Goal: Task Accomplishment & Management: Manage account settings

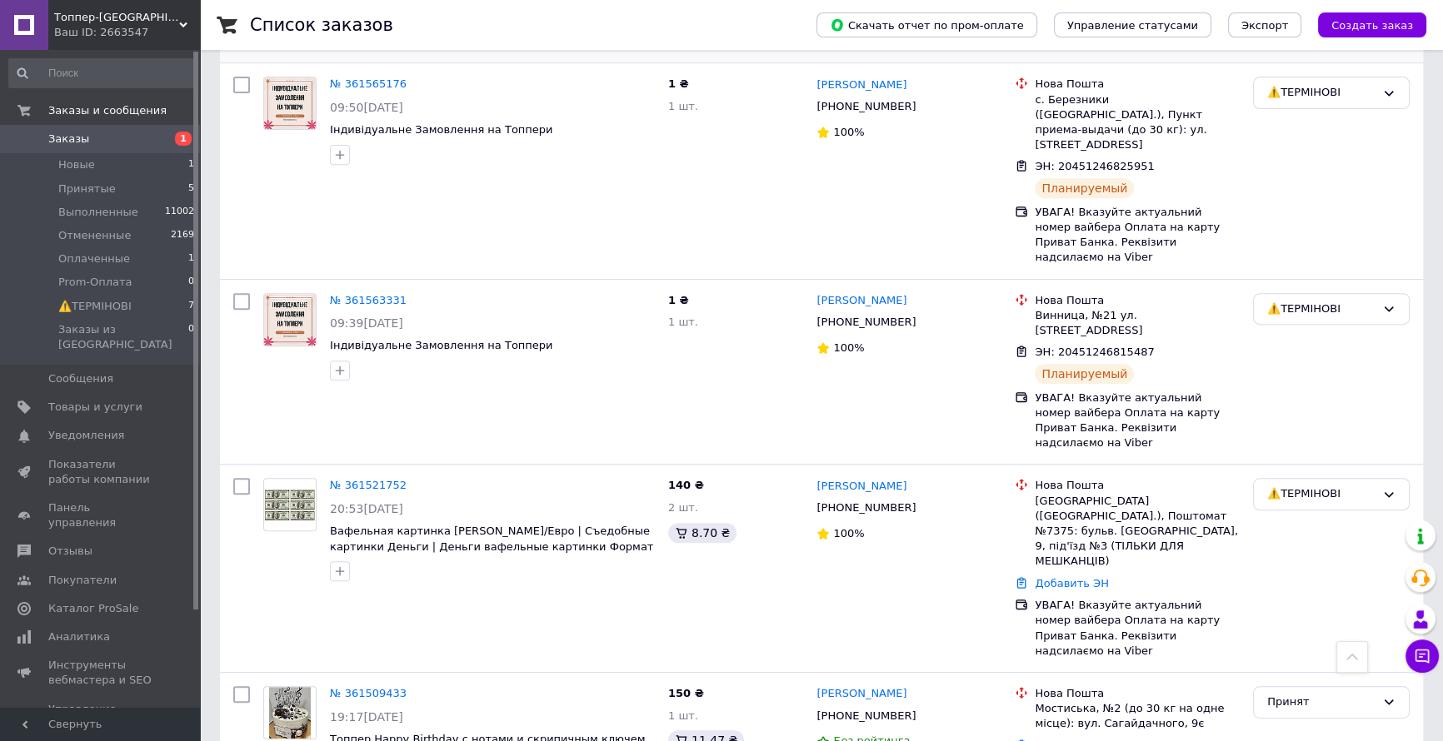
scroll to position [833, 0]
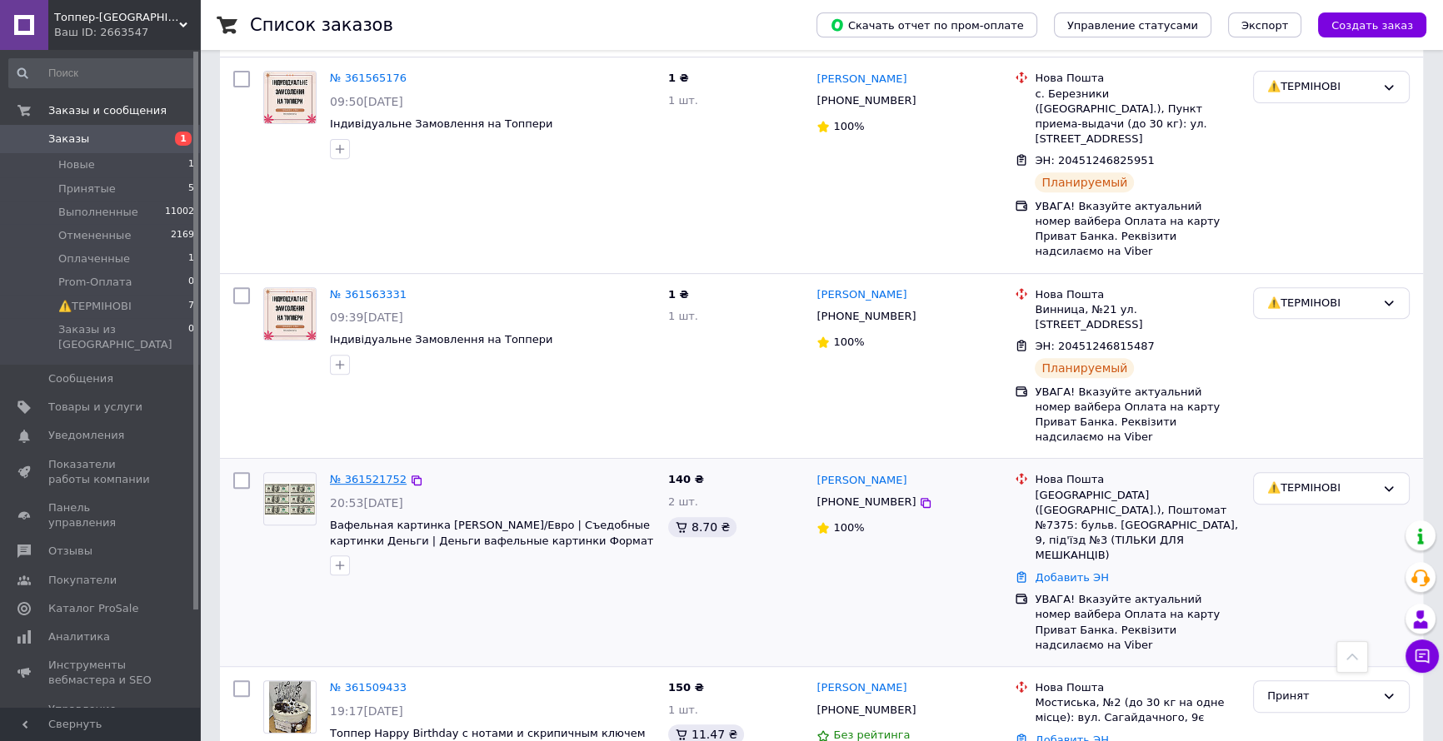
click at [381, 473] on link "№ 361521752" at bounding box center [368, 479] width 77 height 12
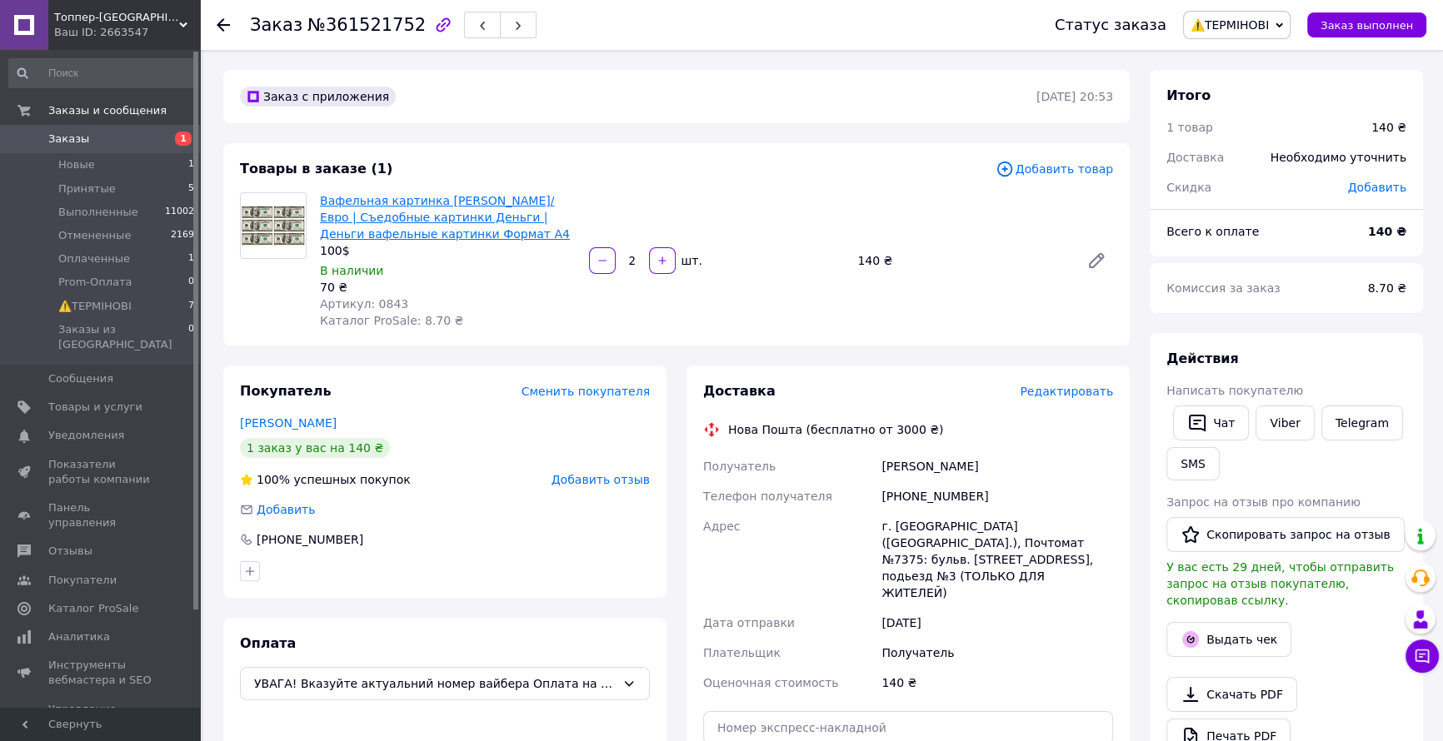
click at [346, 239] on link "Вафельная картинка [PERSON_NAME]/Евро | Съедобные картинки Деньги | Деньги вафе…" at bounding box center [445, 217] width 250 height 47
click at [113, 302] on span "⚠️ТЕРМІНОВІ" at bounding box center [94, 306] width 73 height 15
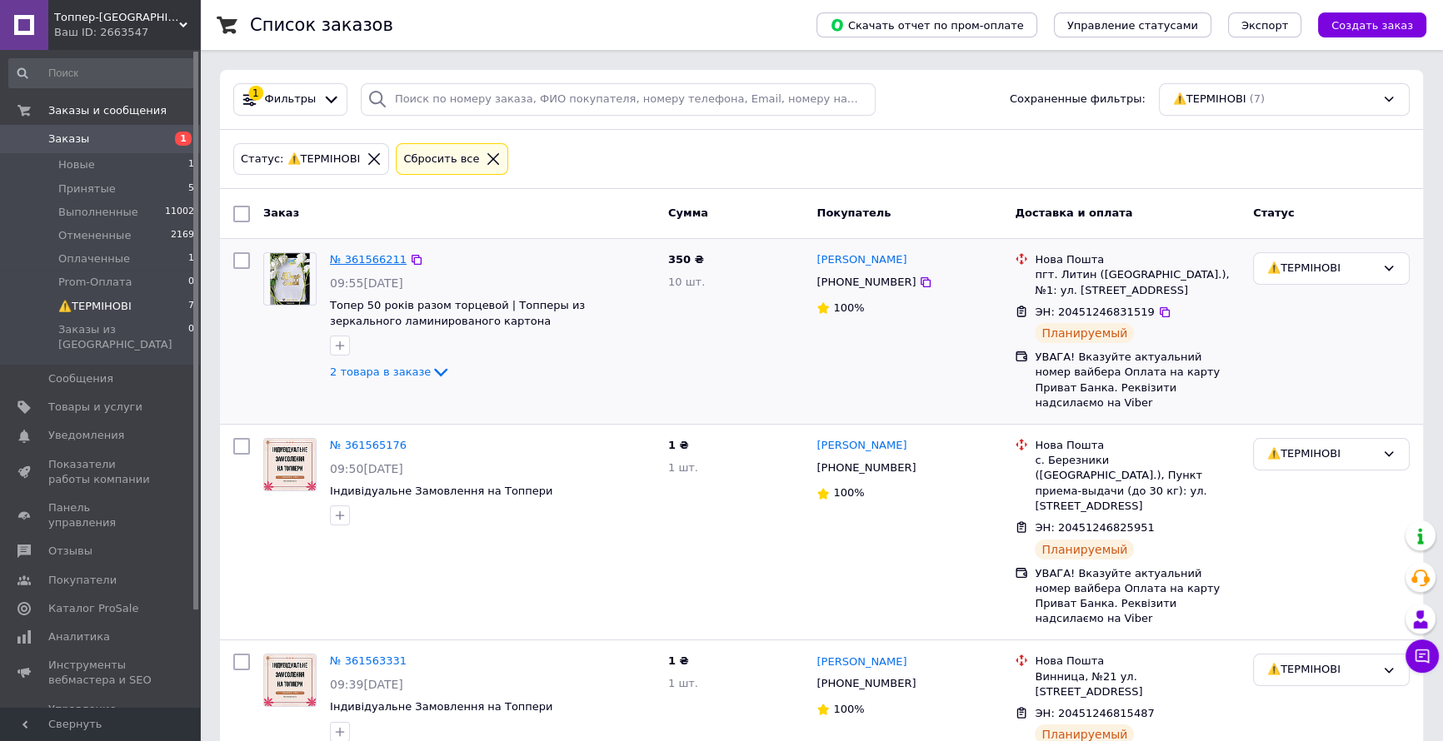
click at [351, 258] on link "№ 361566211" at bounding box center [368, 259] width 77 height 12
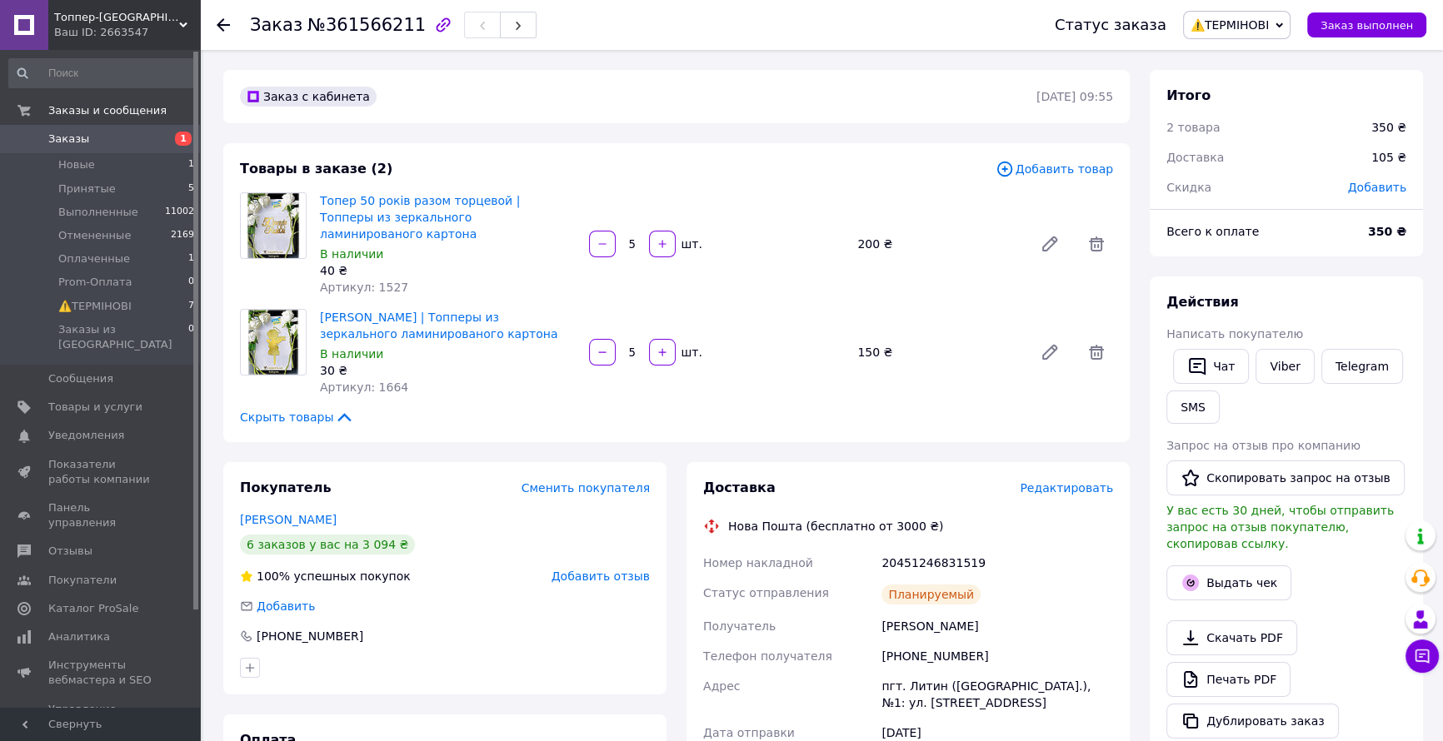
click at [1060, 482] on span "Редактировать" at bounding box center [1066, 488] width 93 height 13
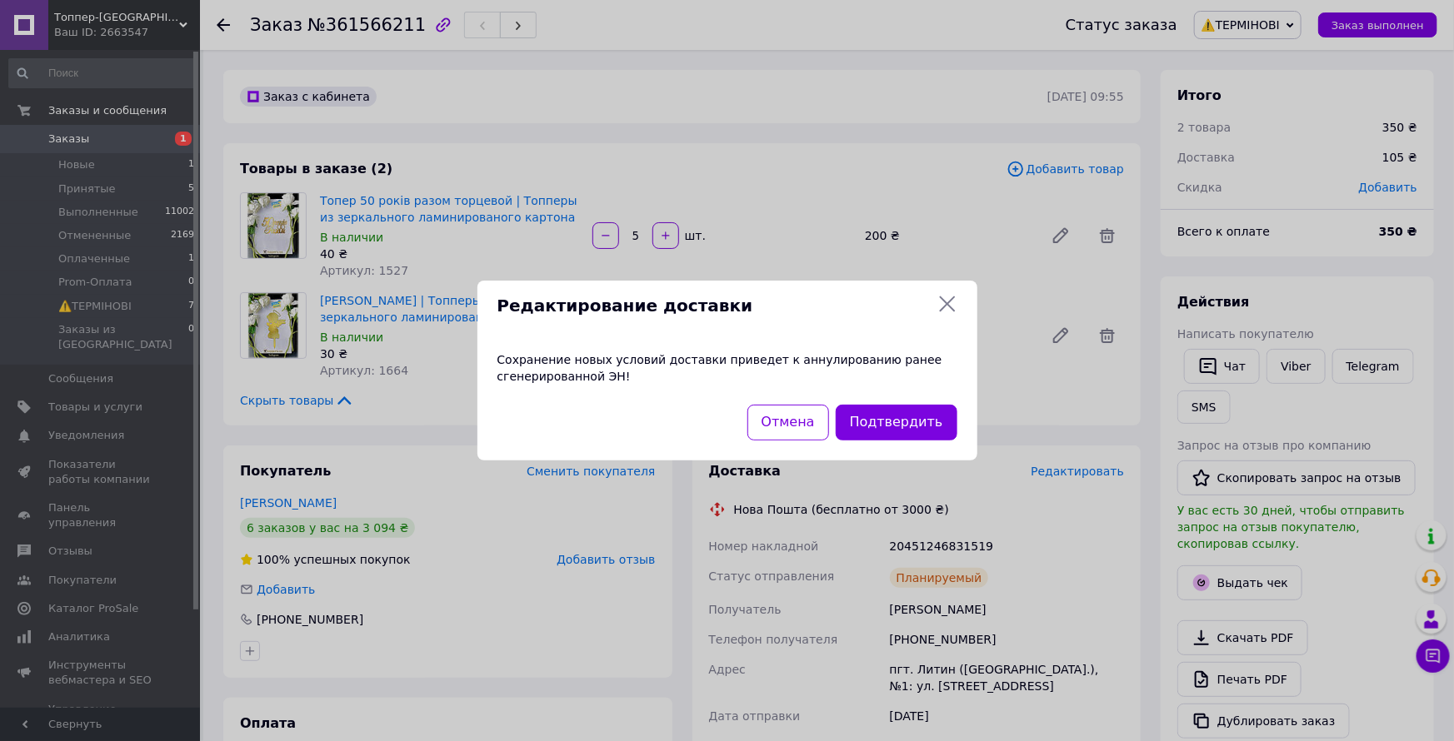
click at [939, 301] on icon at bounding box center [947, 304] width 20 height 20
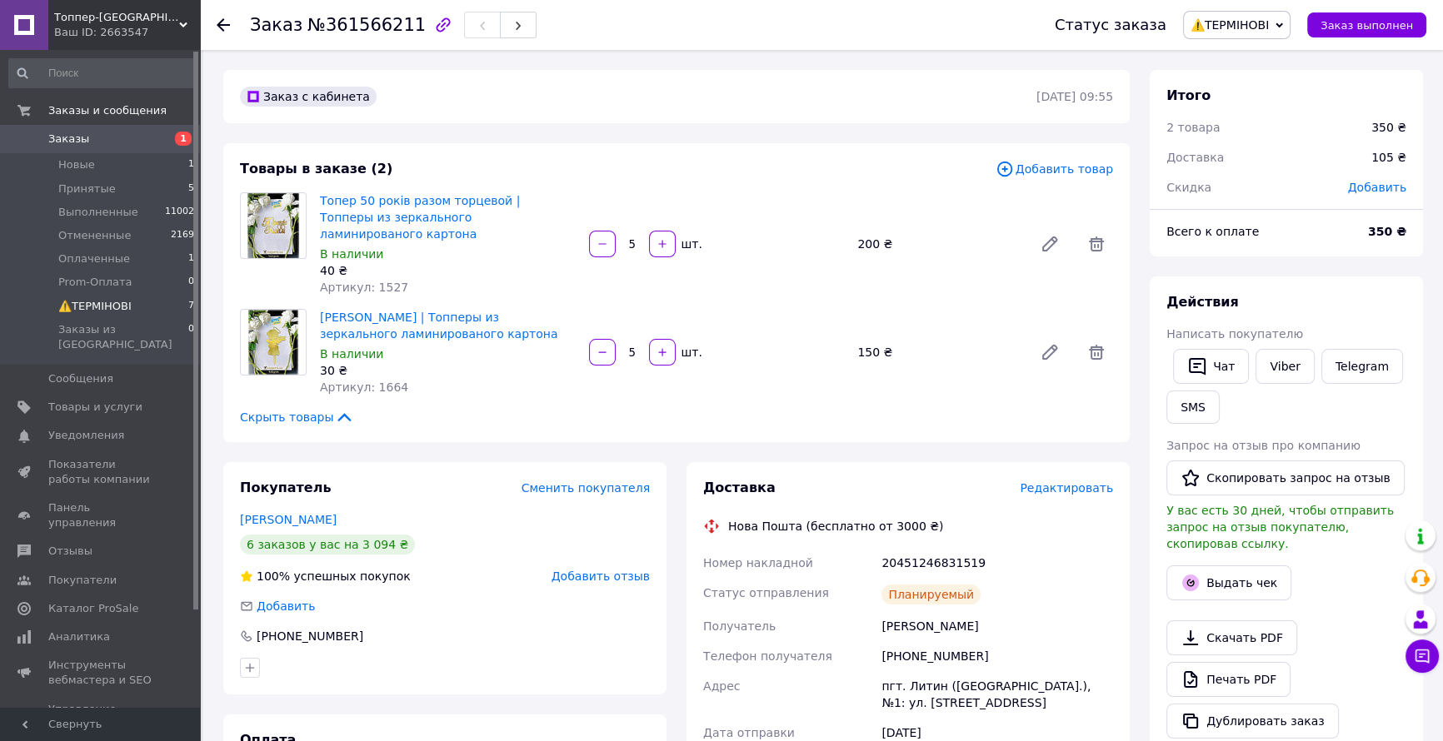
click at [83, 303] on span "⚠️ТЕРМІНОВІ" at bounding box center [94, 306] width 73 height 15
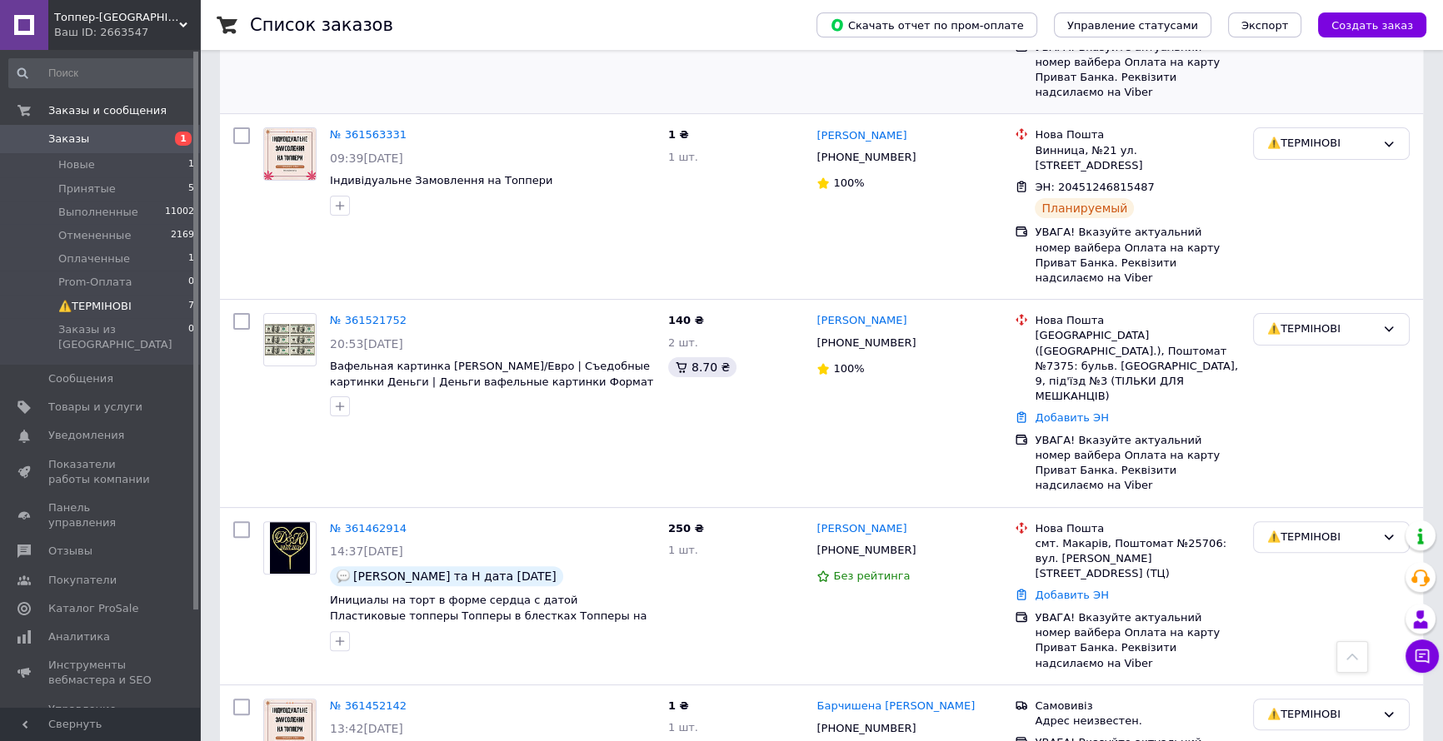
scroll to position [606, 0]
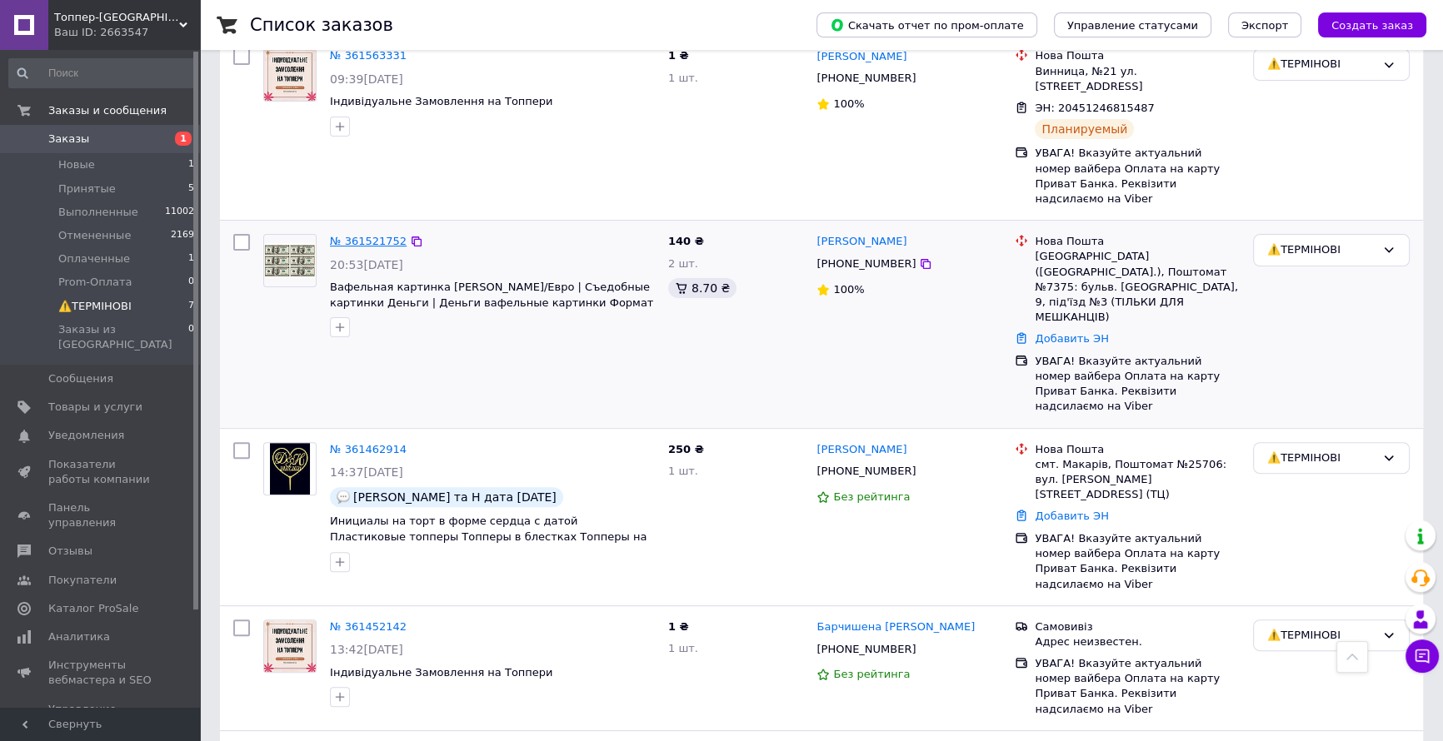
click at [343, 235] on link "№ 361521752" at bounding box center [368, 241] width 77 height 12
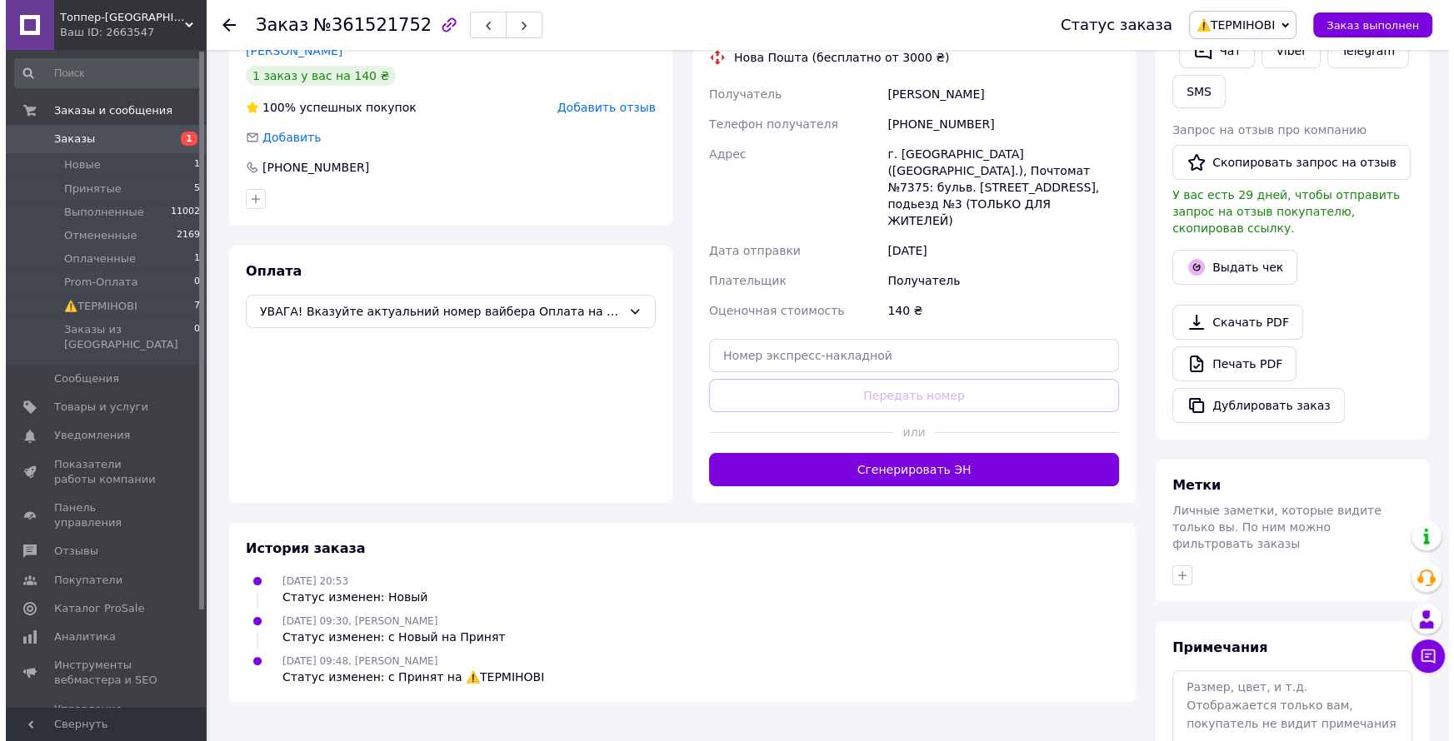
scroll to position [232, 0]
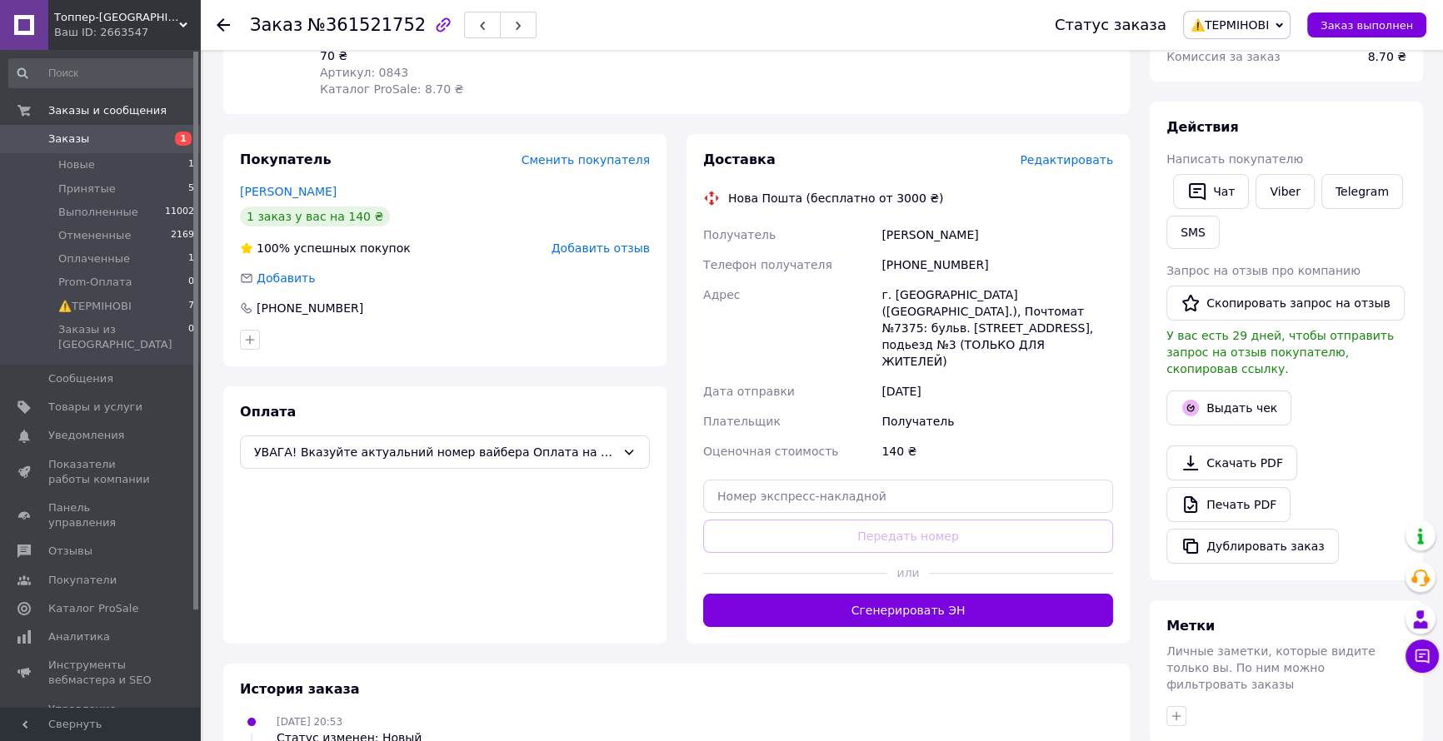
click at [1075, 160] on span "Редактировать" at bounding box center [1066, 159] width 93 height 13
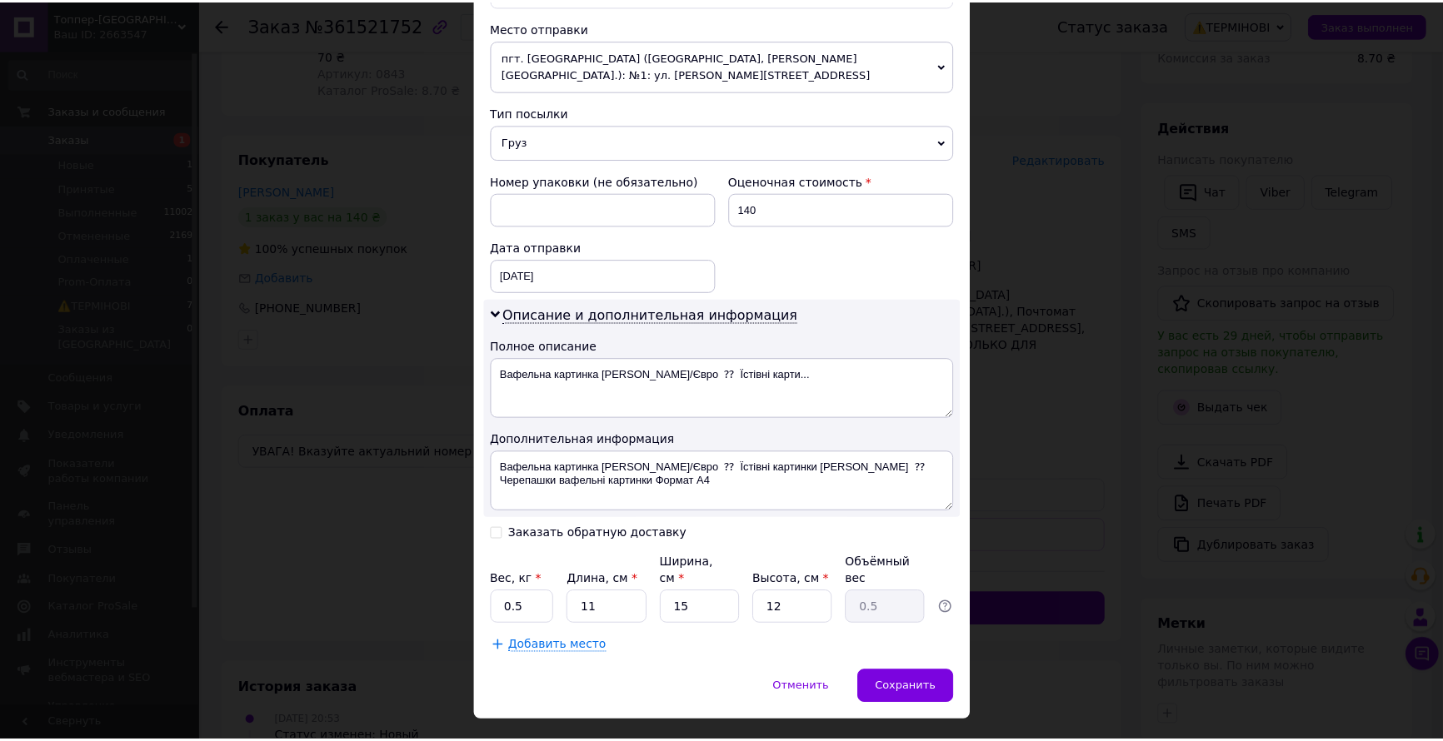
scroll to position [597, 0]
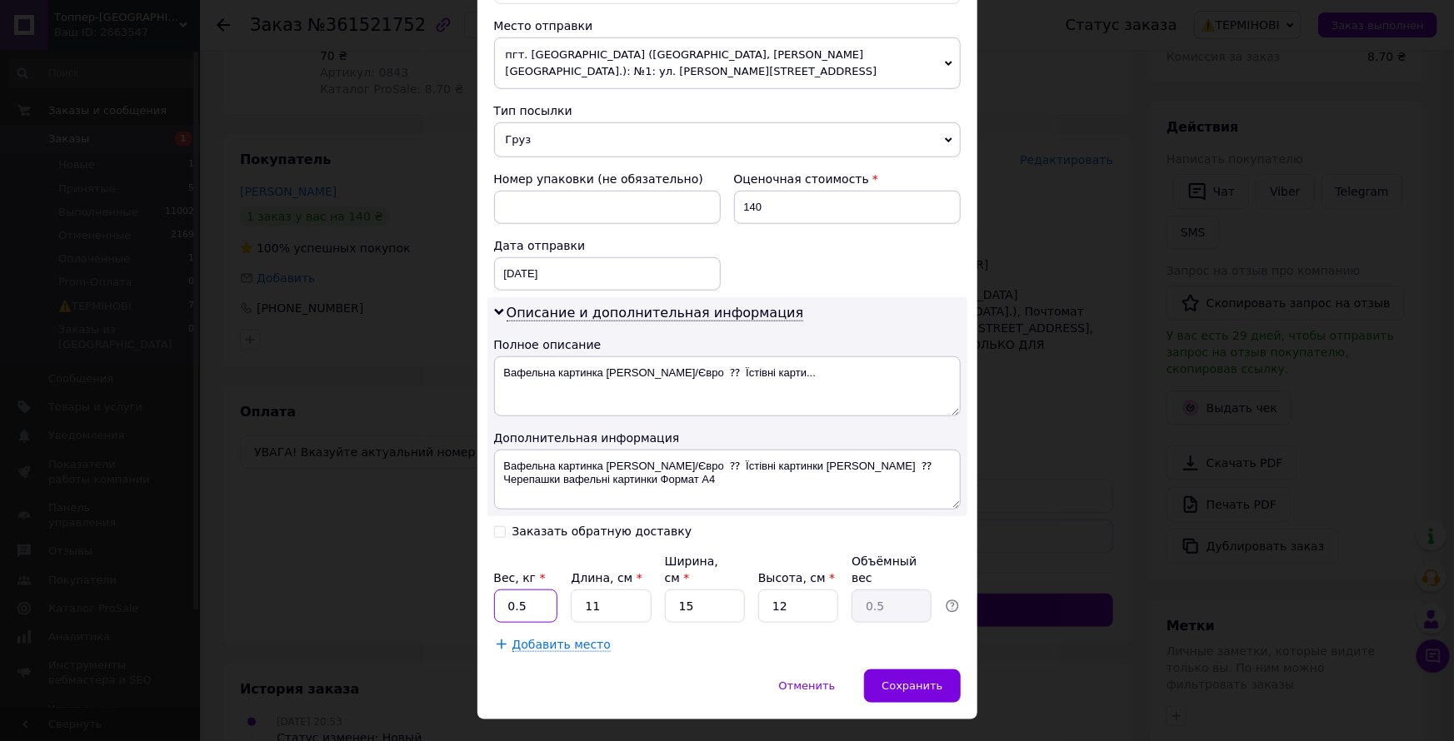
drag, startPoint x: 525, startPoint y: 577, endPoint x: 502, endPoint y: 582, distance: 23.9
click at [502, 590] on input "0.5" at bounding box center [526, 606] width 64 height 33
type input "1"
drag, startPoint x: 611, startPoint y: 573, endPoint x: 585, endPoint y: 584, distance: 28.0
click at [584, 590] on input "11" at bounding box center [611, 606] width 80 height 33
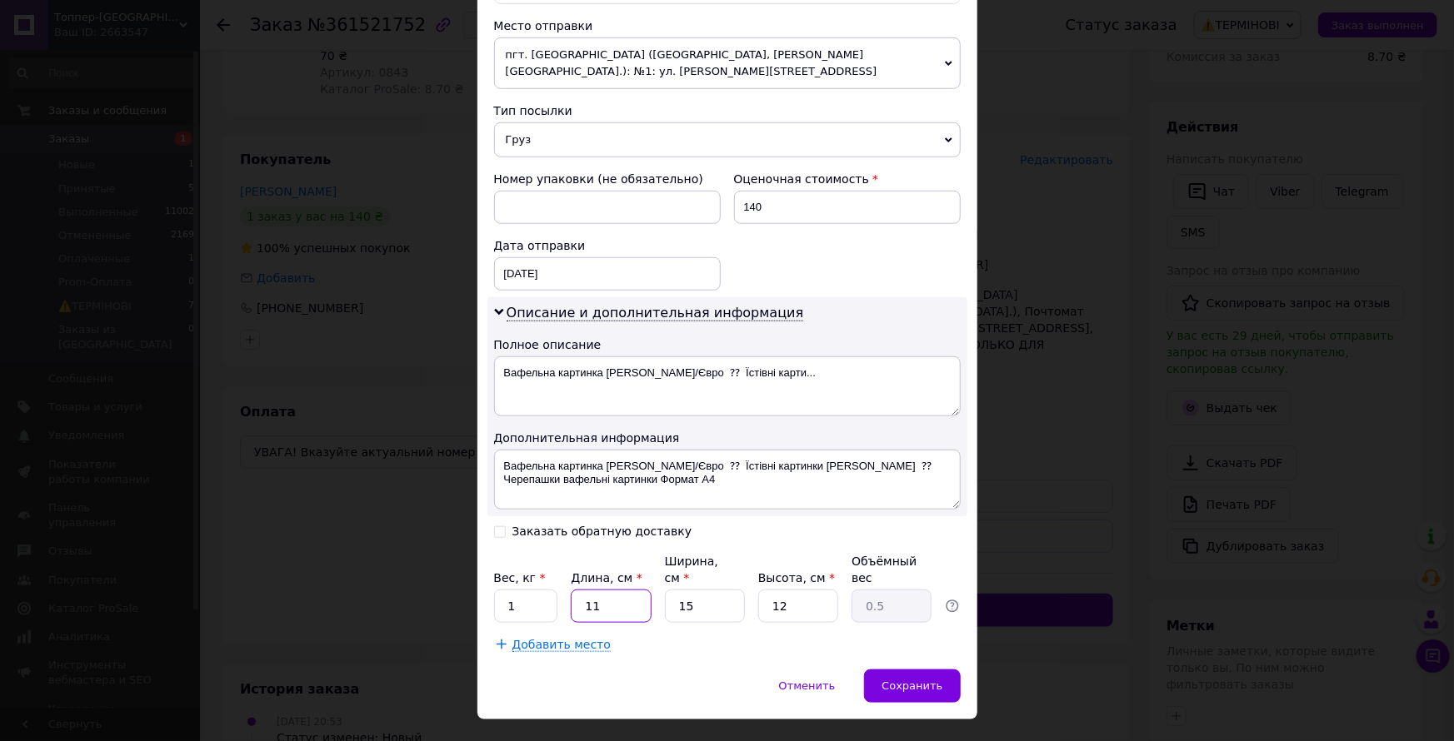
type input "1"
type input "0.1"
type input "1"
drag, startPoint x: 683, startPoint y: 580, endPoint x: 675, endPoint y: 586, distance: 10.2
click at [675, 590] on input "15" at bounding box center [705, 606] width 80 height 33
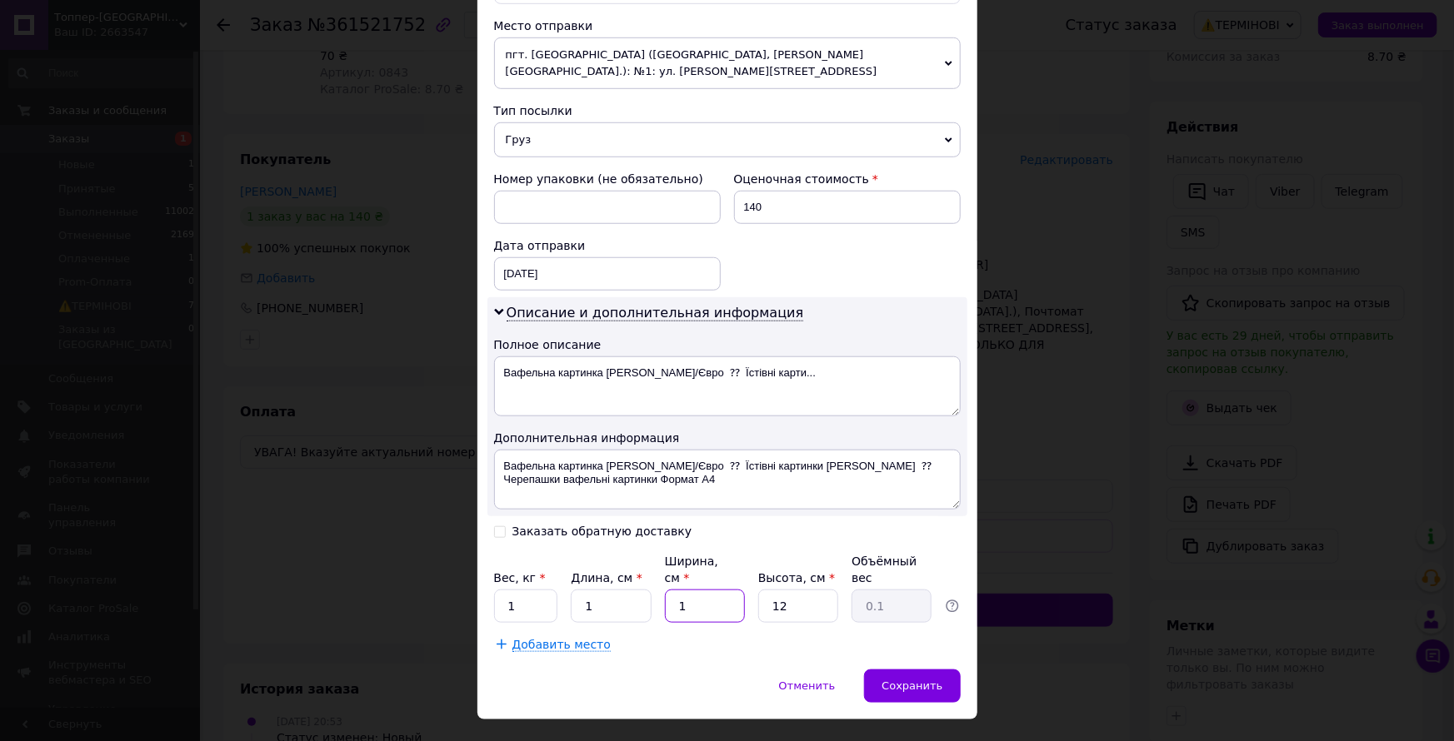
type input "1"
drag, startPoint x: 786, startPoint y: 577, endPoint x: 765, endPoint y: 585, distance: 22.4
click at [765, 590] on input "12" at bounding box center [798, 606] width 80 height 33
type input "1"
click at [917, 680] on span "Сохранить" at bounding box center [911, 686] width 61 height 12
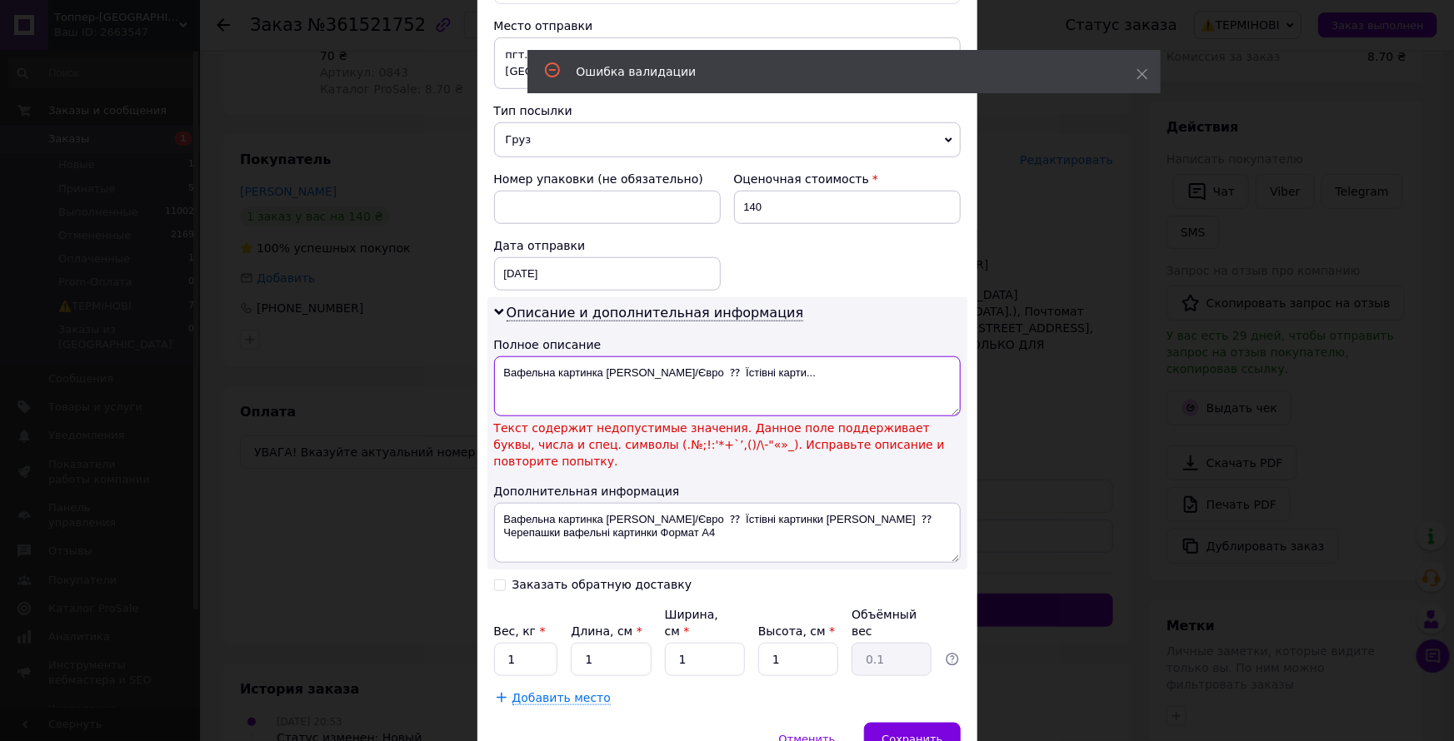
drag, startPoint x: 782, startPoint y: 362, endPoint x: 679, endPoint y: 366, distance: 103.4
click at [679, 366] on textarea "Вафельна картинка Долори/Євро ⁇ Їстівні карти..." at bounding box center [727, 387] width 467 height 60
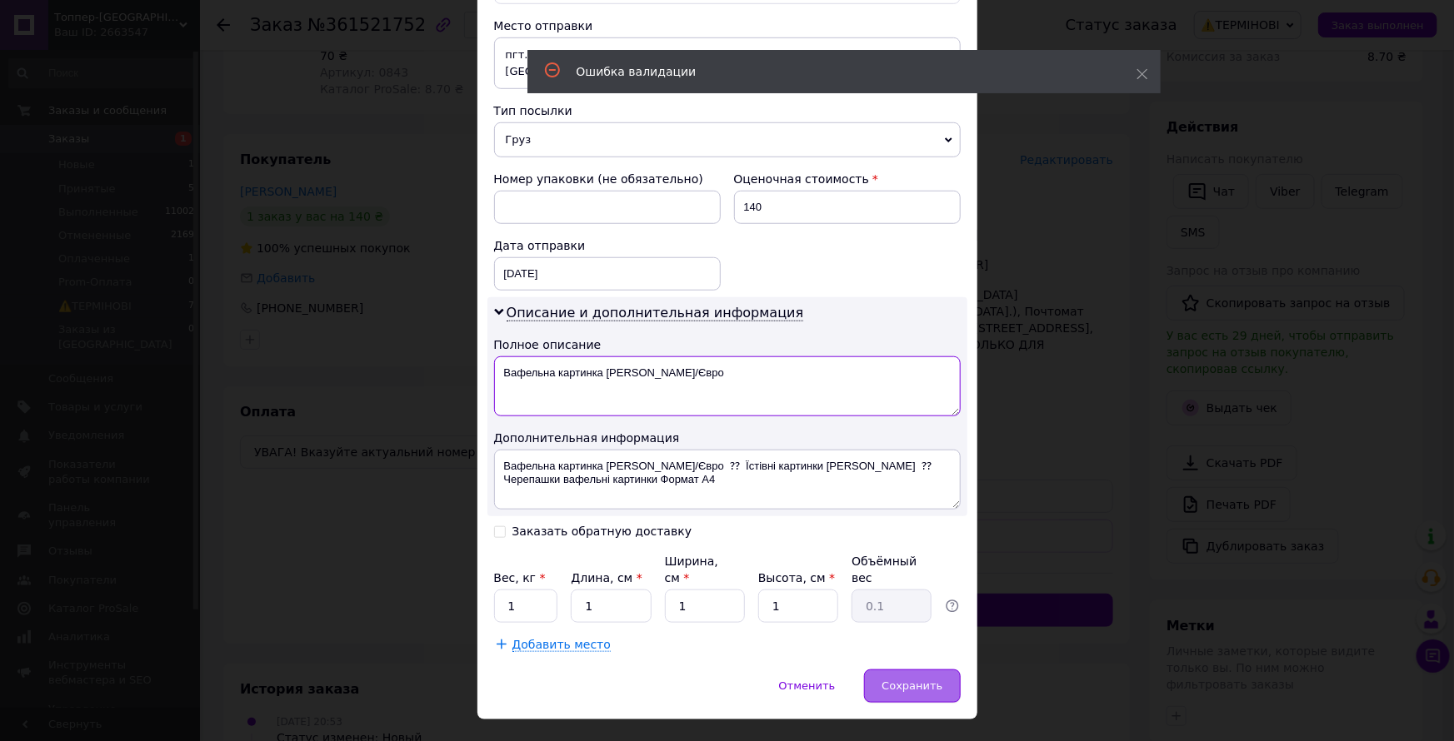
type textarea "Вафельна картинка Долори/Євро"
click at [896, 680] on span "Сохранить" at bounding box center [911, 686] width 61 height 12
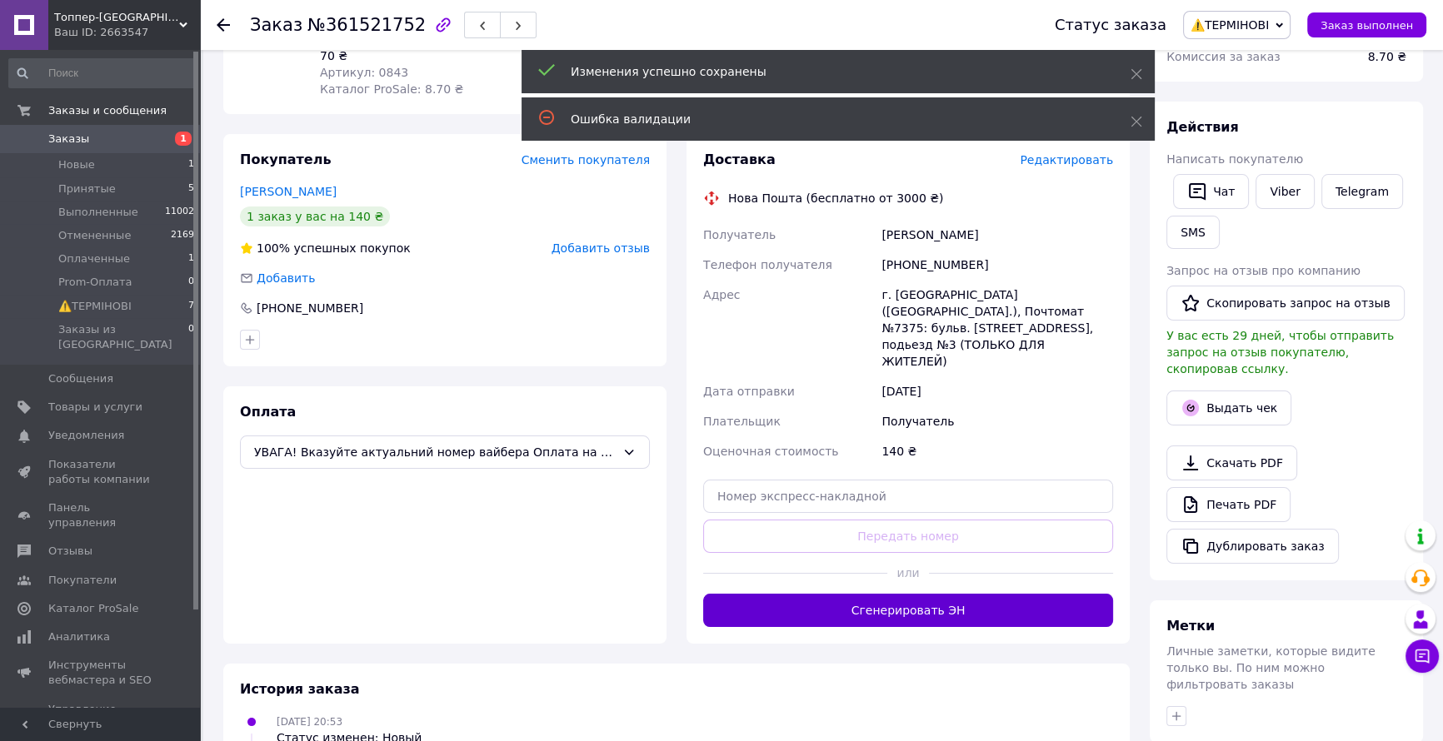
click at [919, 594] on button "Сгенерировать ЭН" at bounding box center [908, 610] width 410 height 33
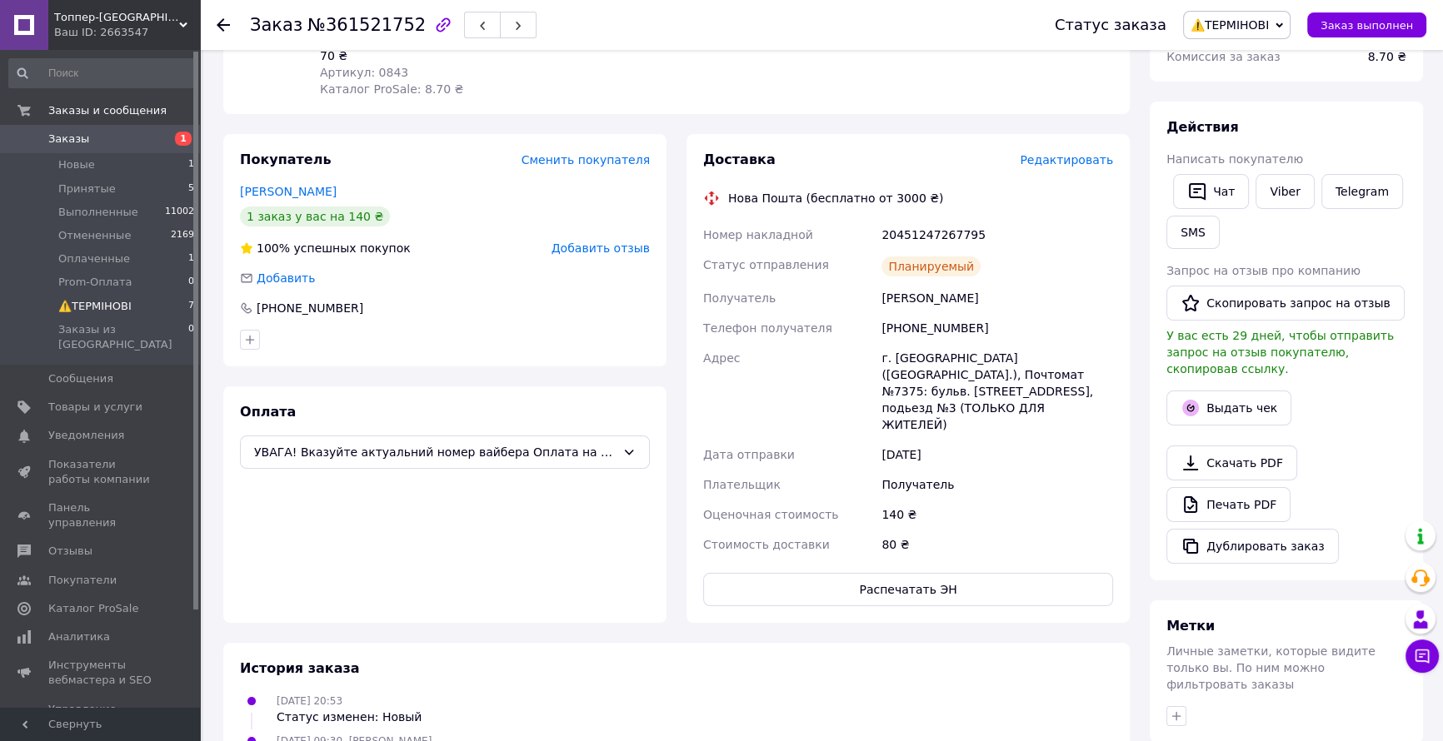
click at [104, 307] on span "⚠️ТЕРМІНОВІ" at bounding box center [94, 306] width 73 height 15
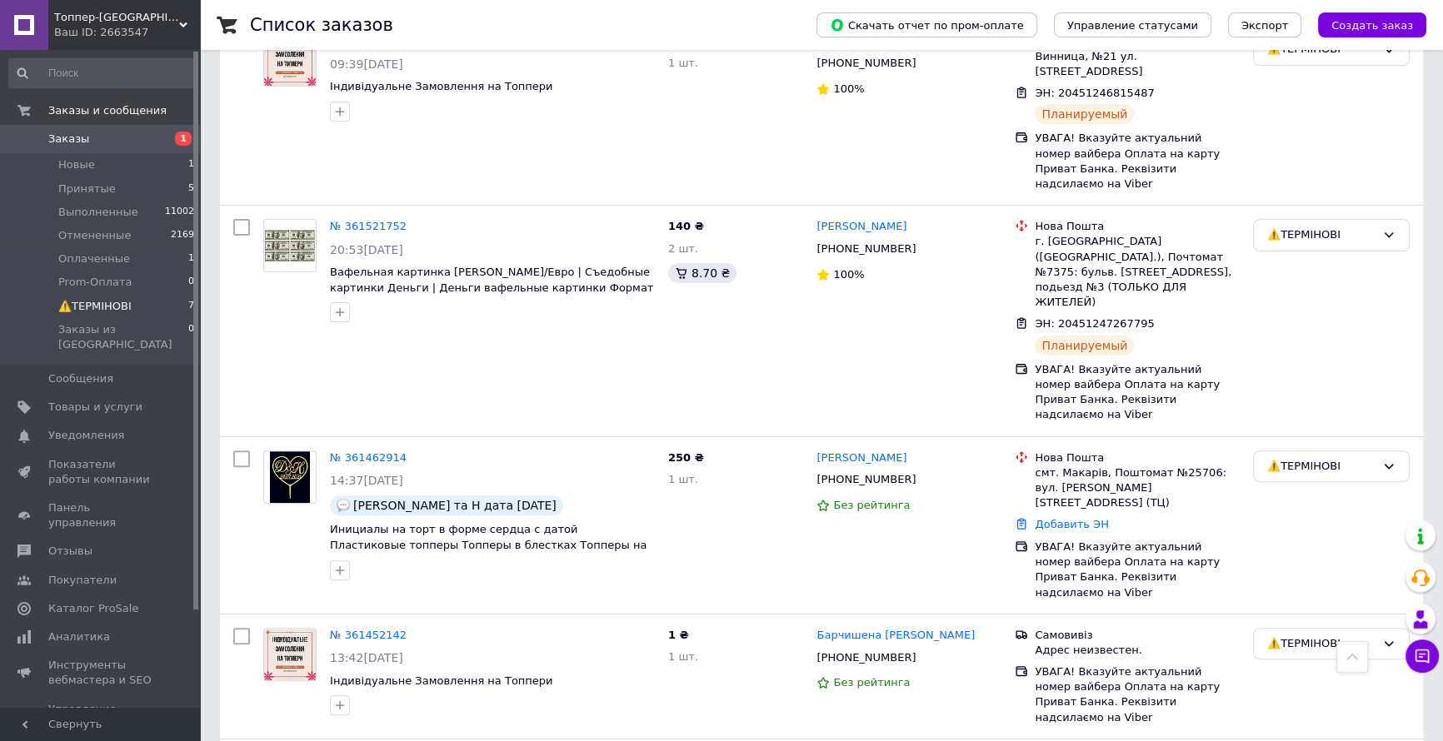
scroll to position [642, 0]
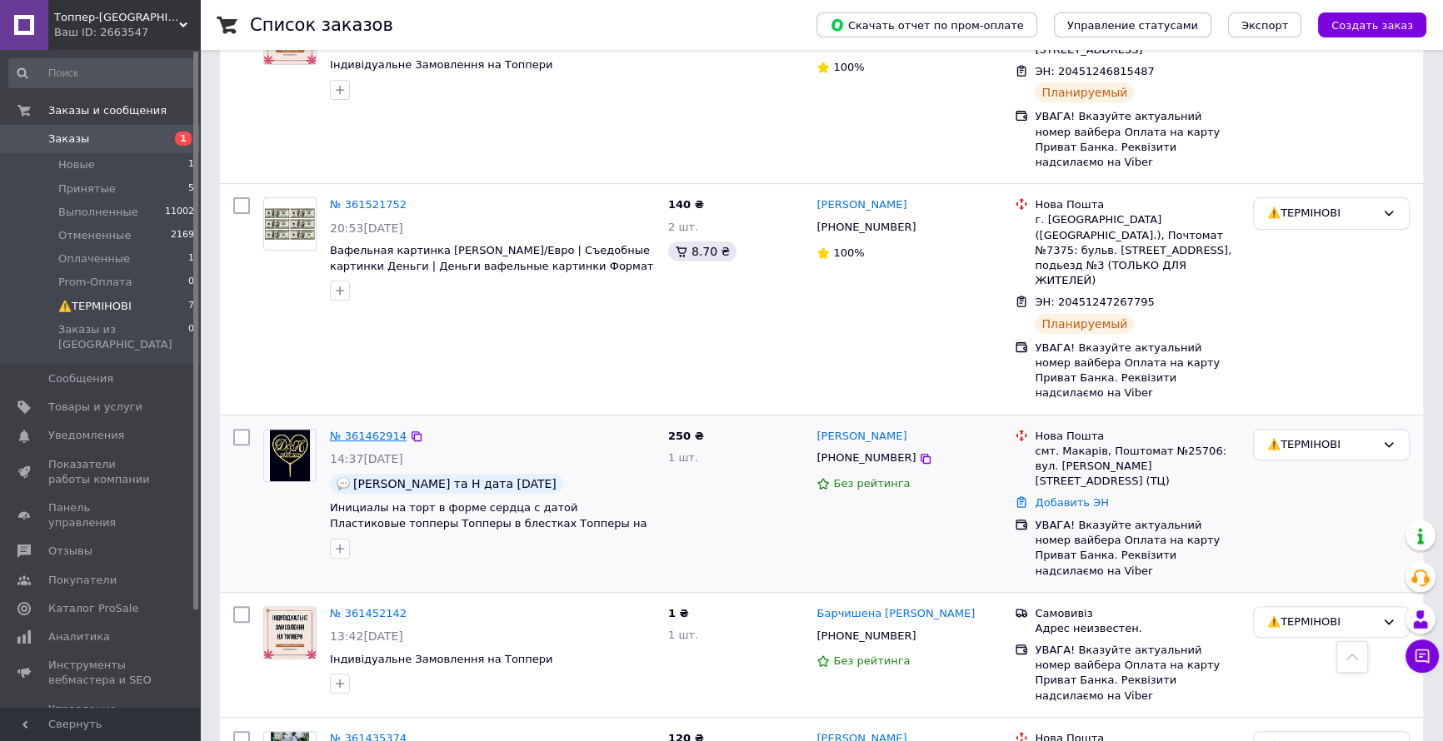
click at [378, 430] on link "№ 361462914" at bounding box center [368, 436] width 77 height 12
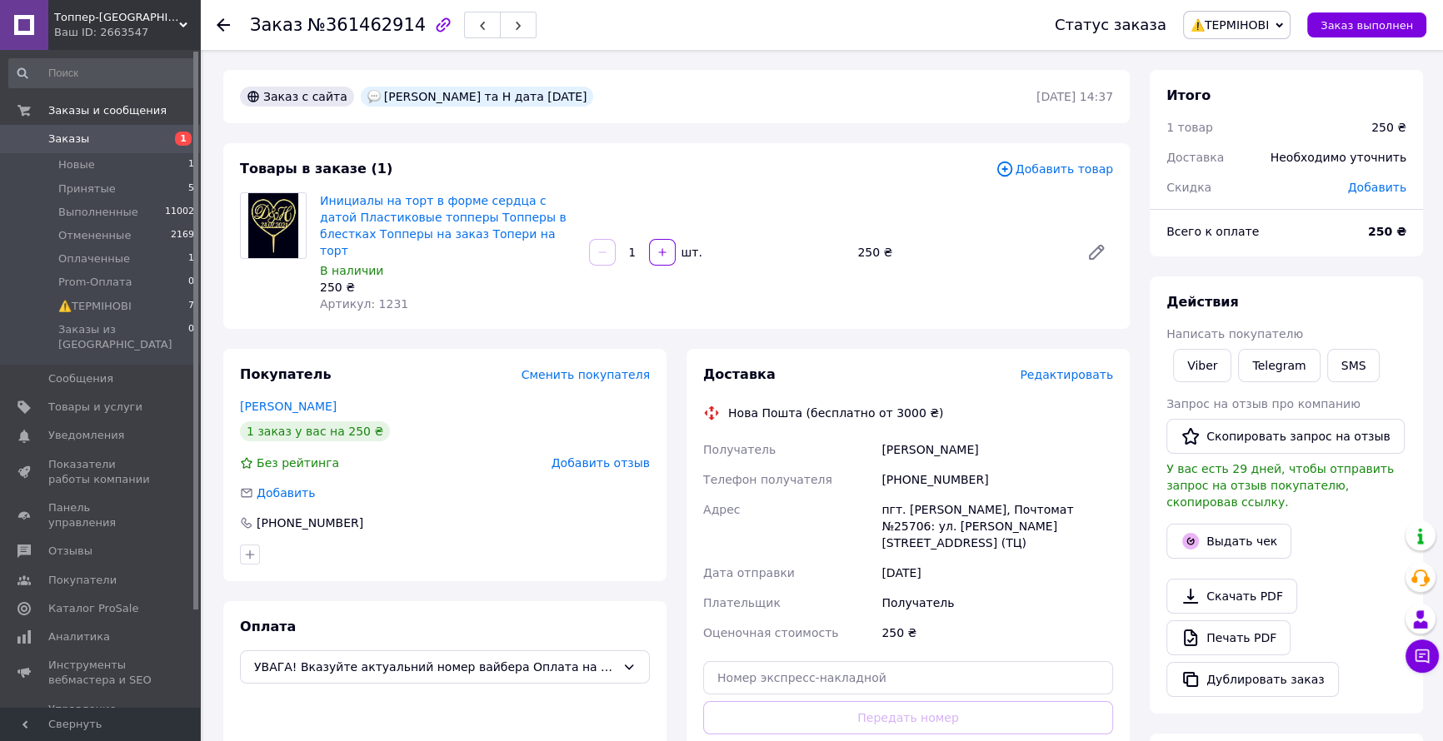
click at [1057, 368] on span "Редактировать" at bounding box center [1066, 374] width 93 height 13
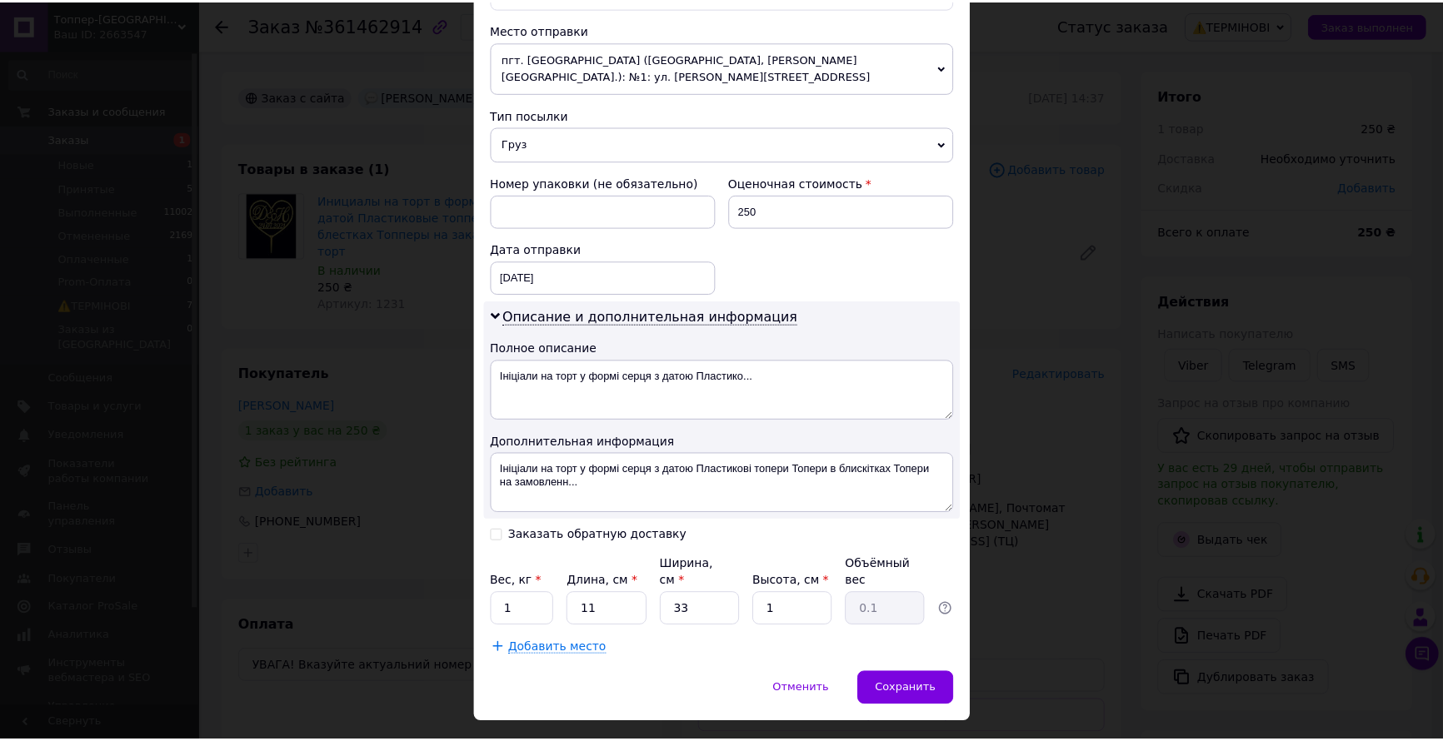
scroll to position [578, 0]
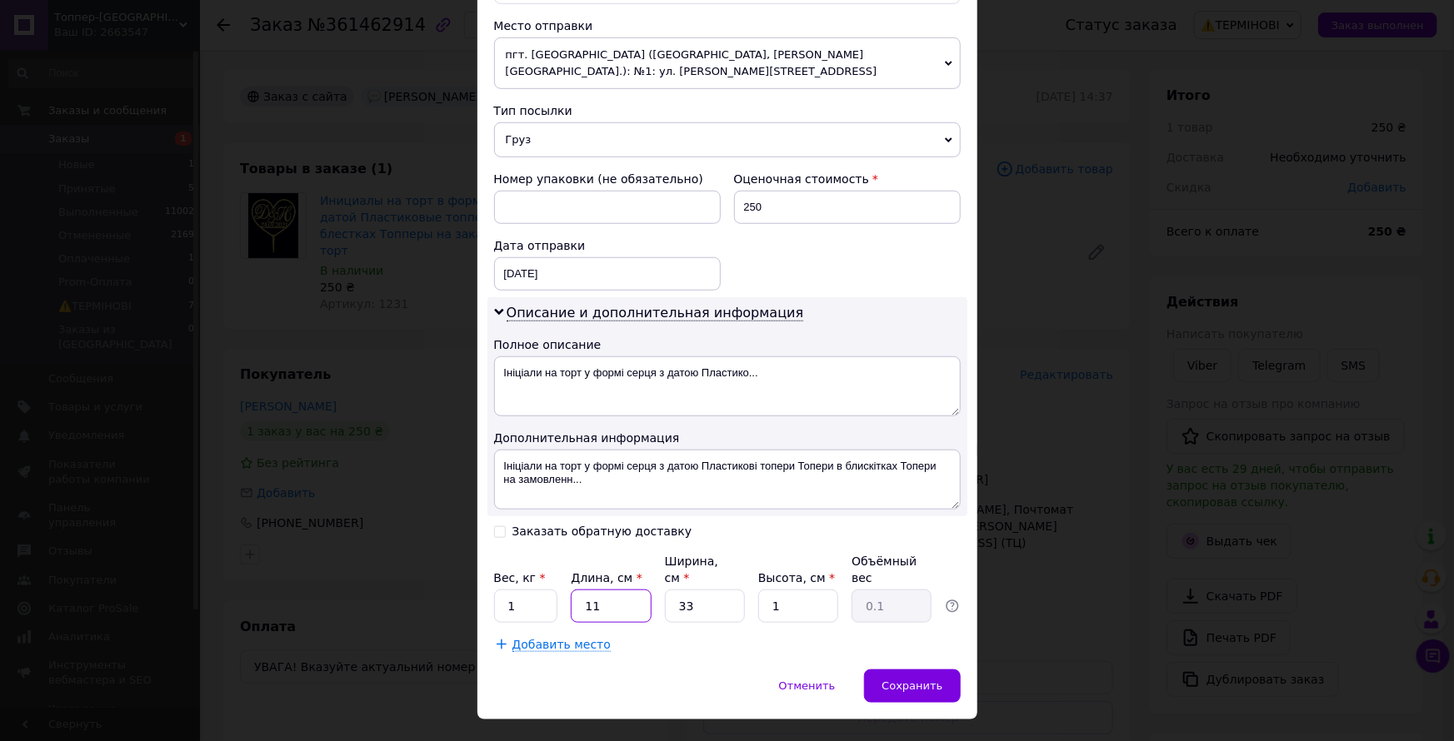
drag, startPoint x: 598, startPoint y: 581, endPoint x: 585, endPoint y: 584, distance: 13.7
click at [585, 590] on input "11" at bounding box center [611, 606] width 80 height 33
type input "1"
drag, startPoint x: 697, startPoint y: 589, endPoint x: 677, endPoint y: 600, distance: 22.7
click at [677, 600] on div "Плательщик Получатель Отправитель Фамилия получателя Мельниченко Имя получателя…" at bounding box center [727, 133] width 467 height 1039
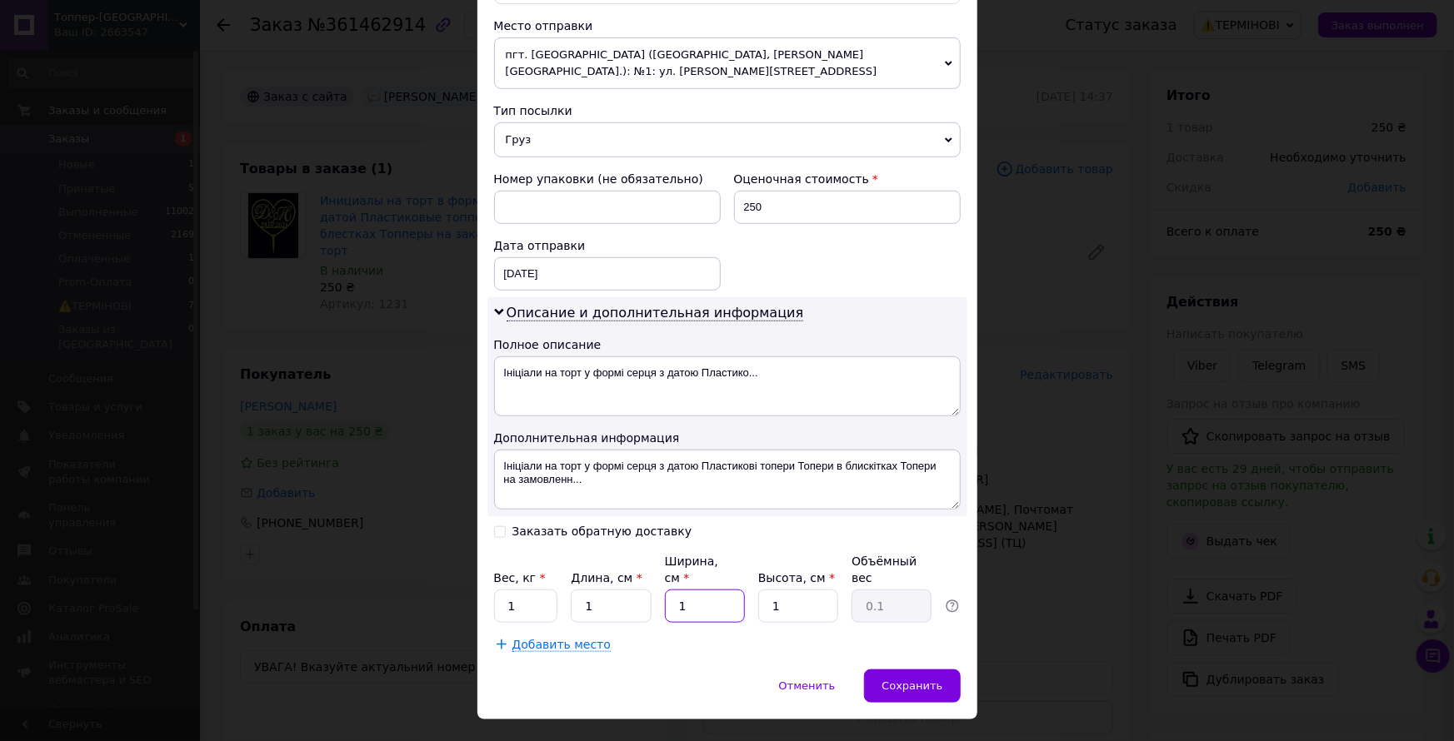
type input "1"
drag, startPoint x: 781, startPoint y: 570, endPoint x: 766, endPoint y: 582, distance: 20.2
click at [766, 590] on input "1" at bounding box center [798, 606] width 80 height 33
click at [918, 680] on span "Сохранить" at bounding box center [911, 686] width 61 height 12
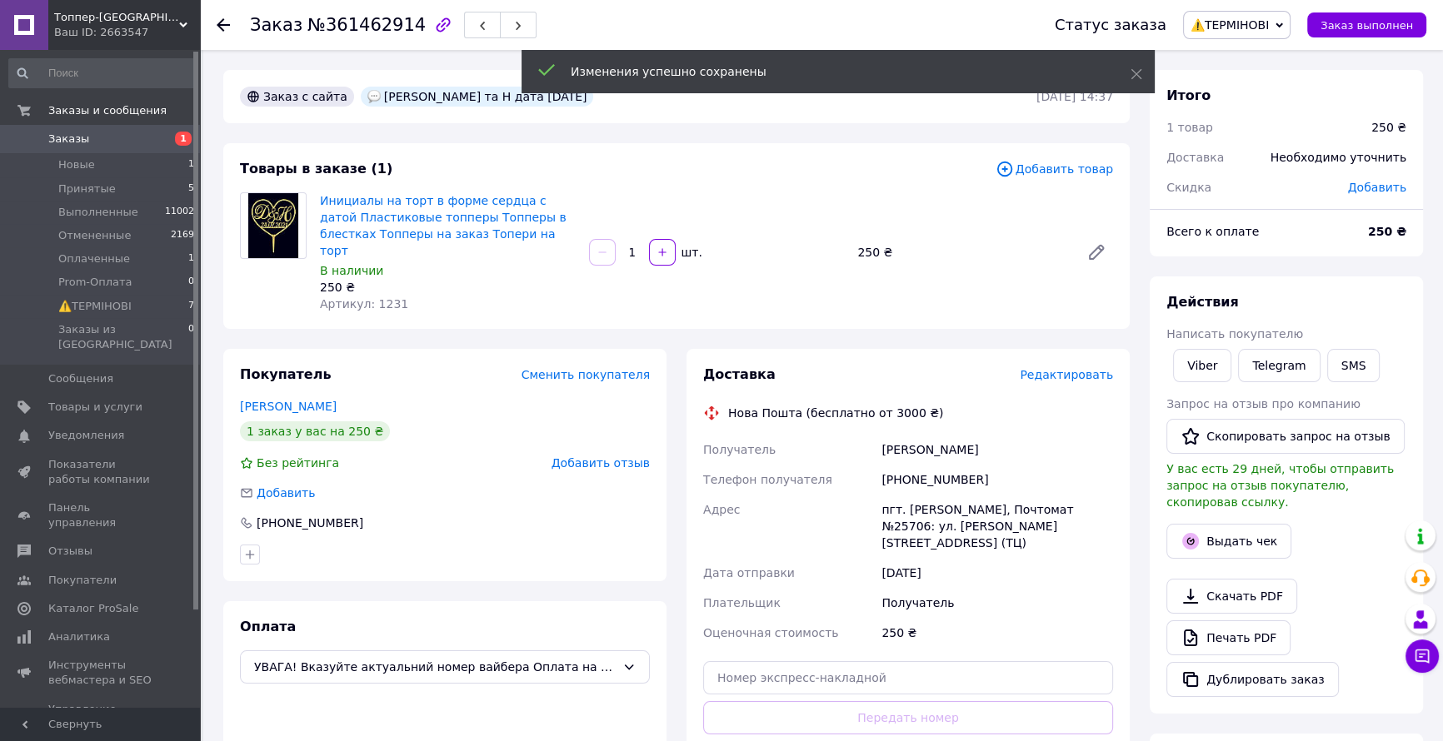
scroll to position [302, 0]
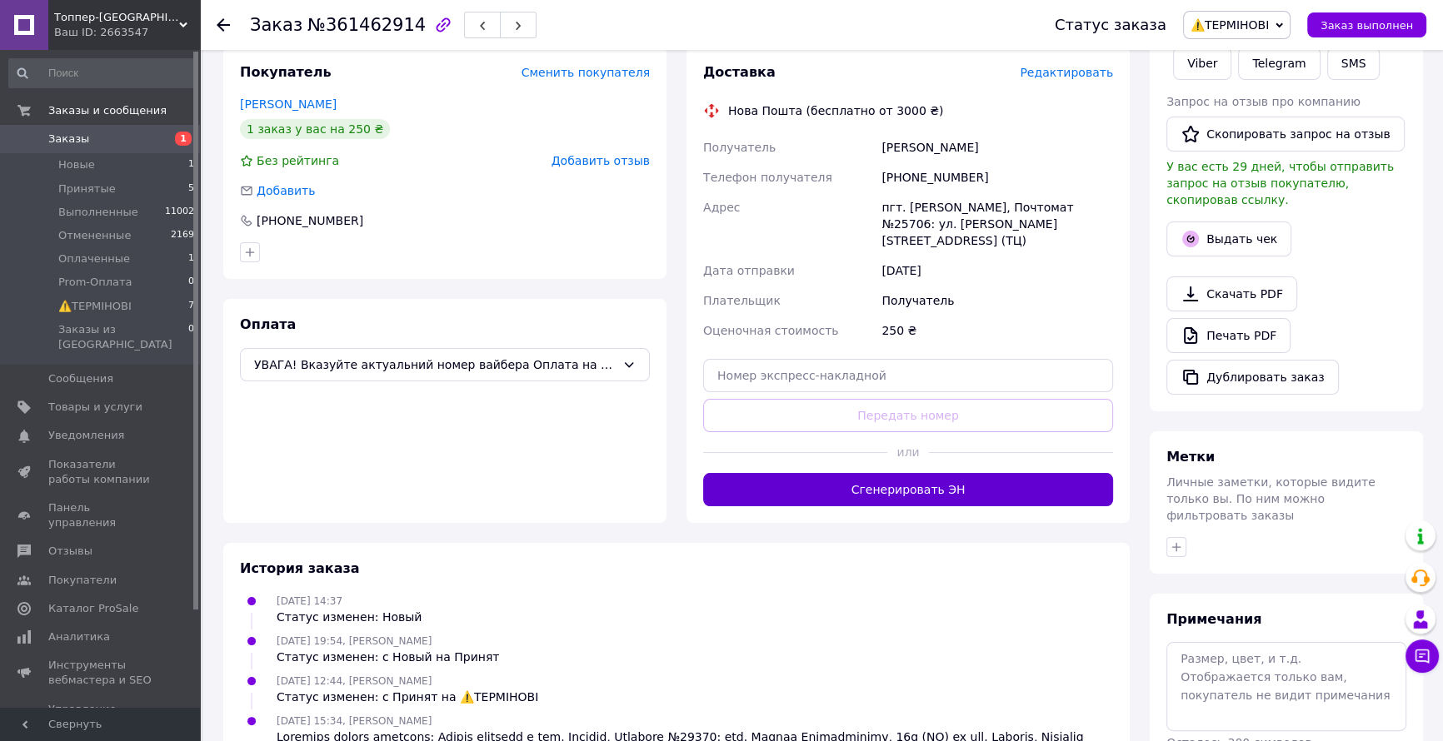
click at [898, 473] on button "Сгенерировать ЭН" at bounding box center [908, 489] width 410 height 33
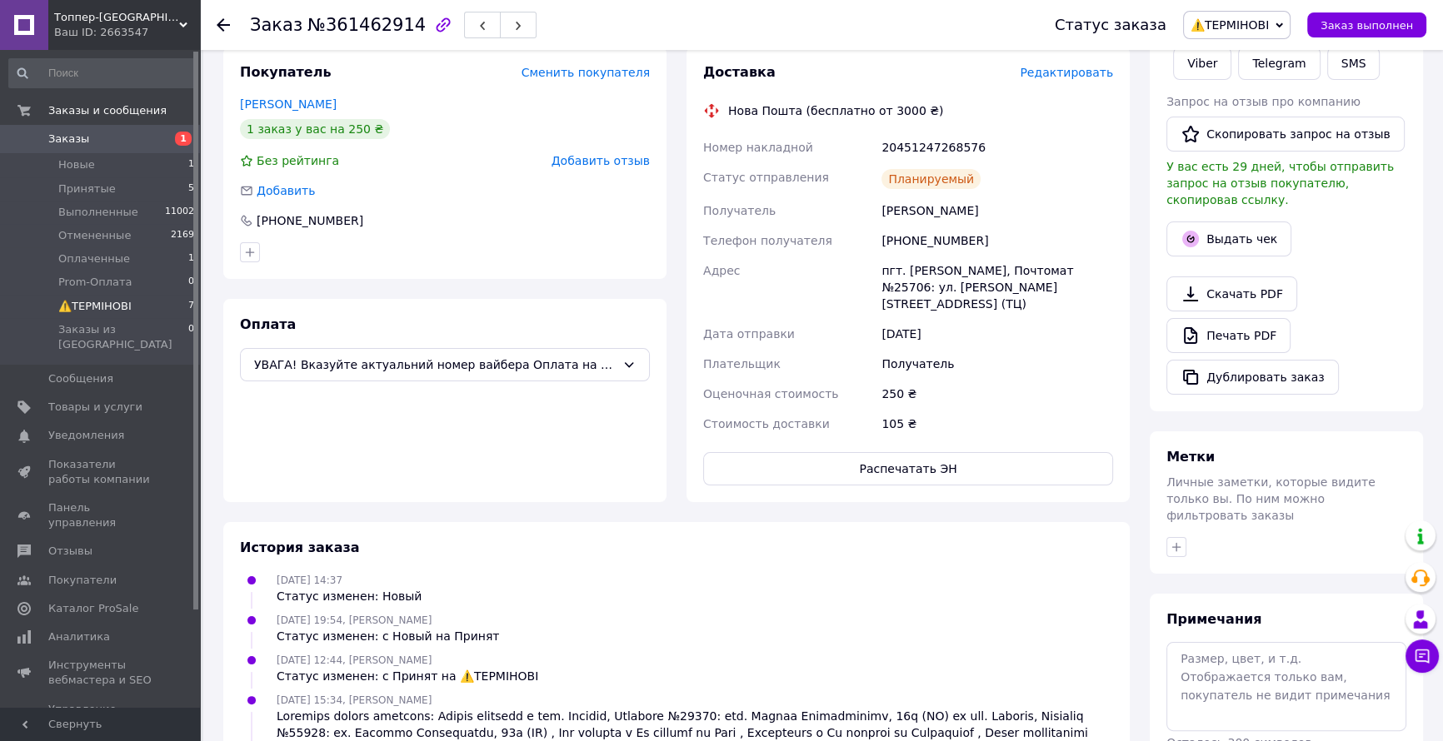
click at [80, 307] on span "⚠️ТЕРМІНОВІ" at bounding box center [94, 306] width 73 height 15
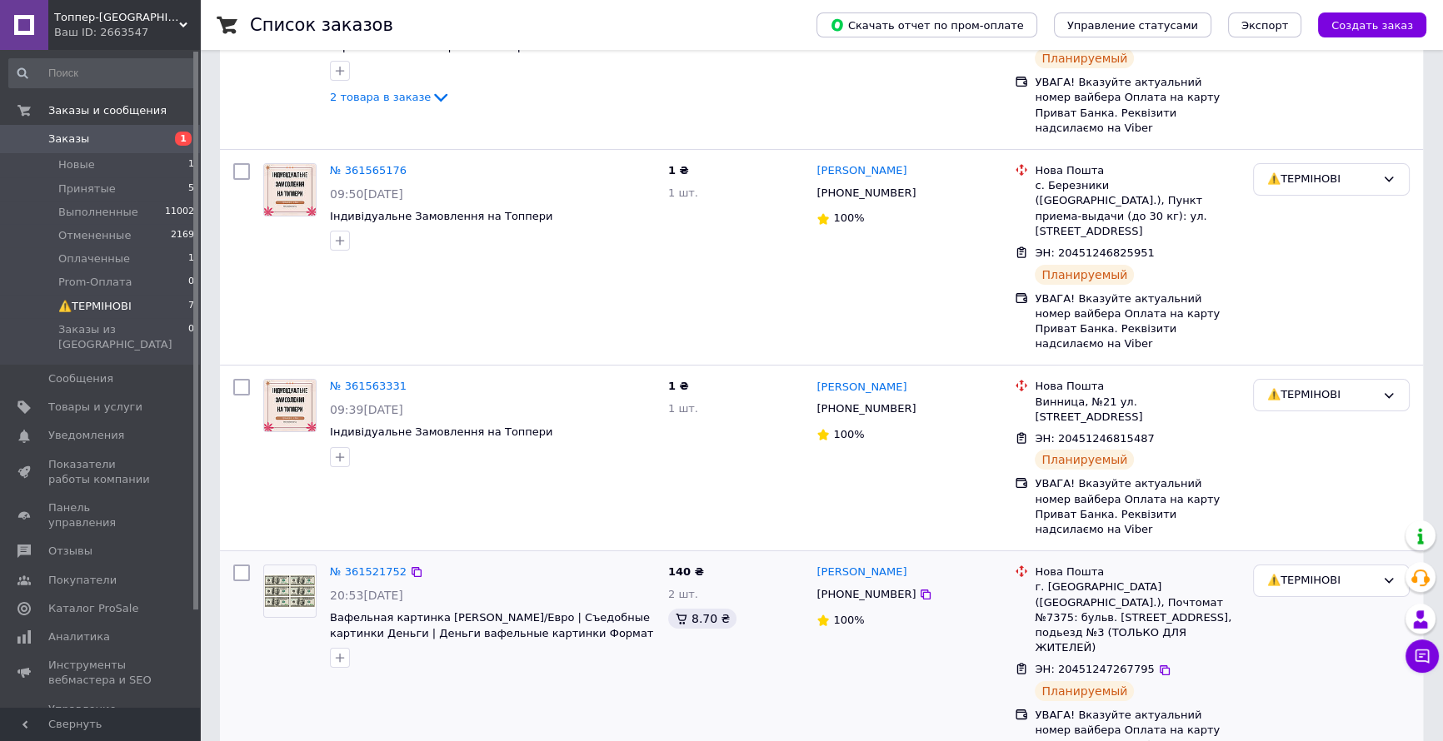
scroll to position [302, 0]
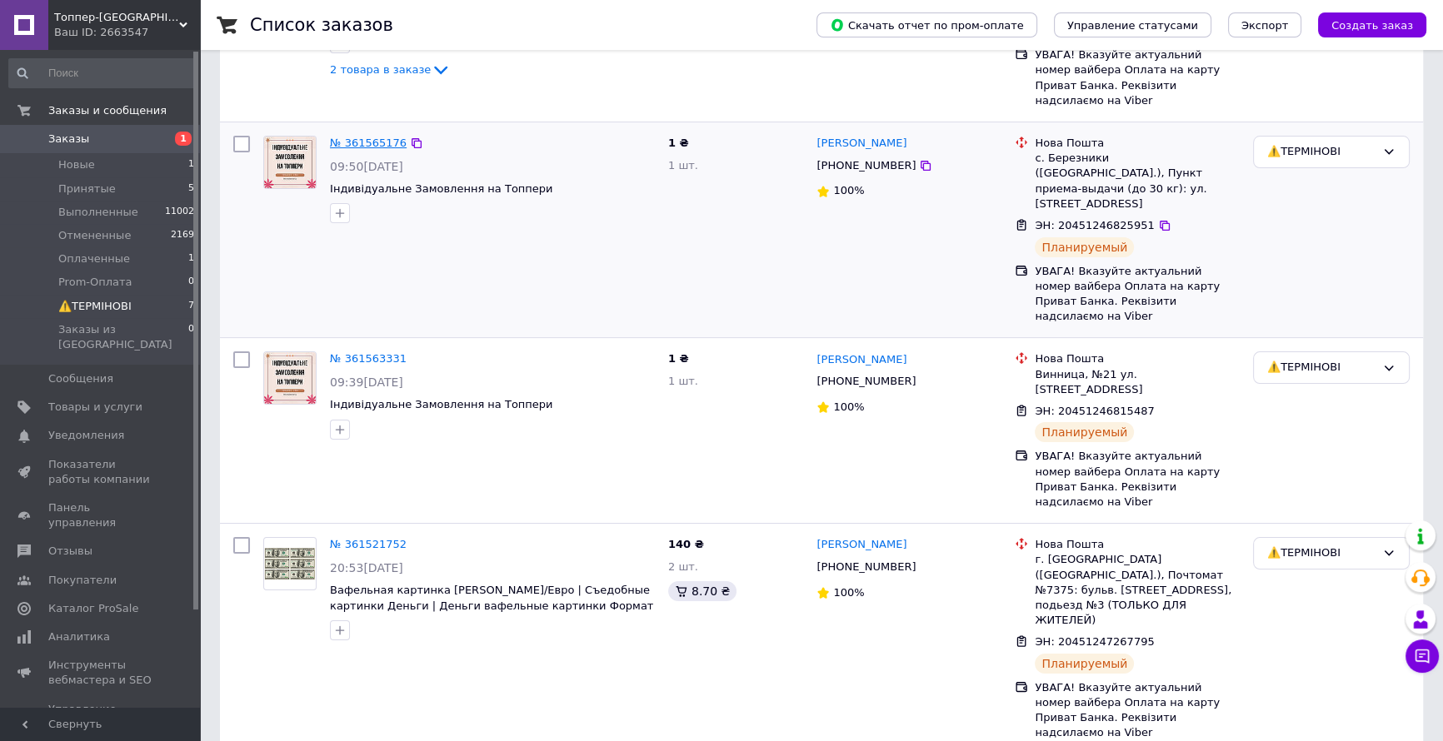
click at [372, 137] on link "№ 361565176" at bounding box center [368, 143] width 77 height 12
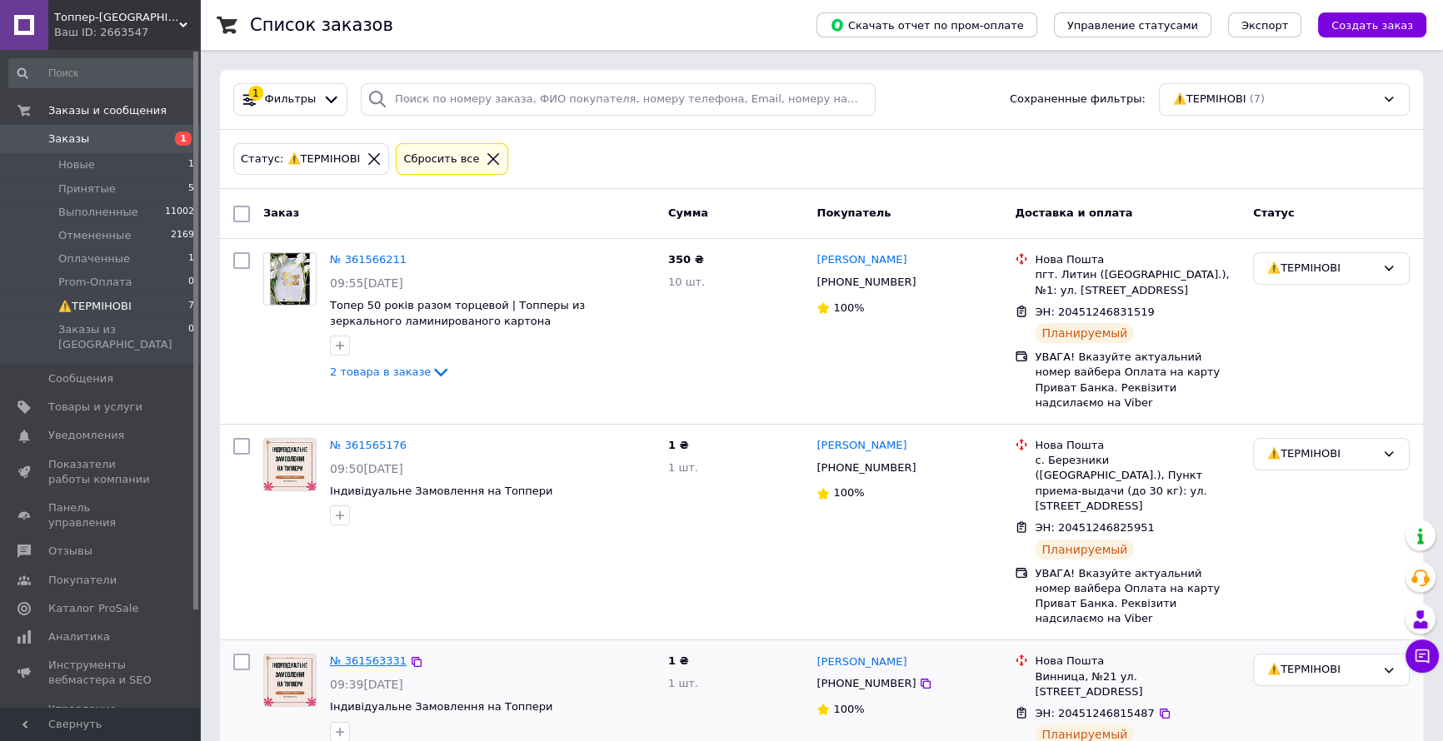
click at [357, 655] on link "№ 361563331" at bounding box center [368, 661] width 77 height 12
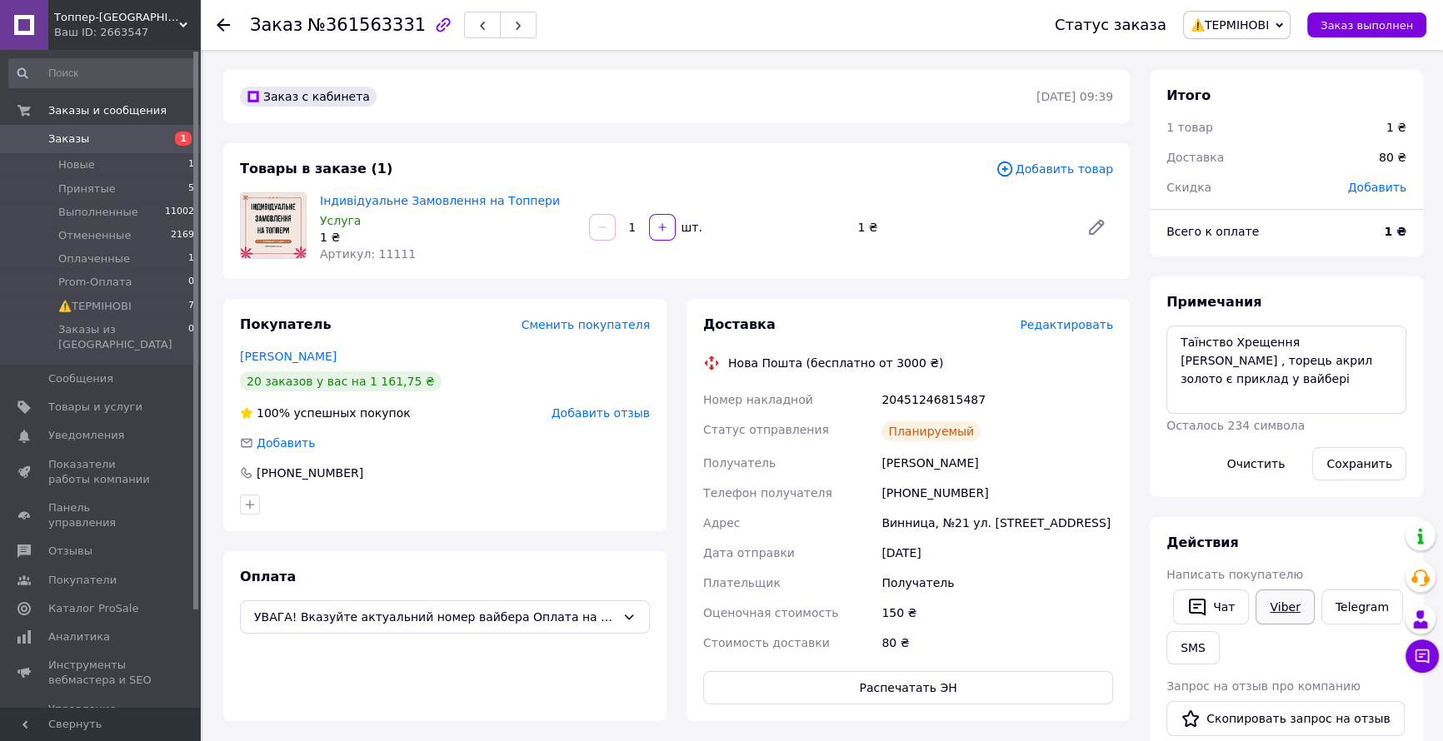
click at [1279, 611] on link "Viber" at bounding box center [1285, 607] width 58 height 35
click at [117, 300] on span "⚠️ТЕРМІНОВІ" at bounding box center [94, 306] width 73 height 15
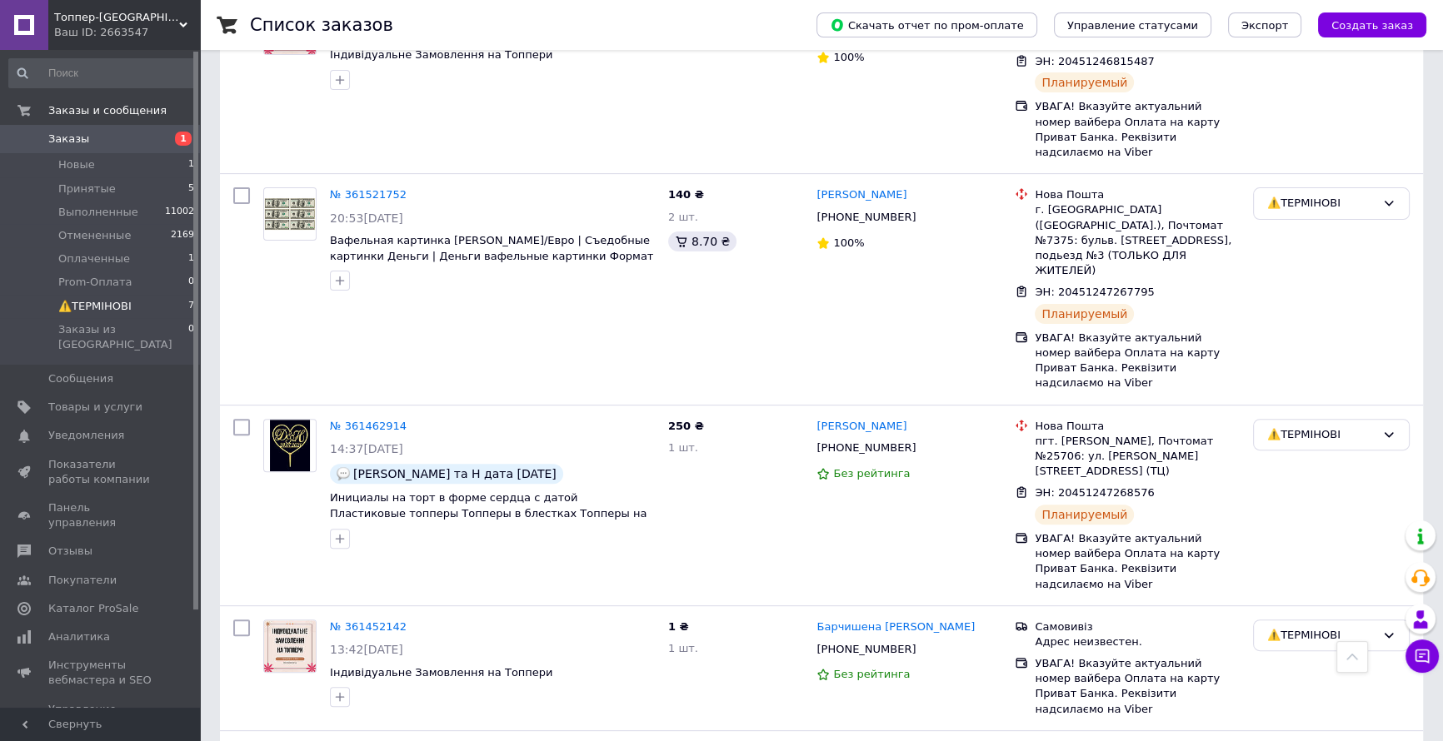
scroll to position [656, 0]
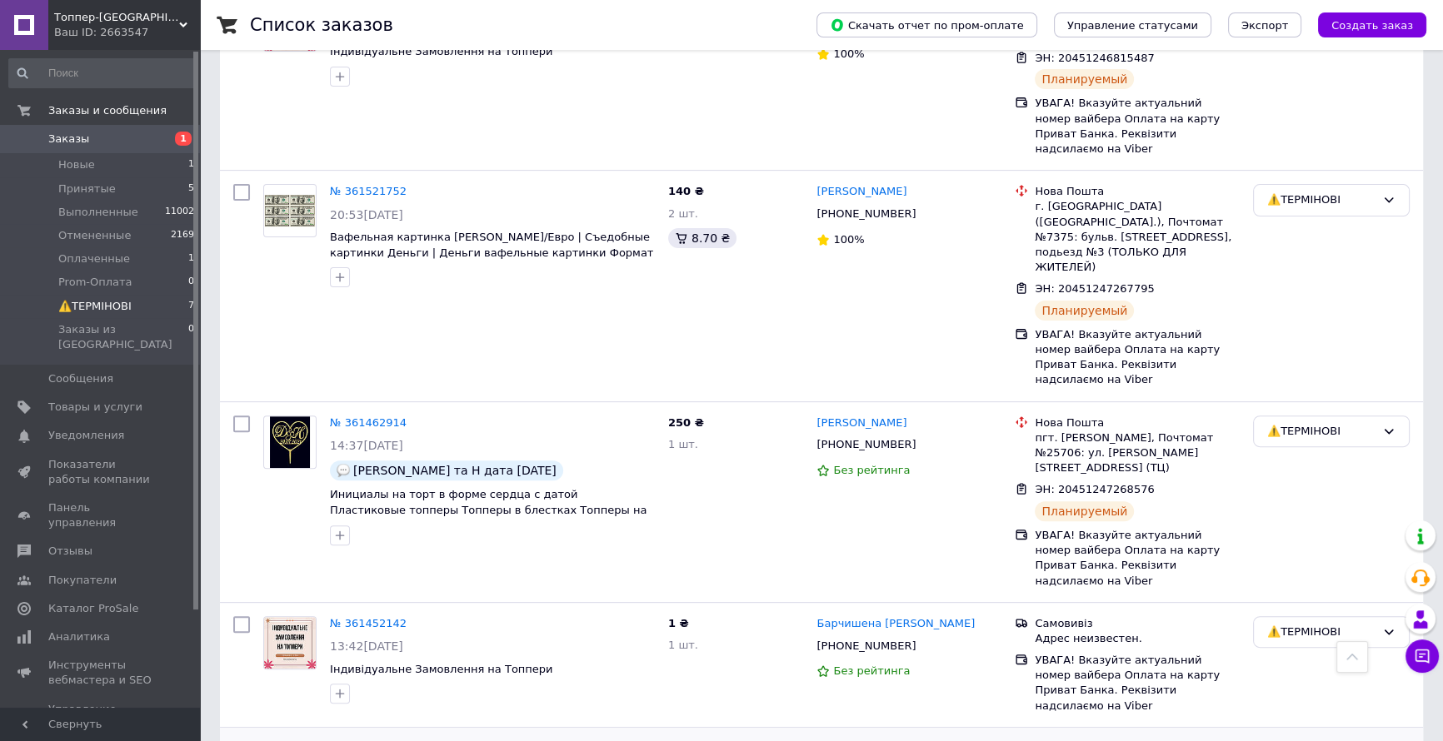
click at [375, 741] on link "№ 361435374" at bounding box center [368, 748] width 77 height 12
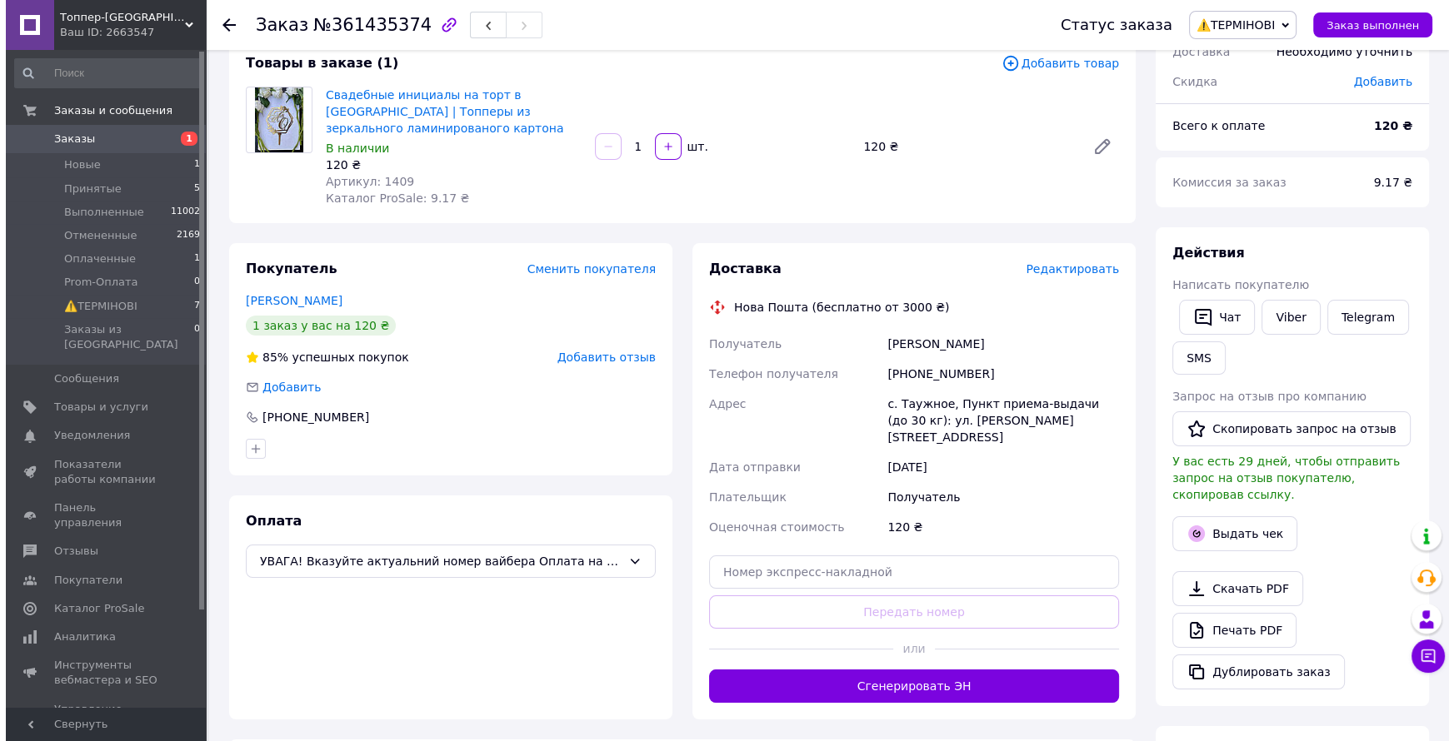
scroll to position [80, 0]
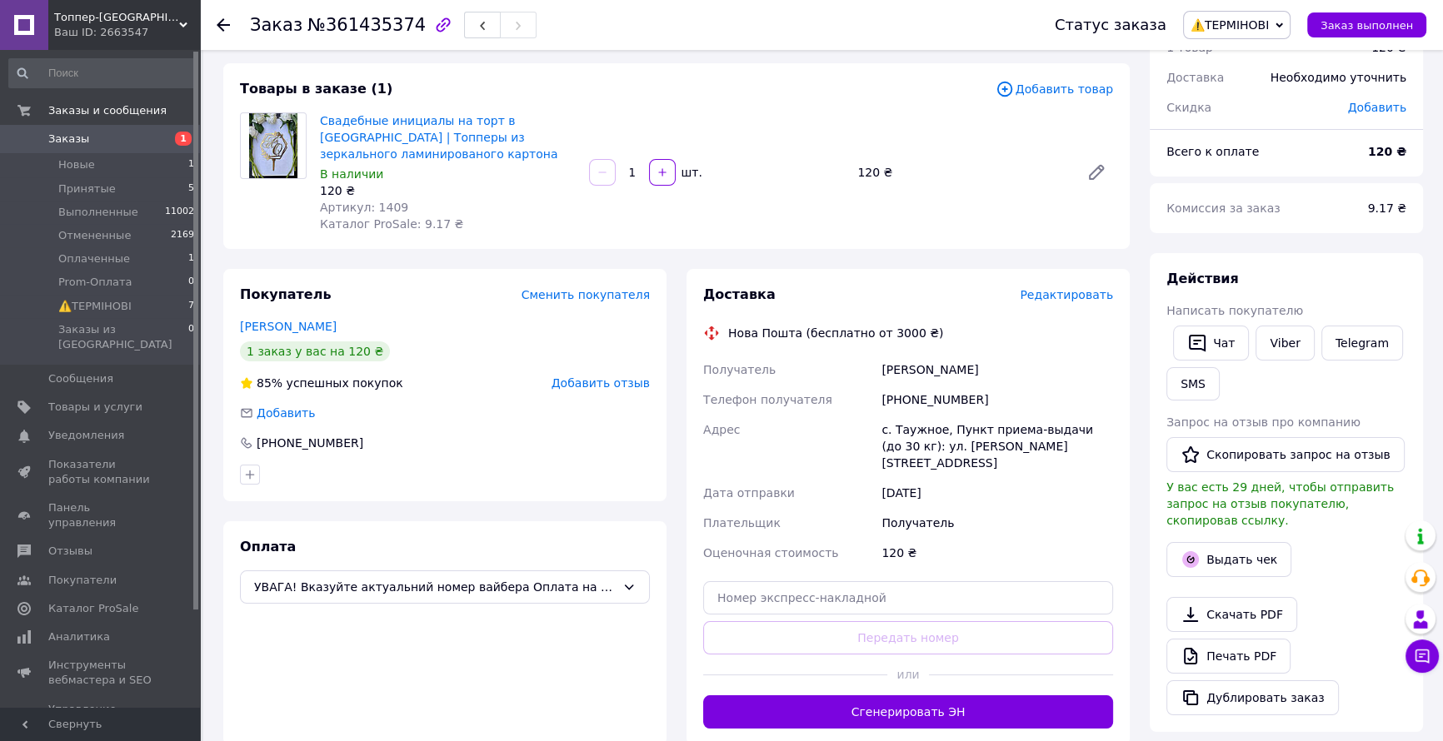
click at [1057, 298] on span "Редактировать" at bounding box center [1066, 294] width 93 height 13
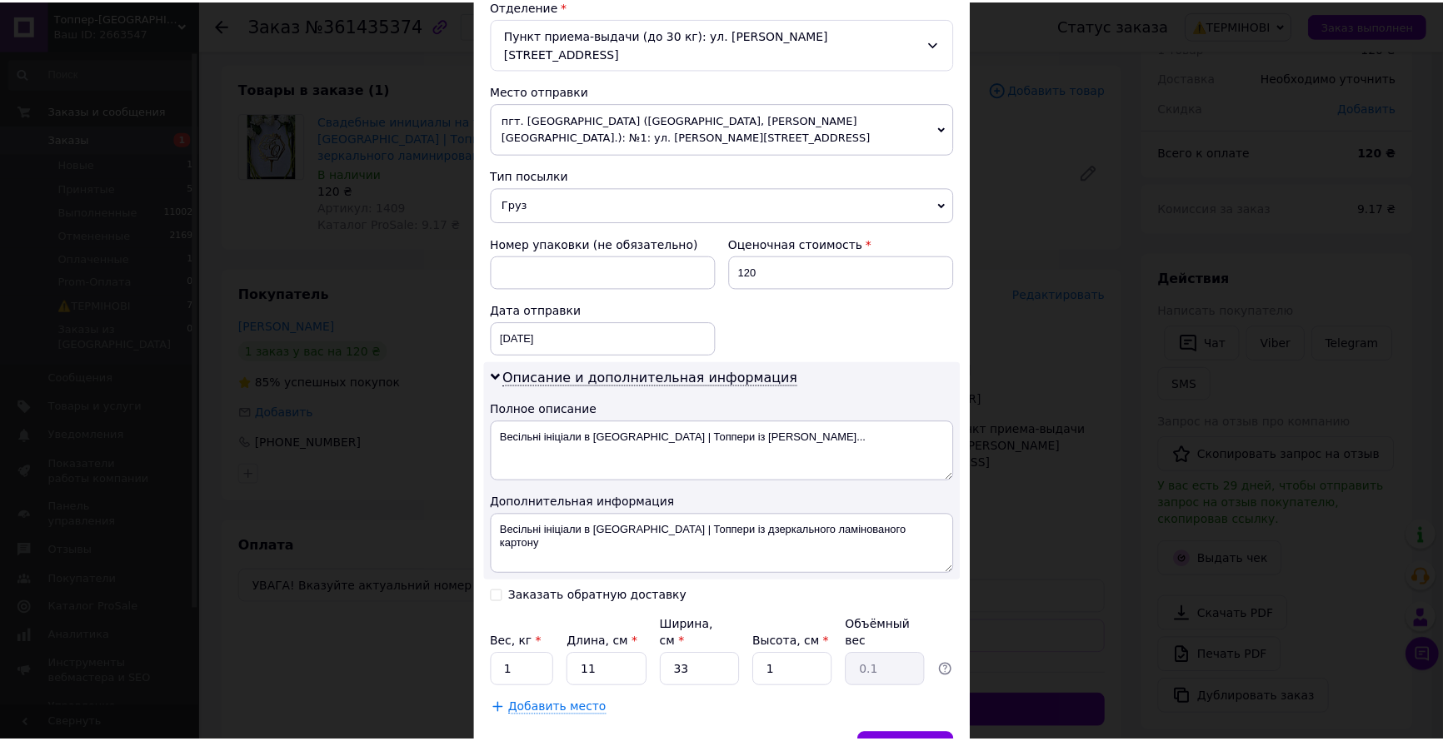
scroll to position [578, 0]
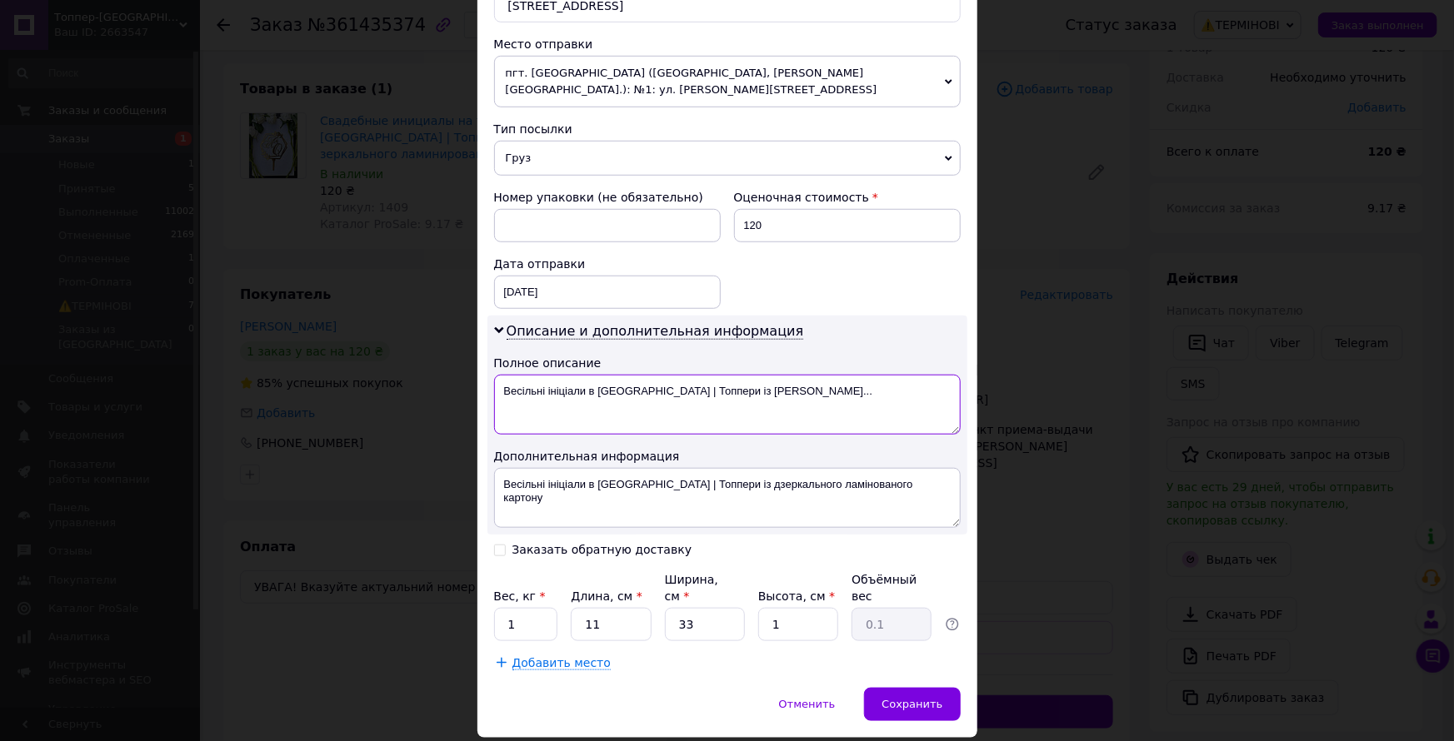
drag, startPoint x: 740, startPoint y: 352, endPoint x: 627, endPoint y: 359, distance: 113.5
click at [627, 375] on textarea "Весільні ініціали в рамці | Топпери із дзеркаль..." at bounding box center [727, 405] width 467 height 60
type textarea "Весільні ініціали в рамці ."
drag, startPoint x: 599, startPoint y: 577, endPoint x: 568, endPoint y: 582, distance: 31.2
click at [571, 608] on input "11" at bounding box center [611, 624] width 80 height 33
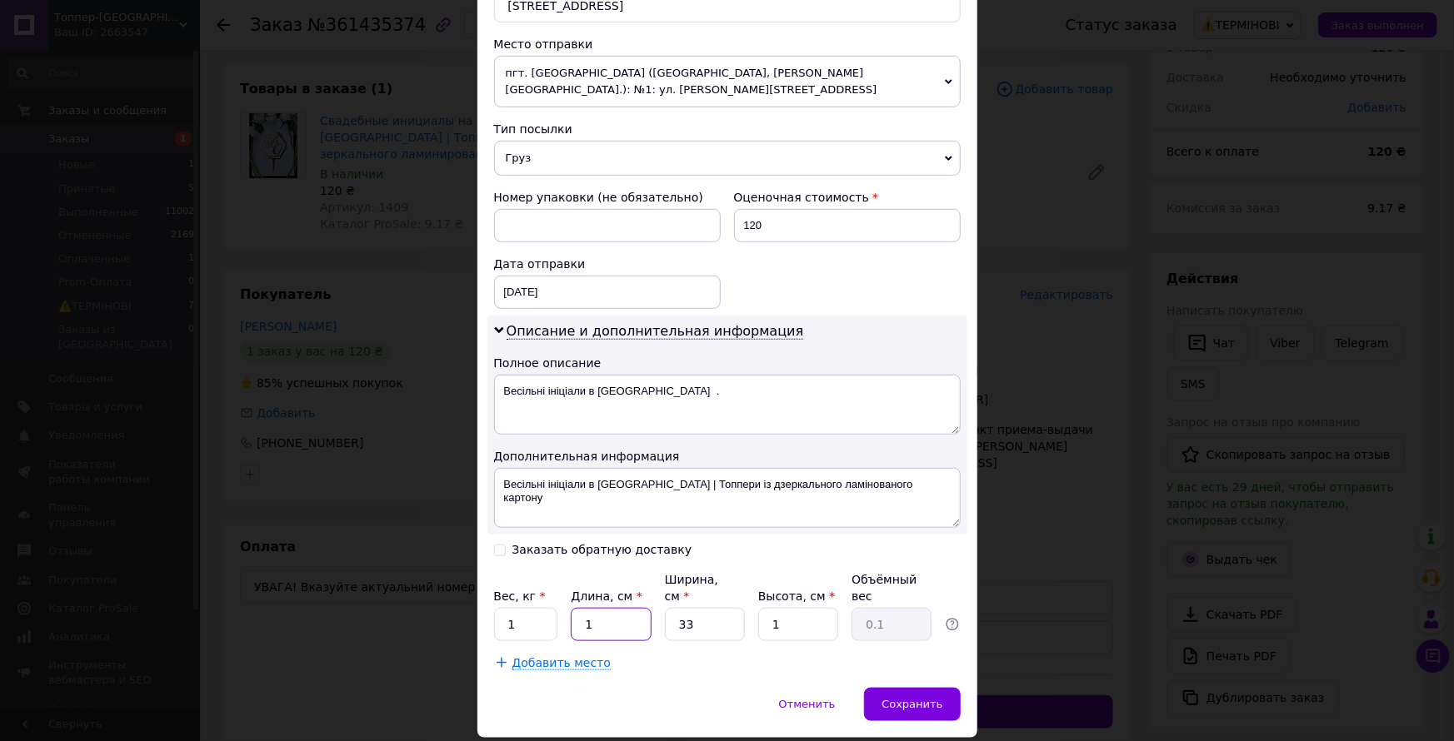
type input "1"
drag, startPoint x: 688, startPoint y: 571, endPoint x: 671, endPoint y: 577, distance: 18.4
click at [671, 608] on input "33" at bounding box center [705, 624] width 80 height 33
type input "1"
click at [908, 698] on span "Сохранить" at bounding box center [911, 704] width 61 height 12
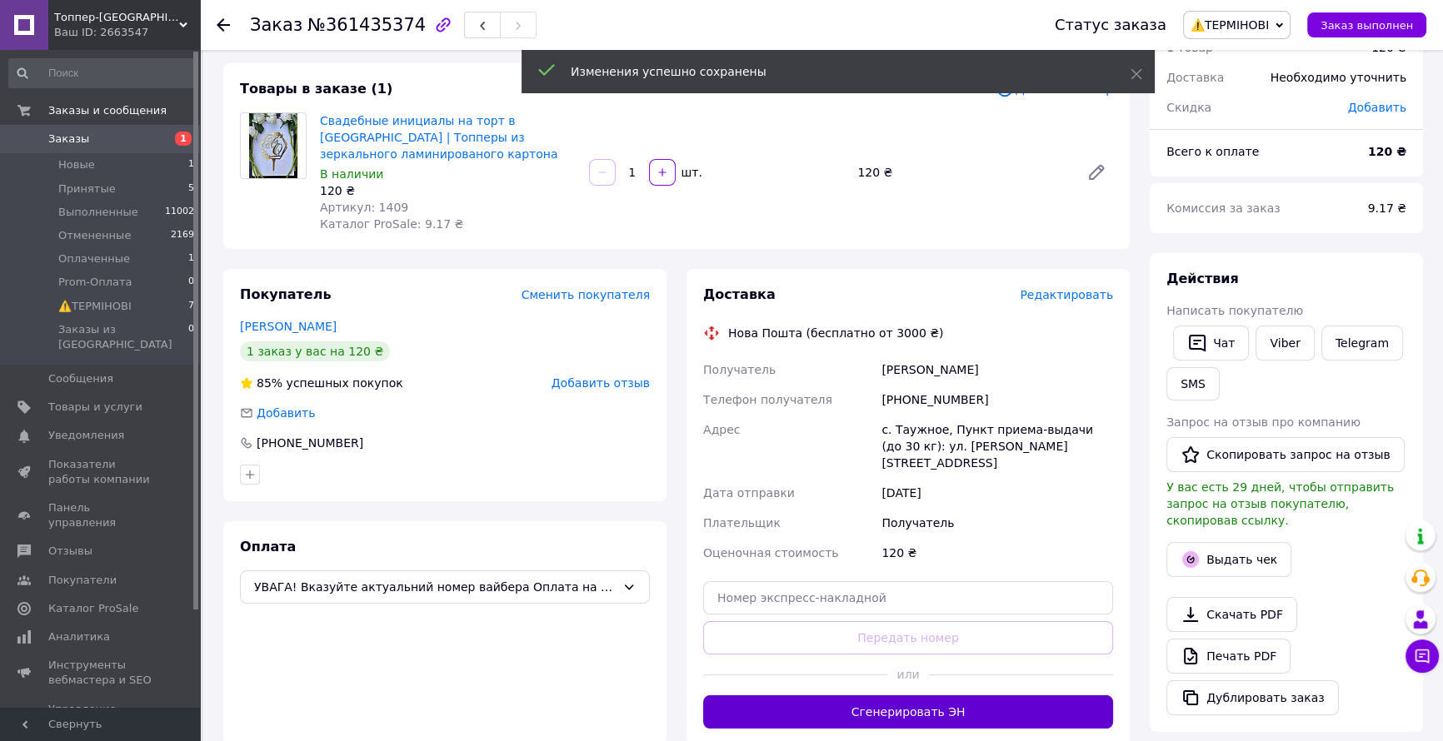
click at [914, 696] on button "Сгенерировать ЭН" at bounding box center [908, 712] width 410 height 33
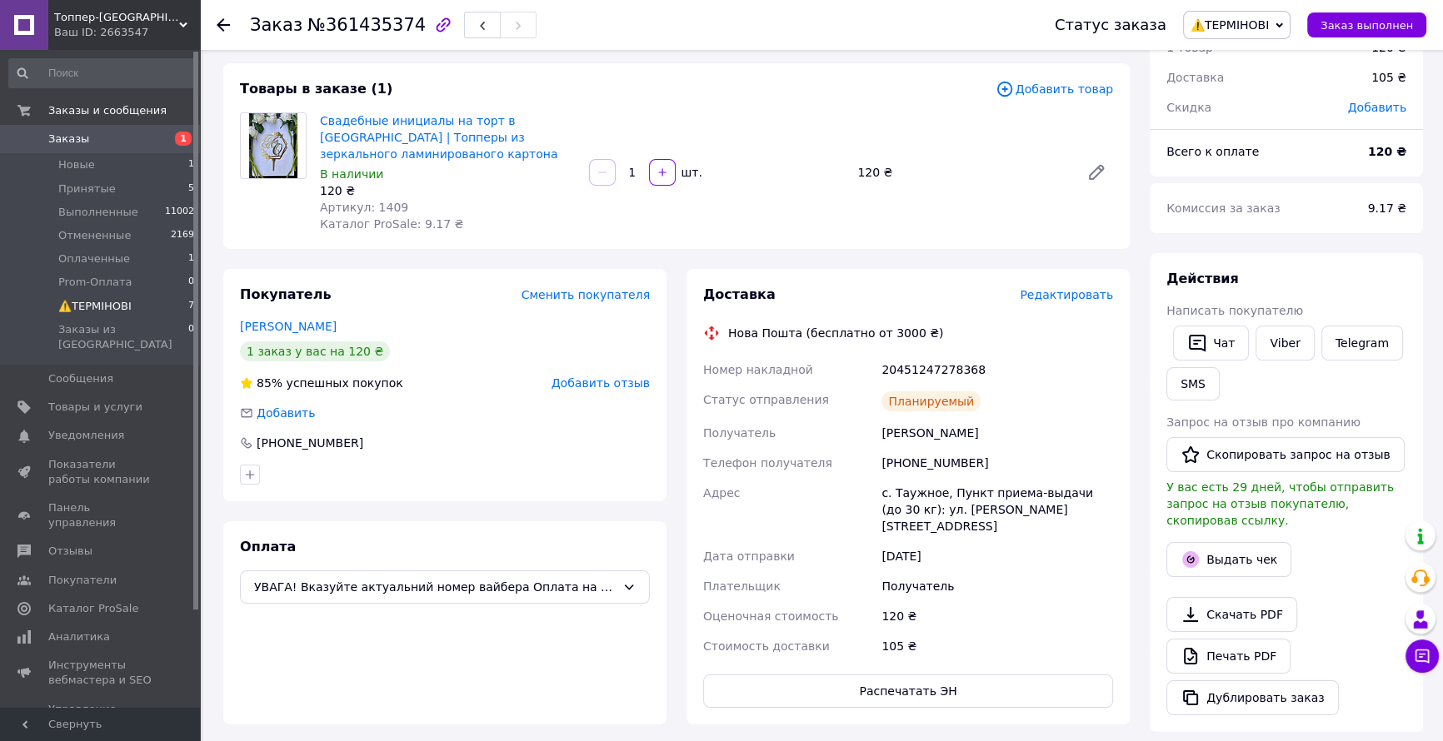
click at [127, 313] on span "⚠️ТЕРМІНОВІ" at bounding box center [94, 306] width 73 height 15
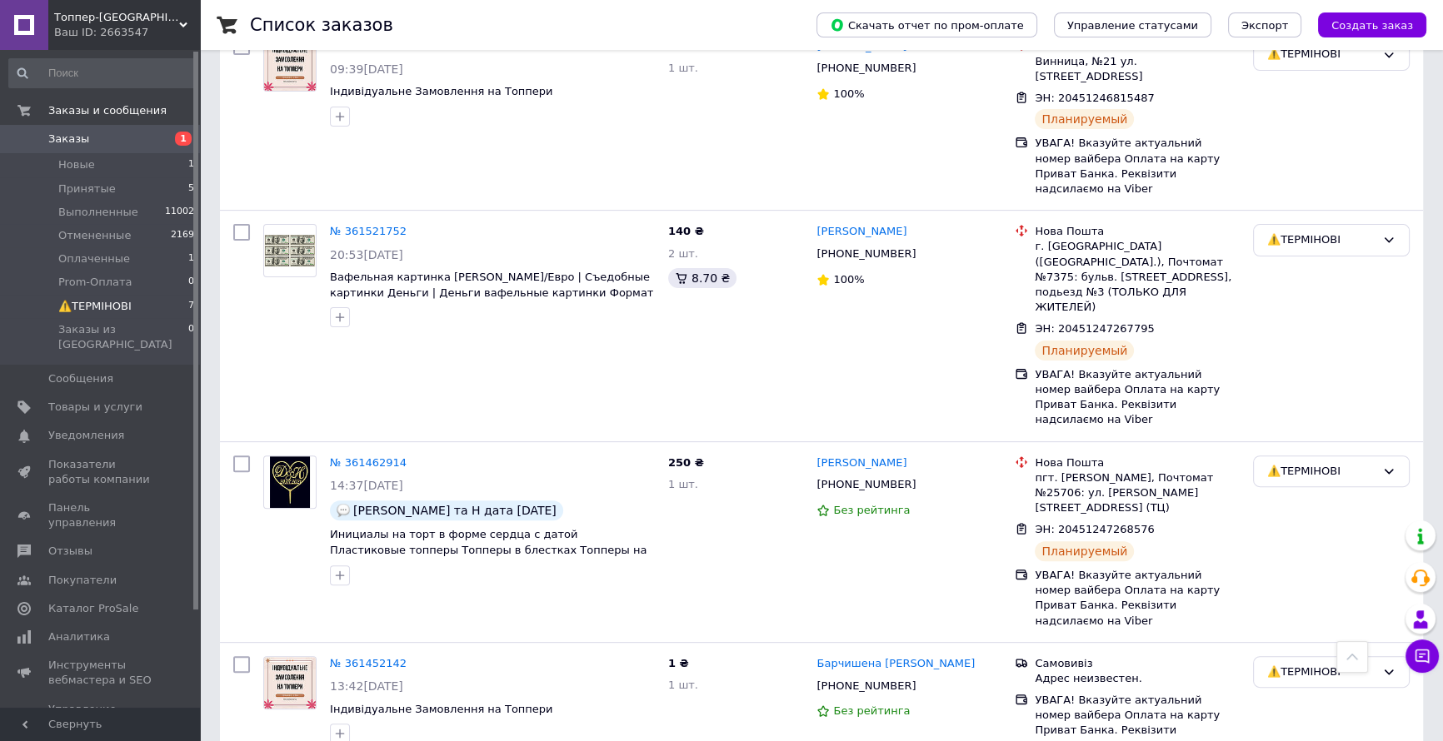
scroll to position [669, 0]
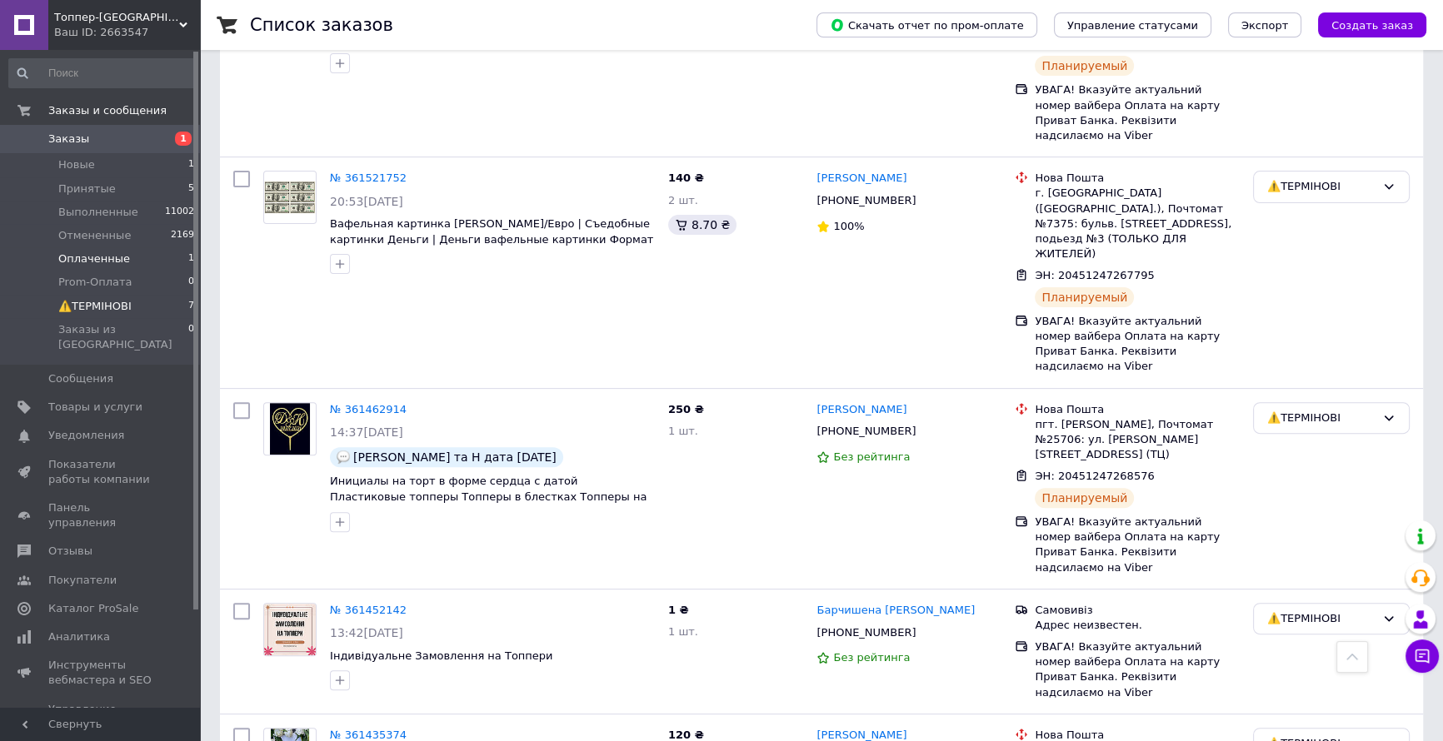
click at [109, 256] on span "Оплаченные" at bounding box center [94, 259] width 72 height 15
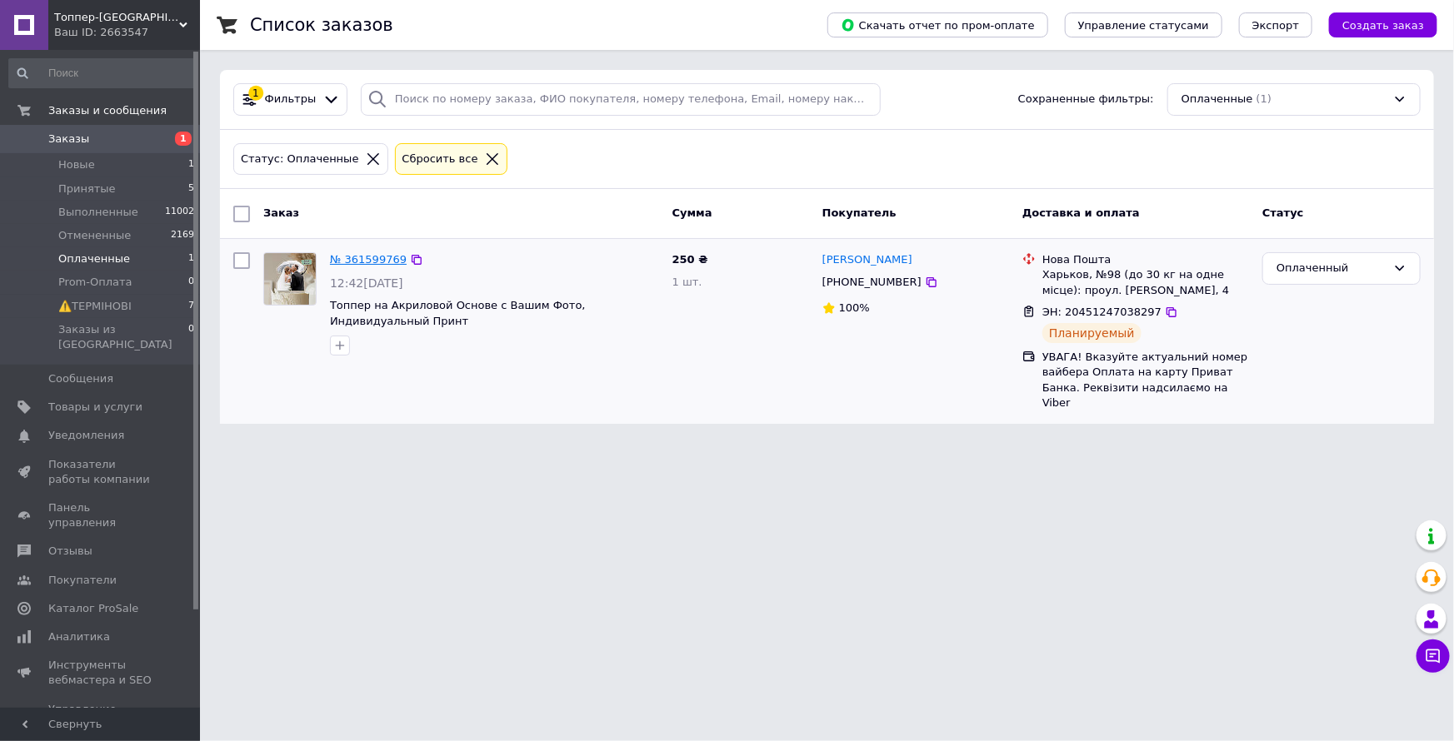
click at [343, 260] on link "№ 361599769" at bounding box center [368, 259] width 77 height 12
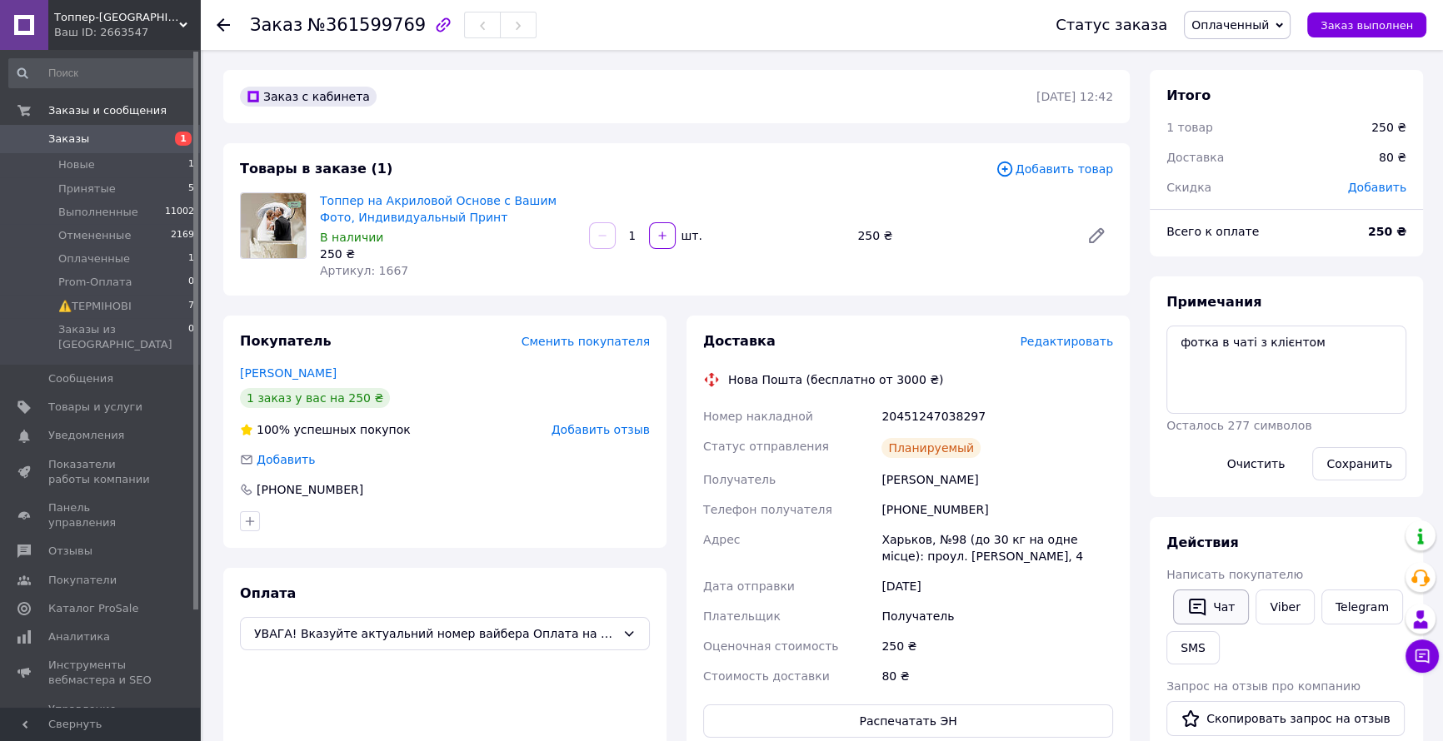
click at [1221, 600] on button "Чат" at bounding box center [1211, 607] width 76 height 35
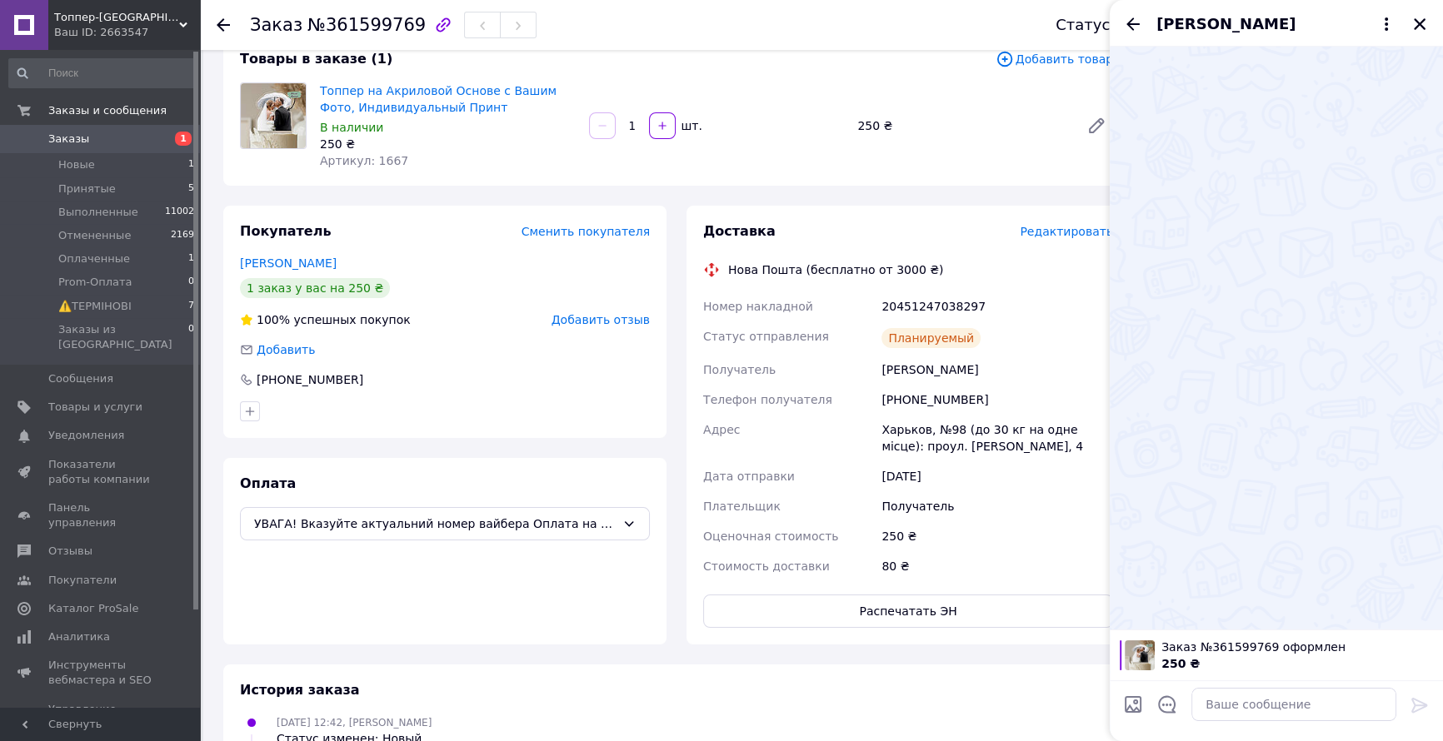
scroll to position [75, 0]
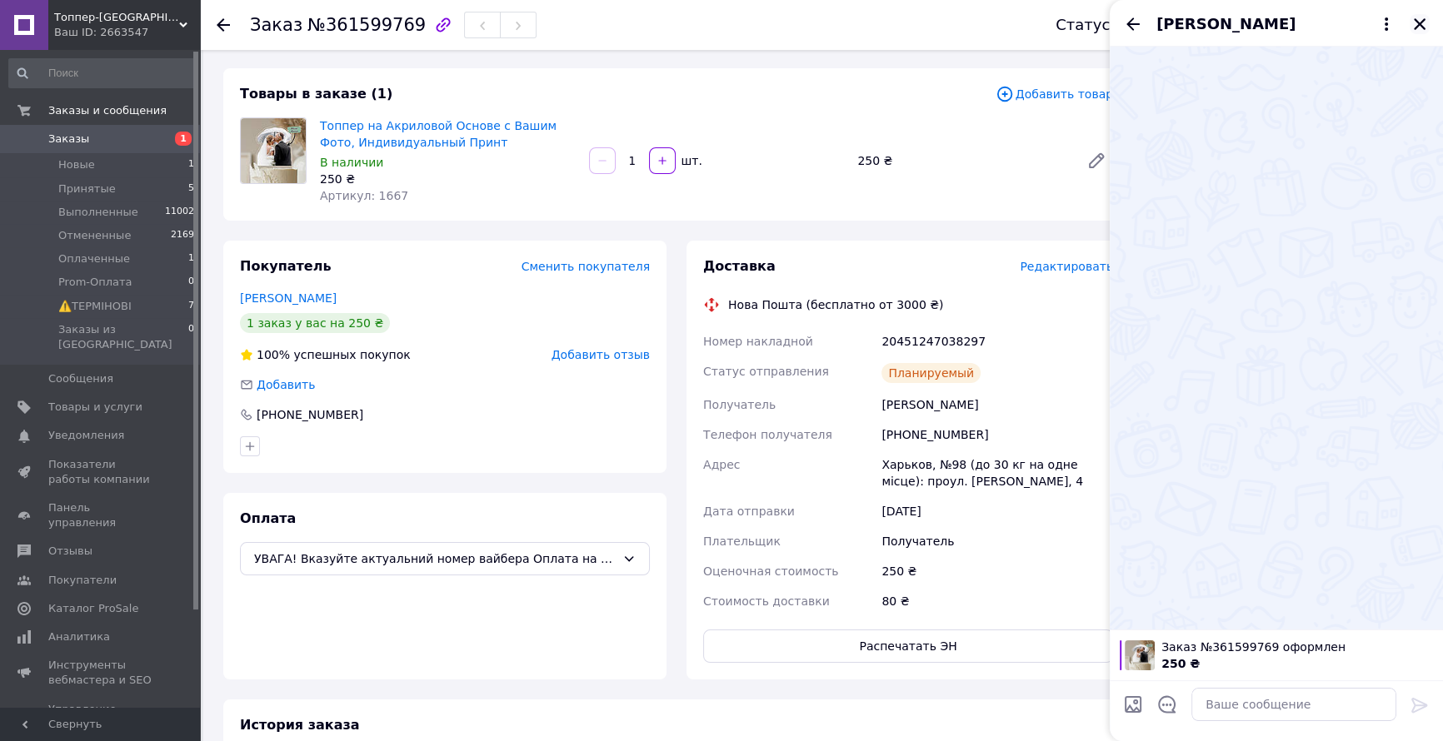
click at [1413, 28] on icon "Закрыть" at bounding box center [1419, 24] width 15 height 15
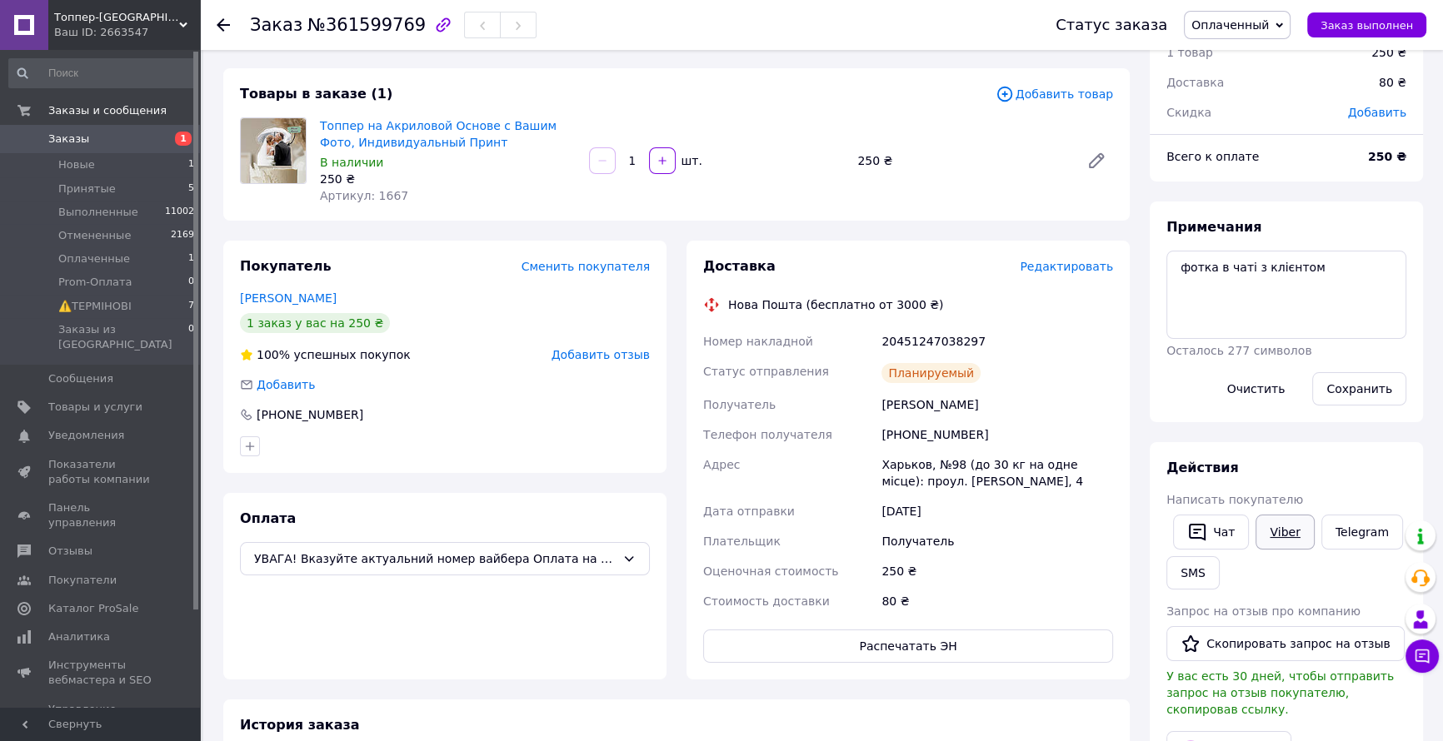
click at [1286, 526] on link "Viber" at bounding box center [1285, 532] width 58 height 35
click at [1283, 533] on link "Viber" at bounding box center [1285, 532] width 58 height 35
click at [451, 175] on div "250 ₴" at bounding box center [448, 179] width 256 height 17
click at [403, 137] on link "Топпер на Акриловой Основе с Вашим Фото, Индивидуальный Принт" at bounding box center [438, 134] width 237 height 30
click at [371, 125] on link "Топпер на Акриловой Основе с Вашим Фото, Индивидуальный Принт" at bounding box center [438, 134] width 237 height 30
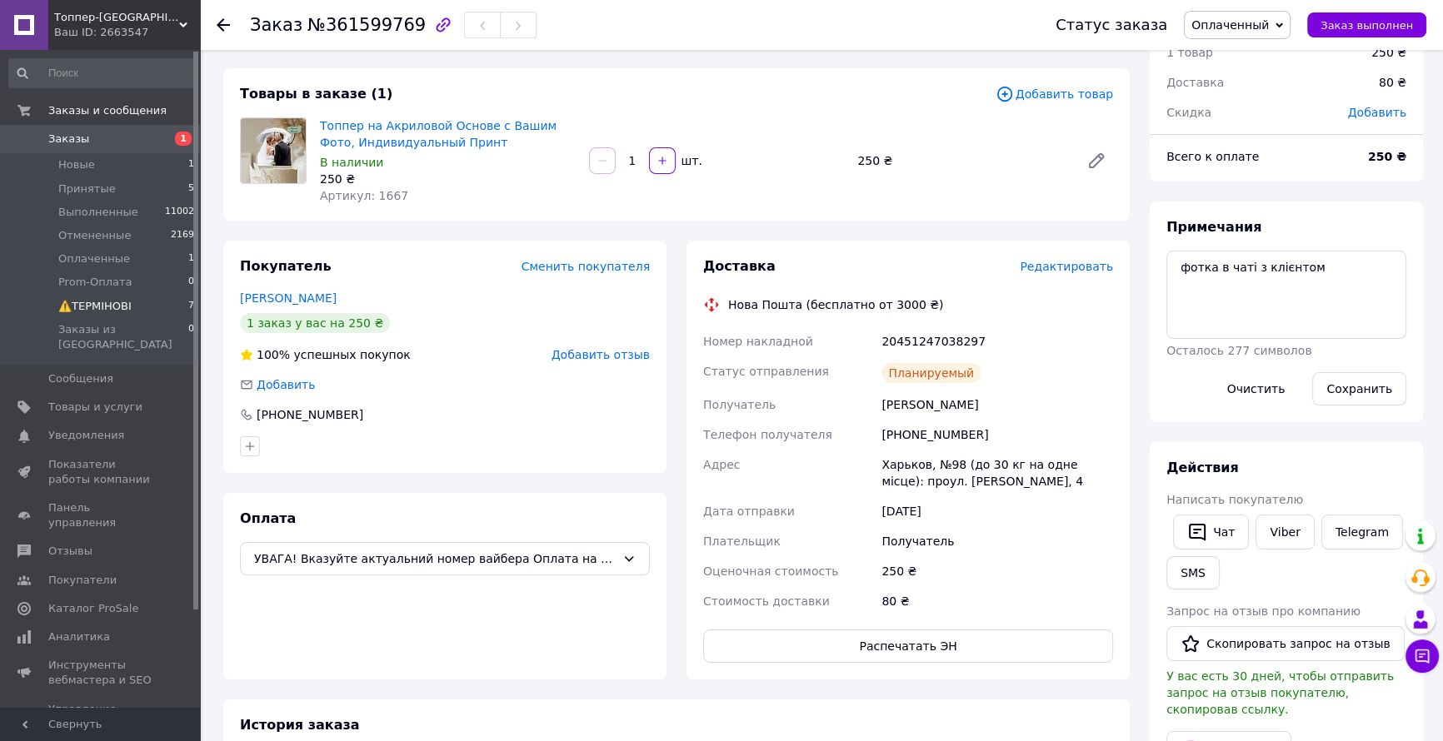
click at [109, 311] on span "⚠️ТЕРМІНОВІ" at bounding box center [94, 306] width 73 height 15
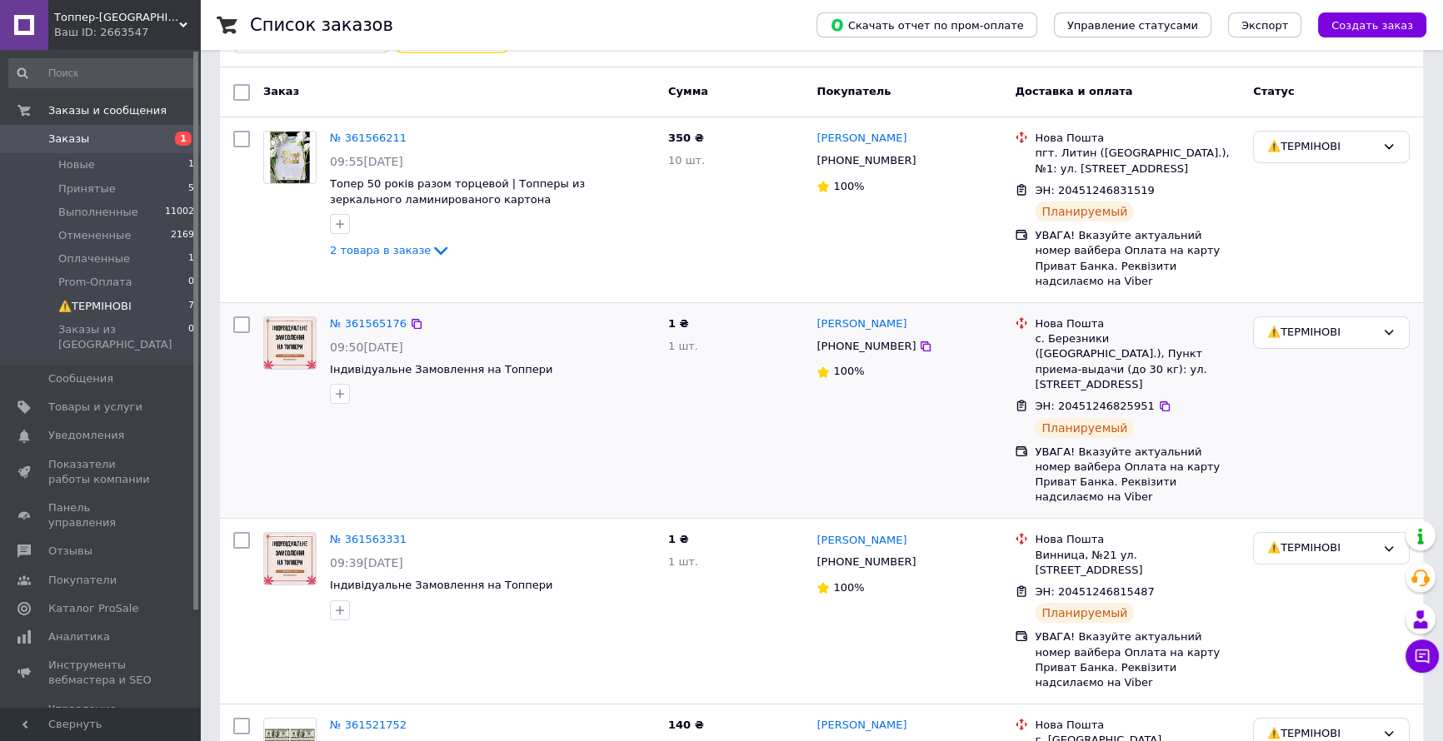
scroll to position [151, 0]
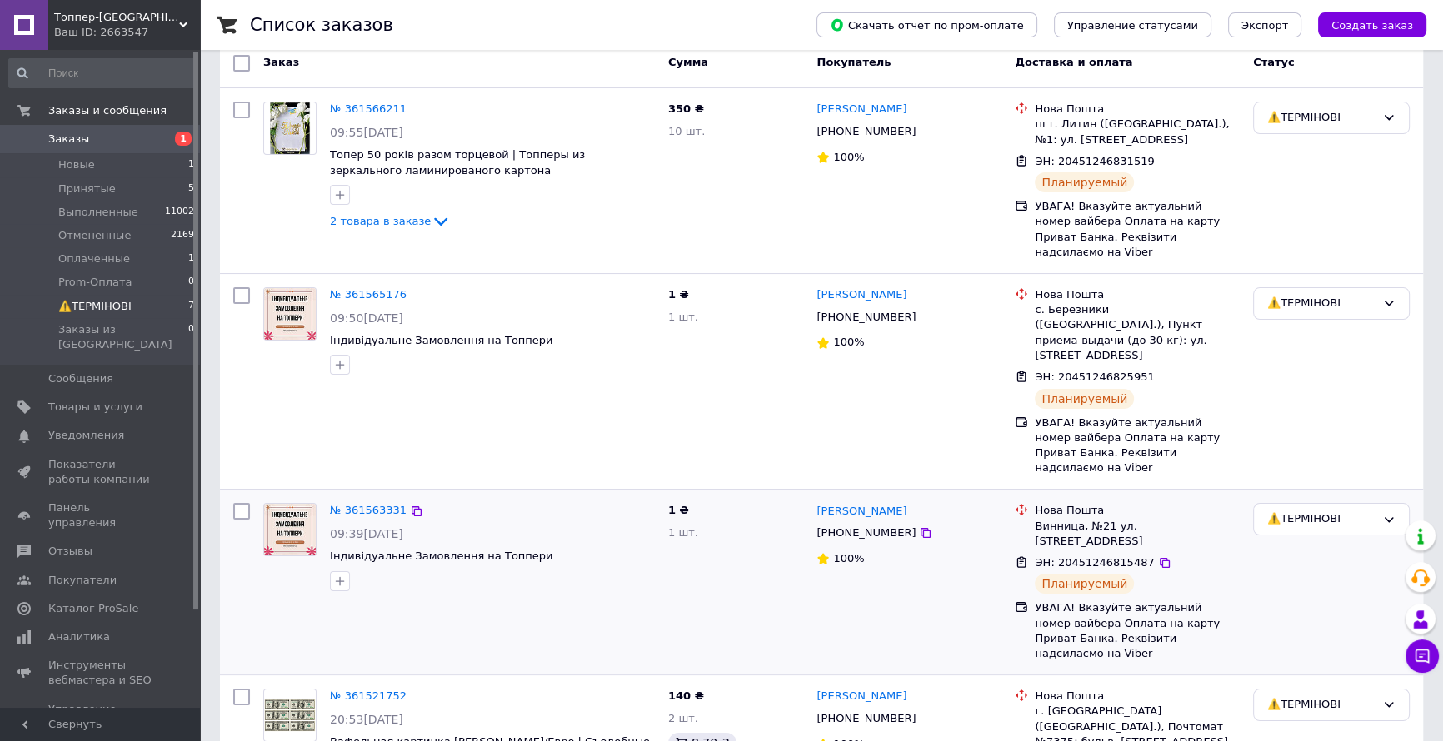
click at [292, 504] on img at bounding box center [290, 530] width 52 height 52
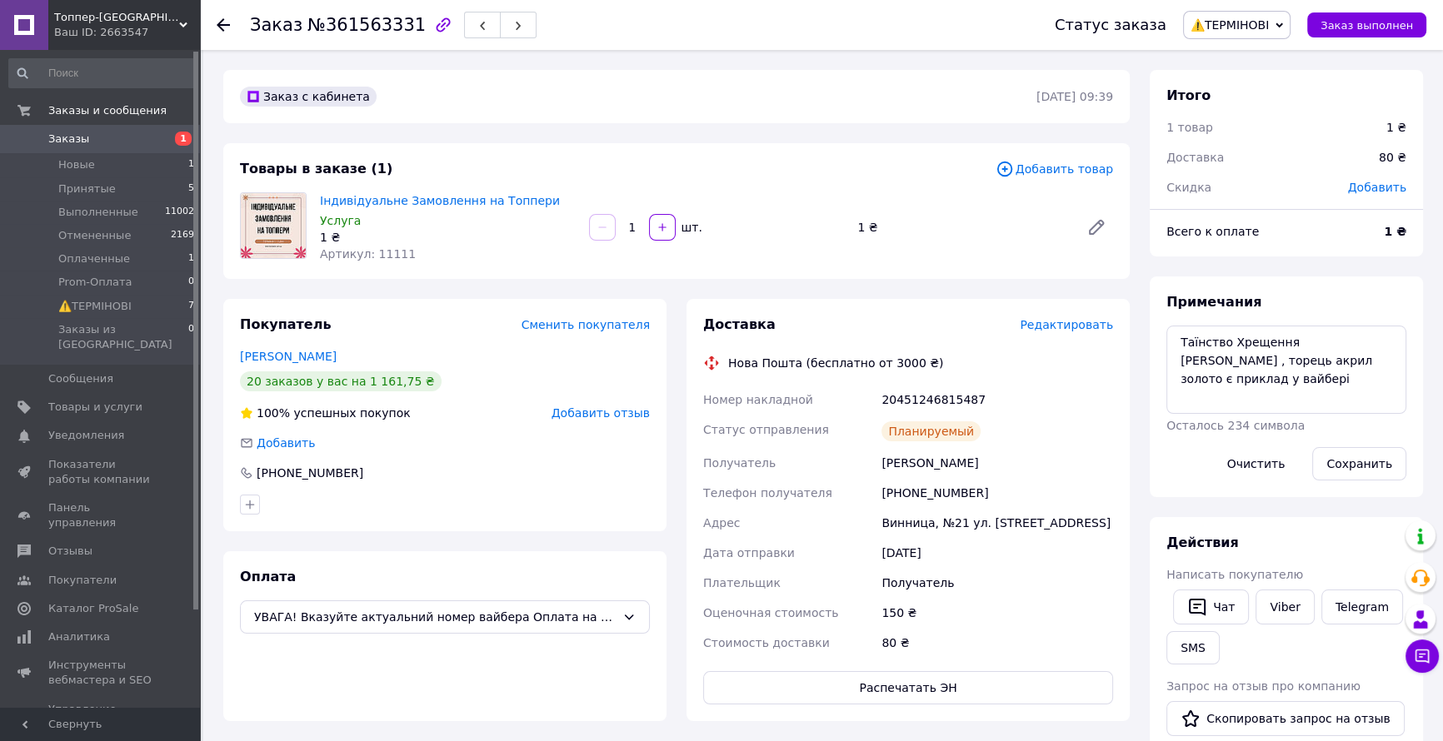
click at [220, 21] on icon at bounding box center [223, 24] width 13 height 13
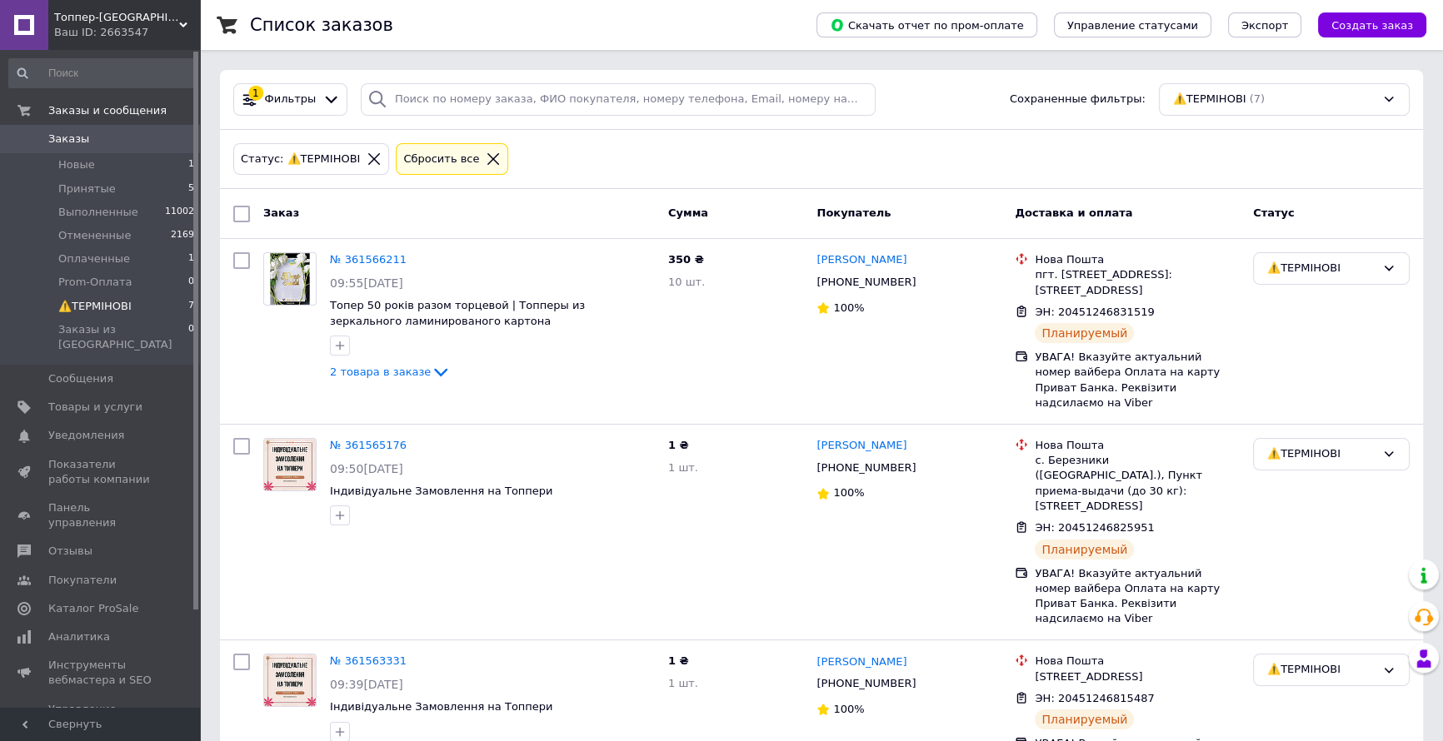
scroll to position [151, 0]
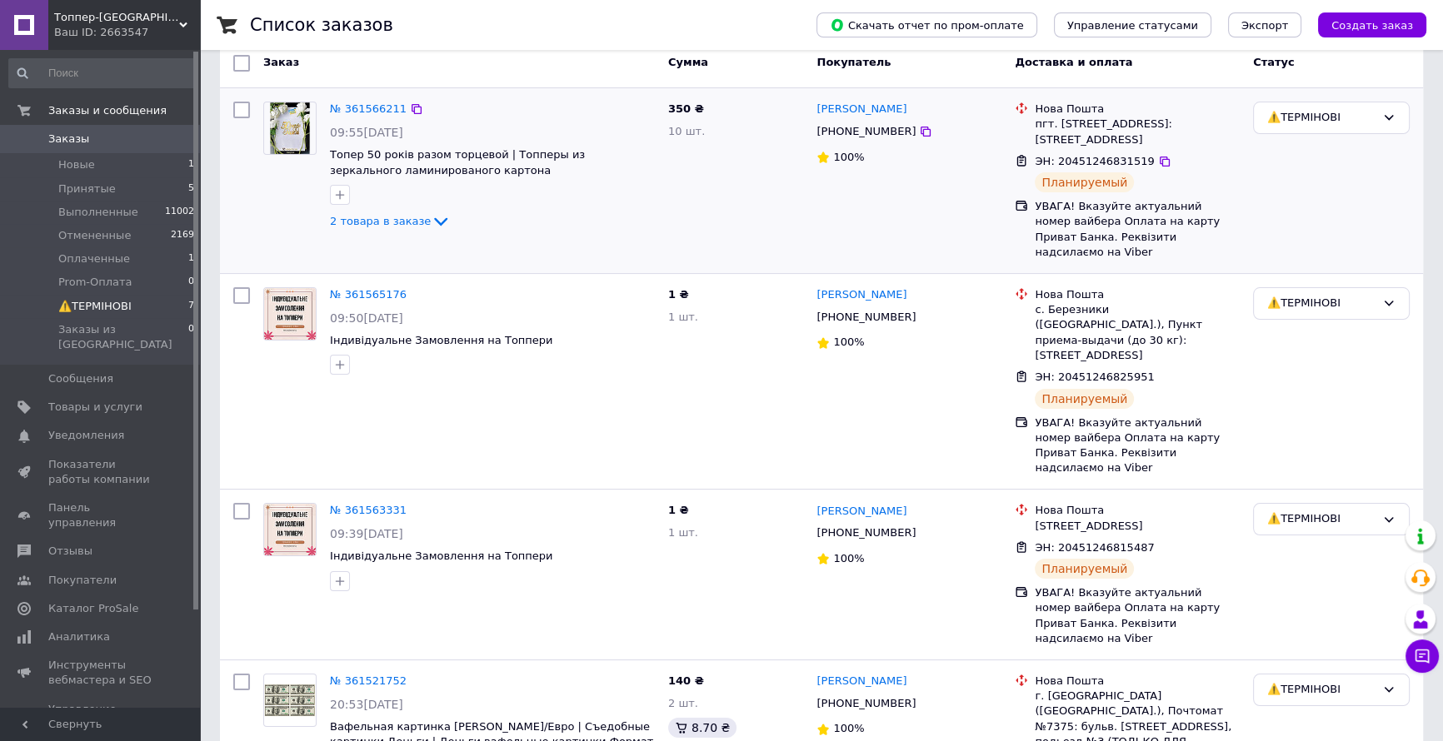
click at [288, 122] on img at bounding box center [290, 128] width 41 height 52
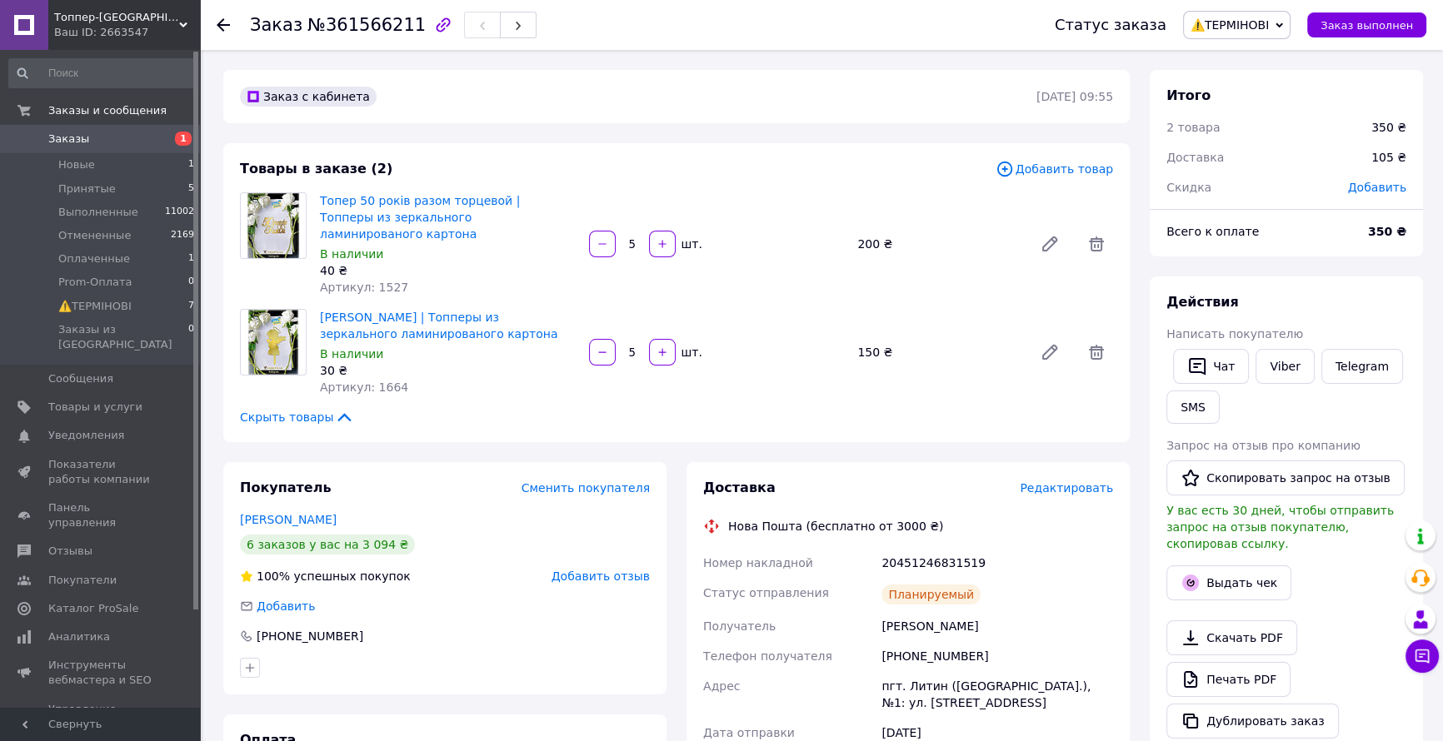
click at [225, 24] on use at bounding box center [223, 24] width 13 height 13
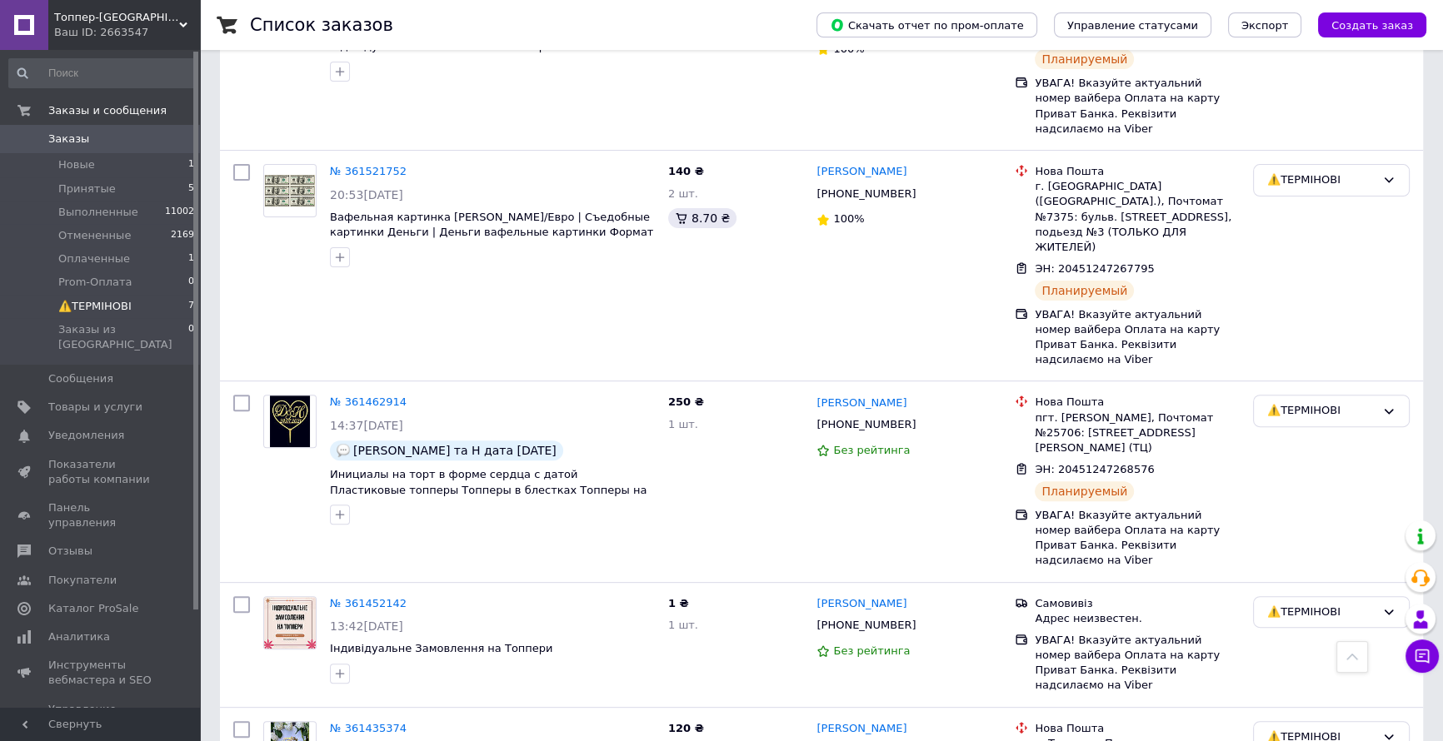
scroll to position [669, 0]
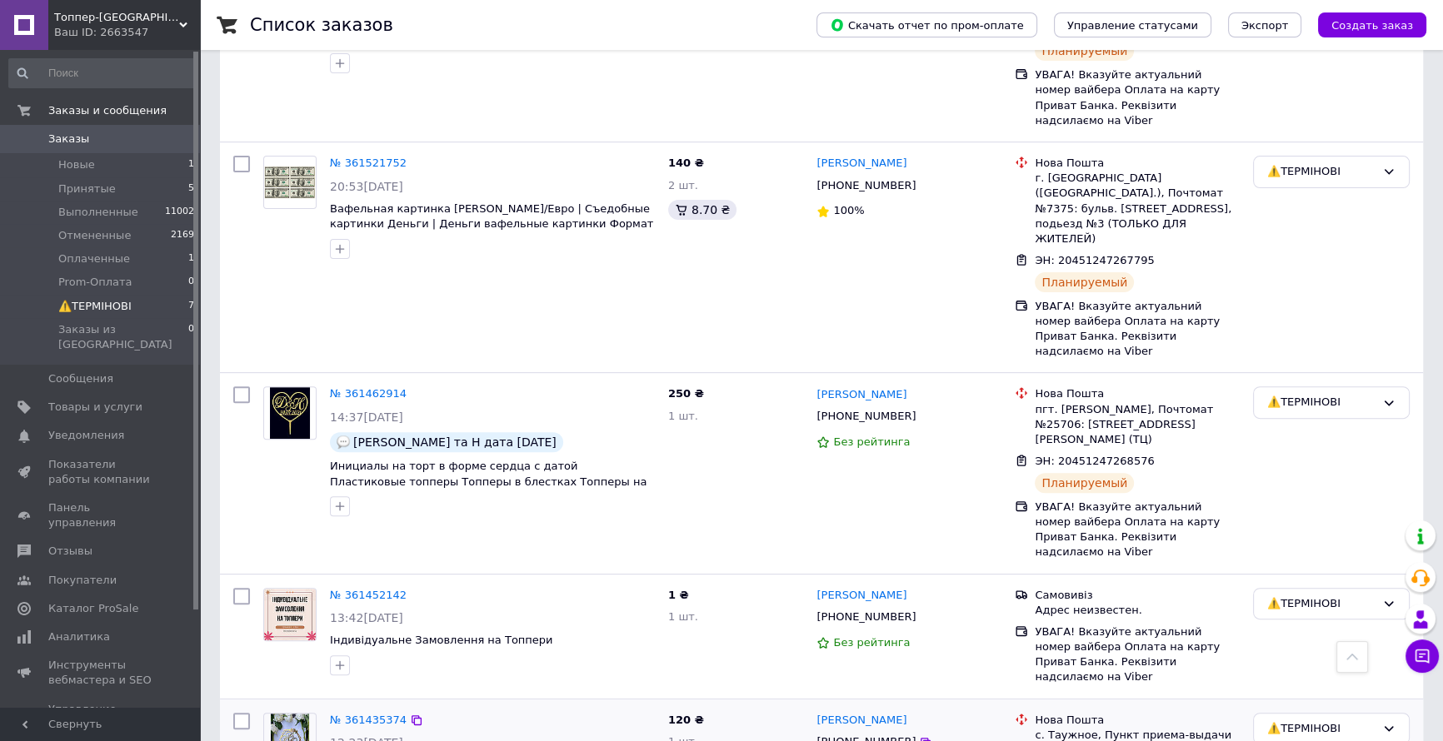
click at [292, 714] on img at bounding box center [290, 740] width 38 height 52
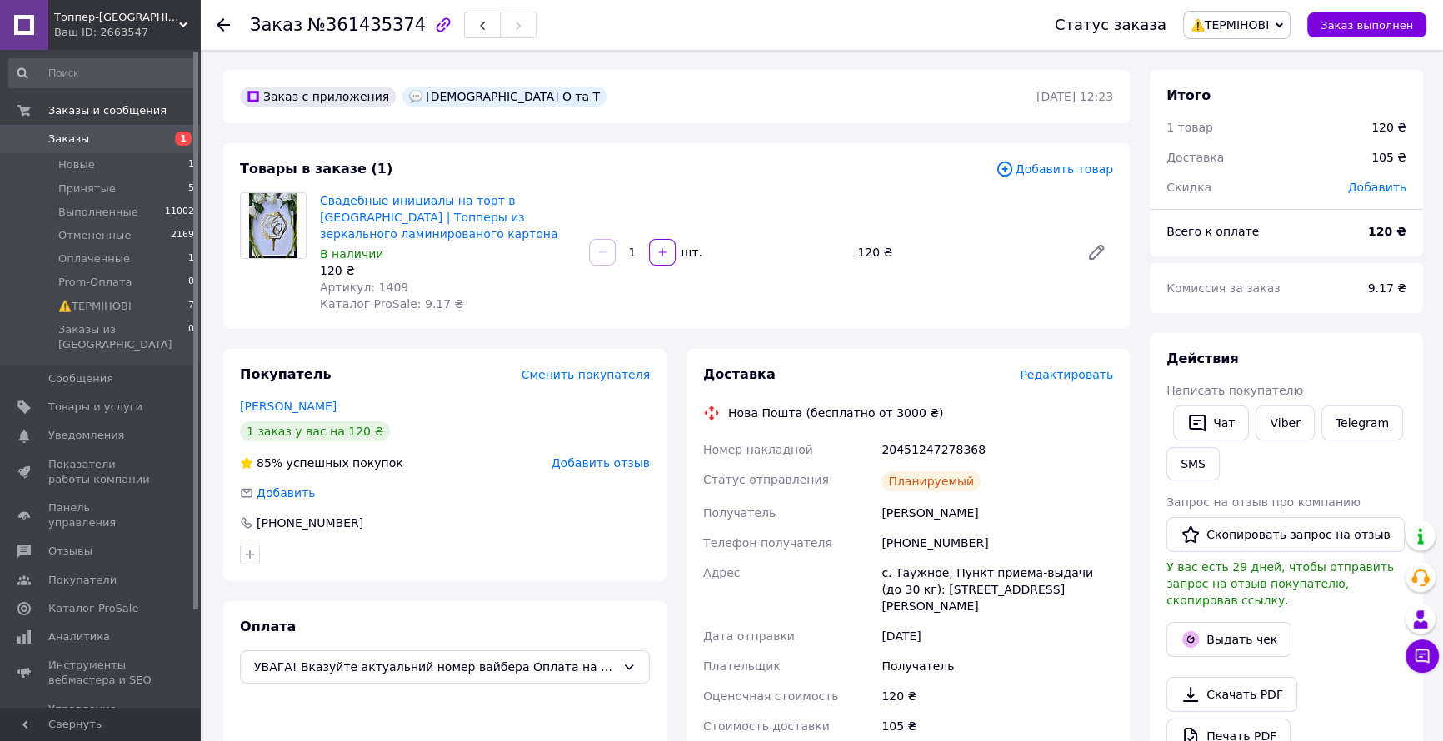
click at [225, 18] on icon at bounding box center [223, 24] width 13 height 13
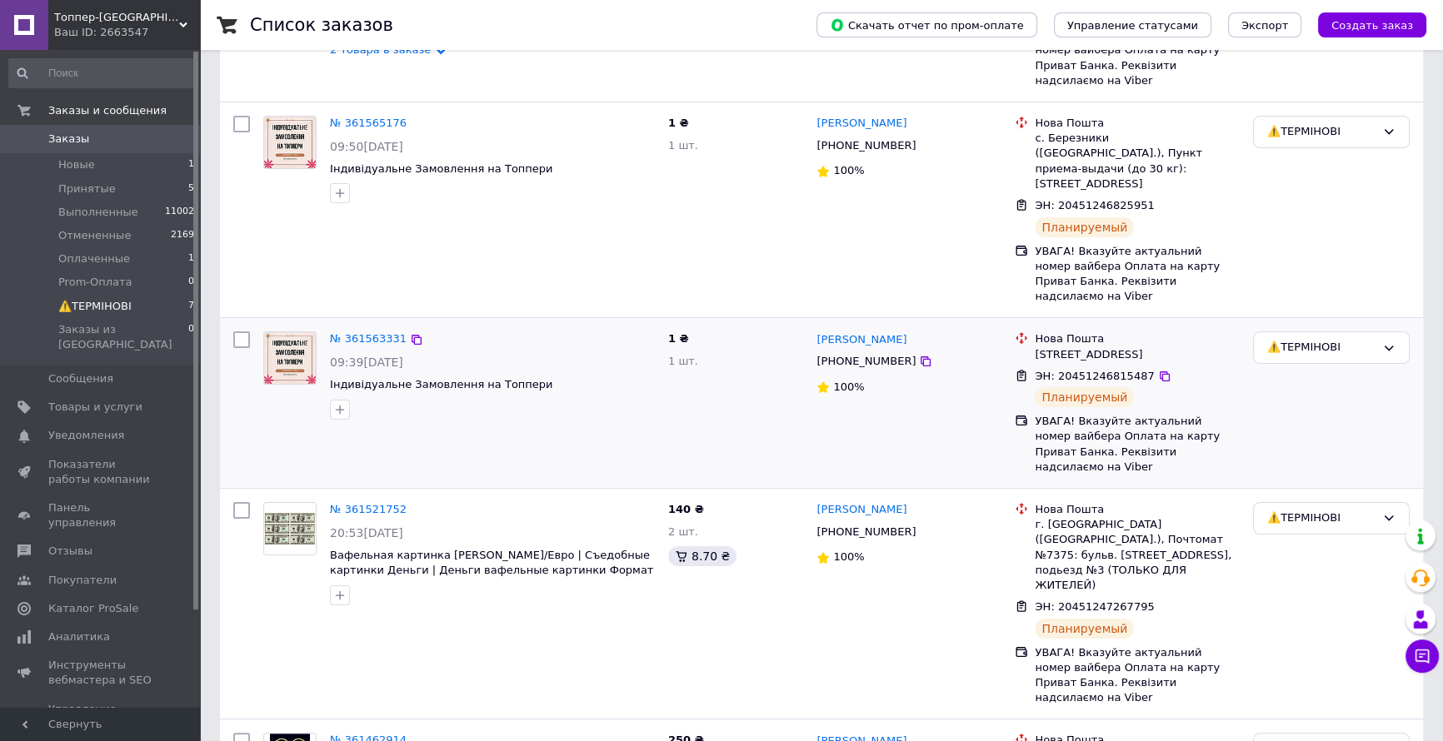
scroll to position [291, 0]
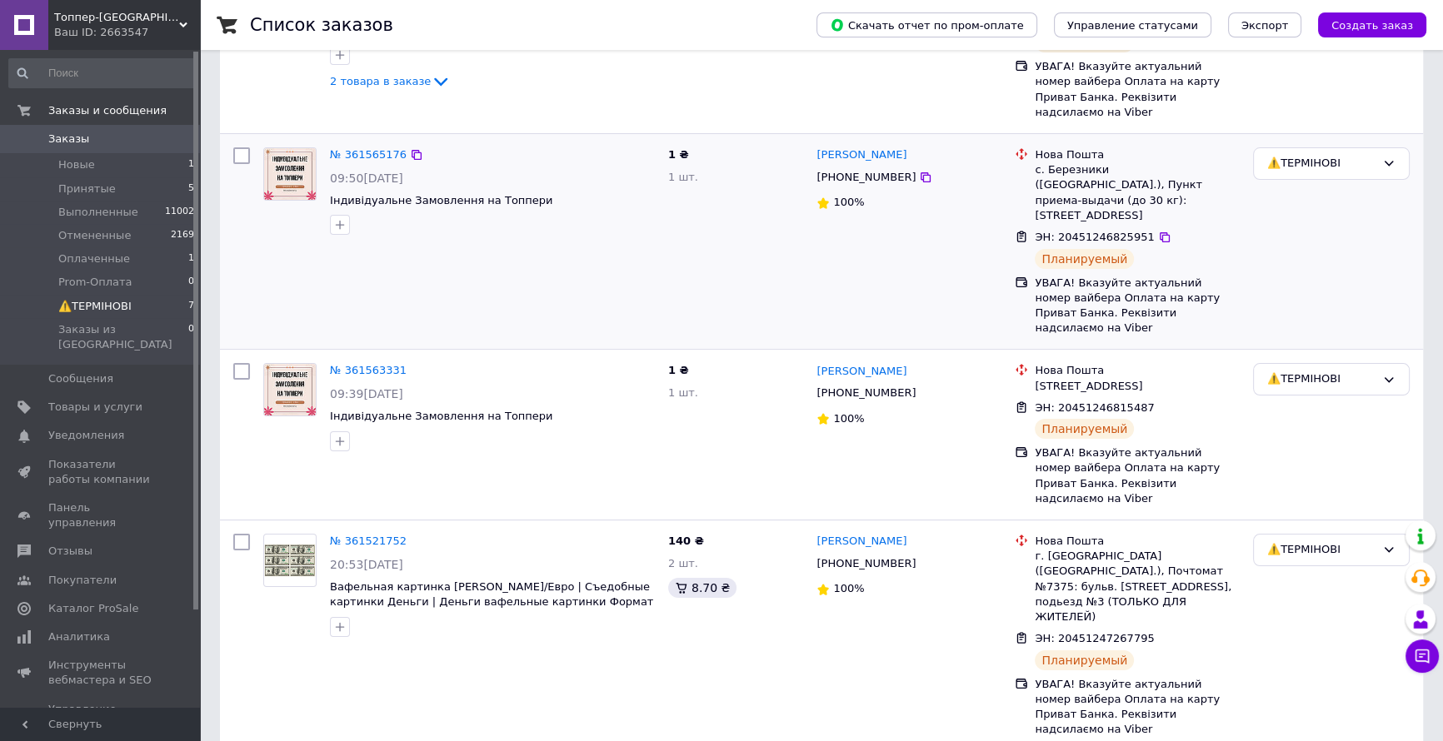
click at [290, 148] on img at bounding box center [290, 174] width 52 height 52
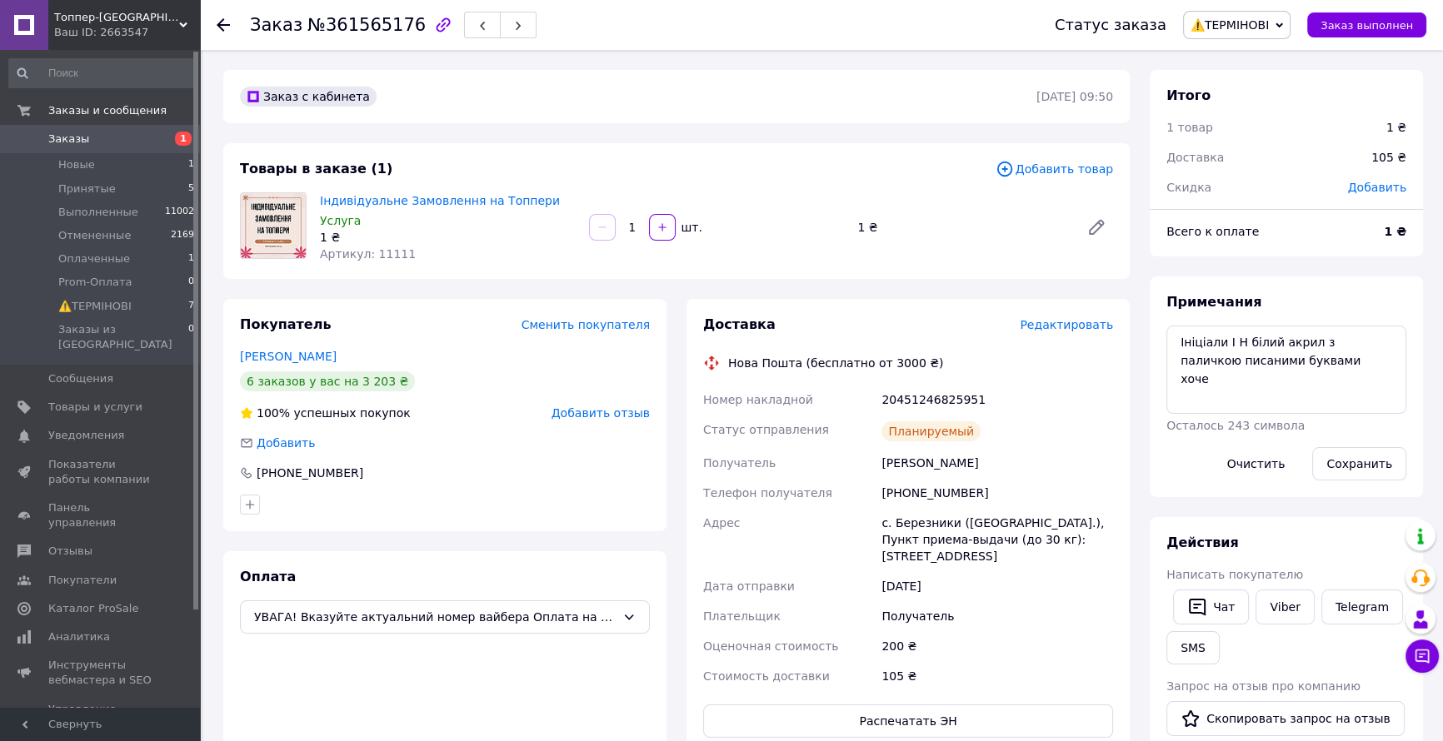
click at [220, 27] on use at bounding box center [223, 24] width 13 height 13
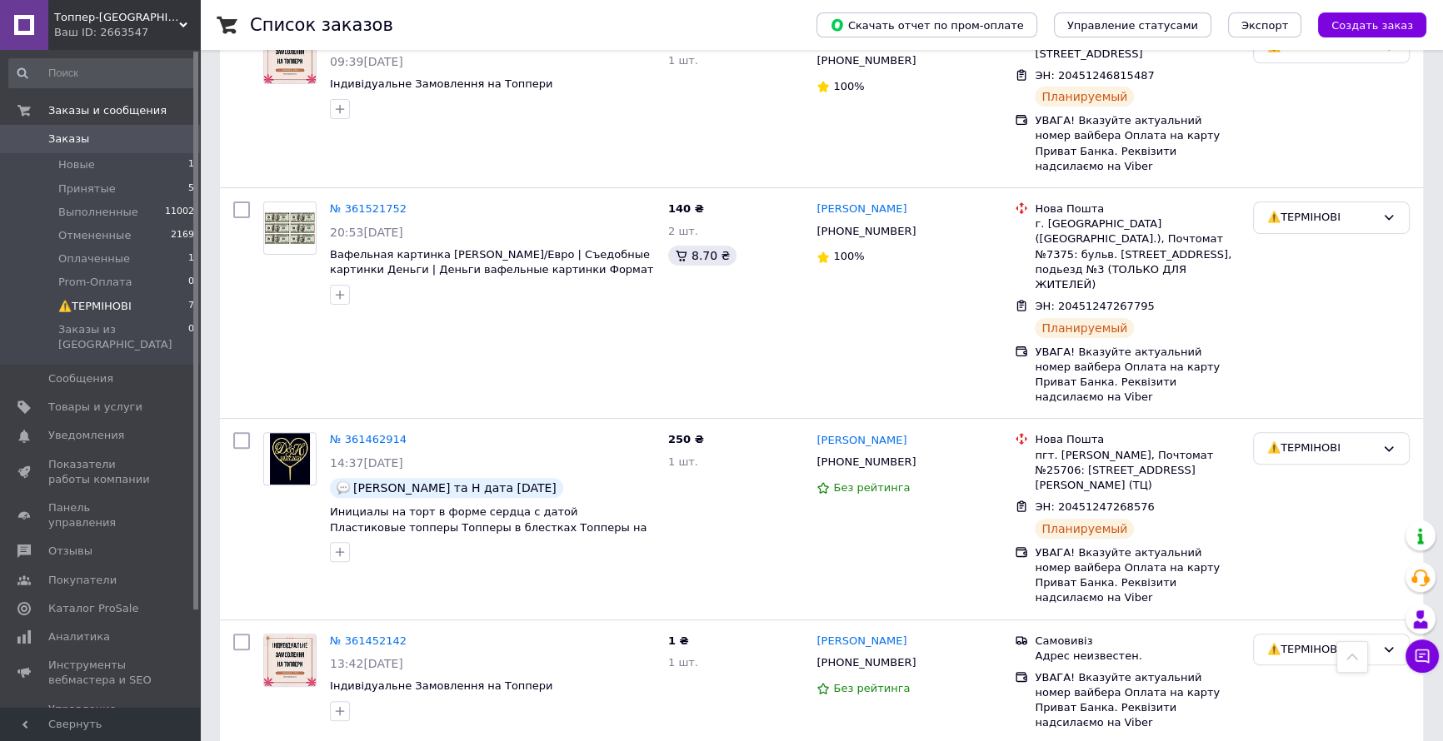
scroll to position [593, 0]
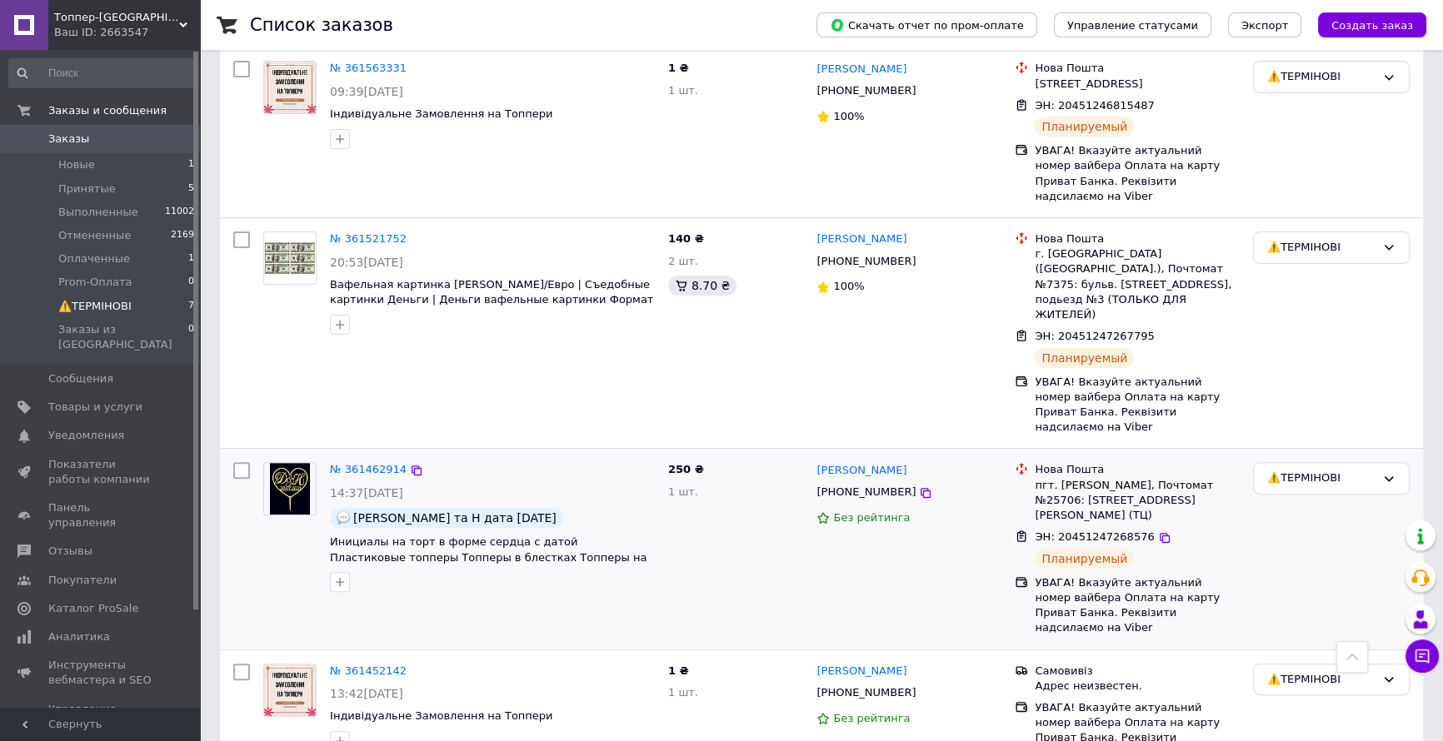
click at [297, 463] on img at bounding box center [290, 489] width 40 height 52
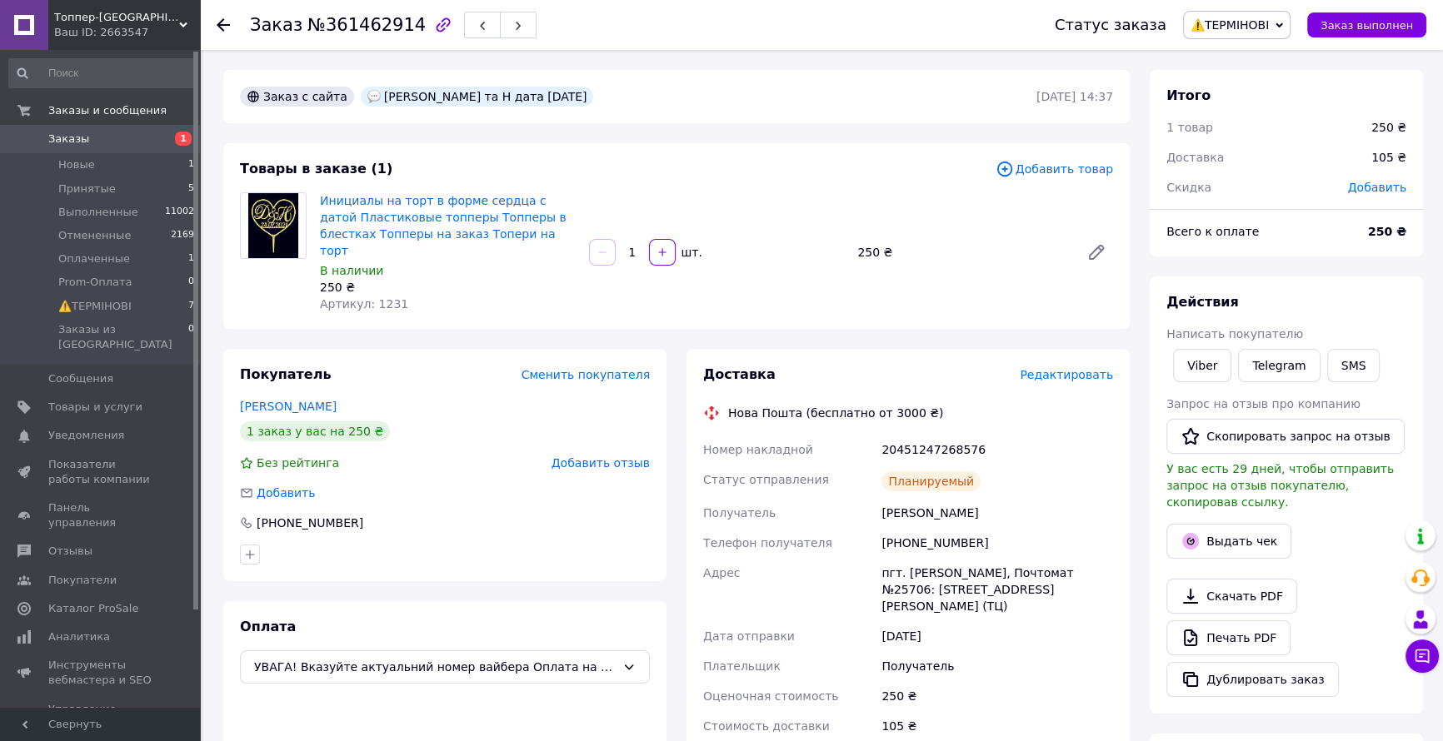
click at [216, 24] on div "Заказ №361462914 Статус заказа ⚠️ТЕРМІНОВІ Принят Выполнен Отменен Оплаченный P…" at bounding box center [821, 25] width 1243 height 50
click at [223, 24] on use at bounding box center [223, 24] width 13 height 13
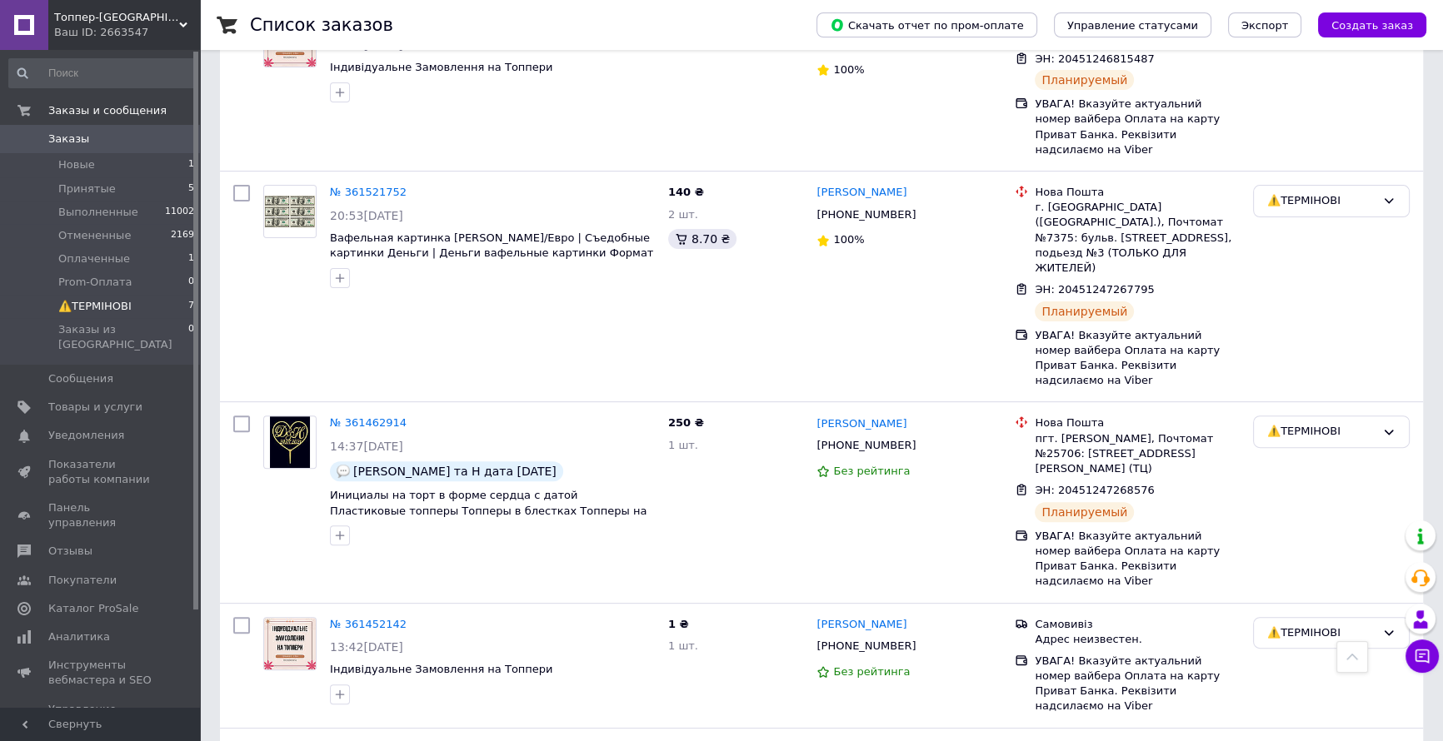
scroll to position [669, 0]
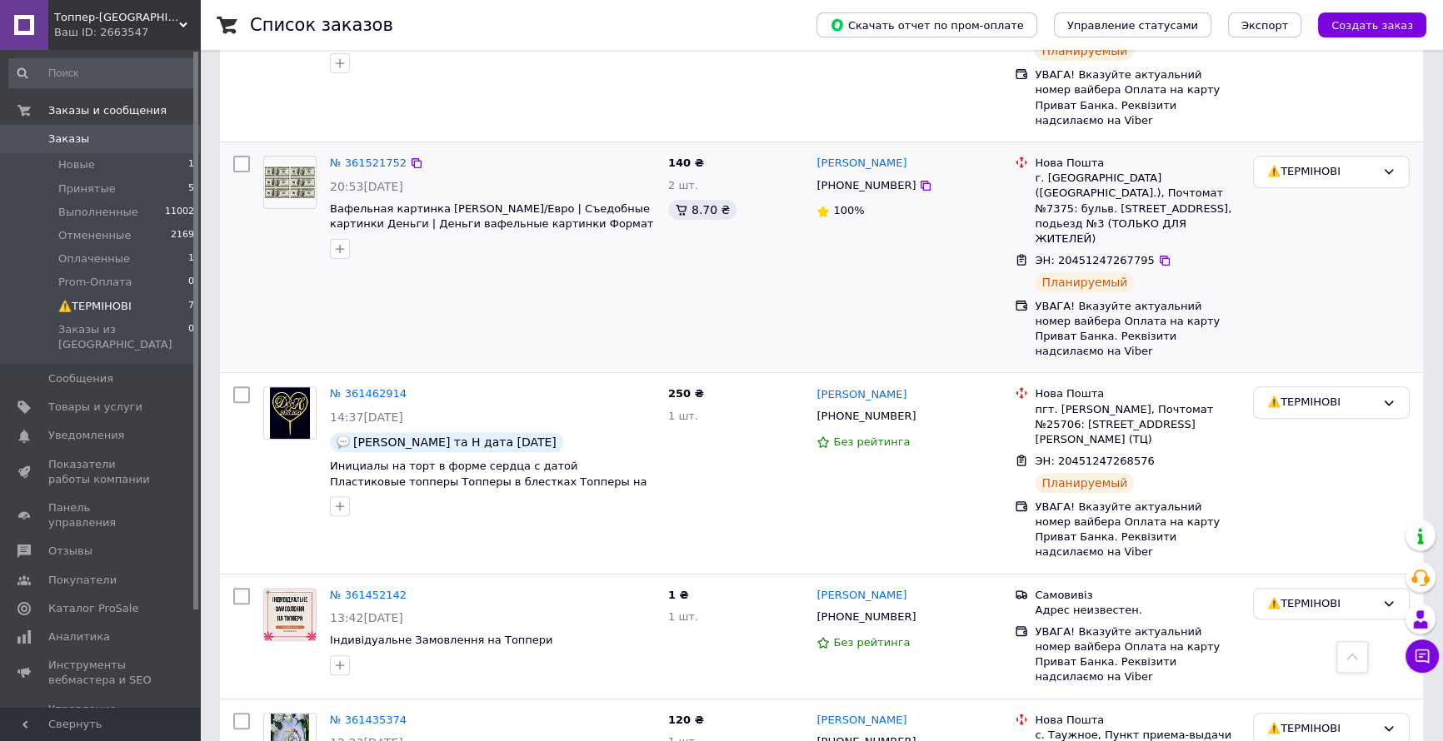
click at [306, 165] on img at bounding box center [290, 182] width 52 height 35
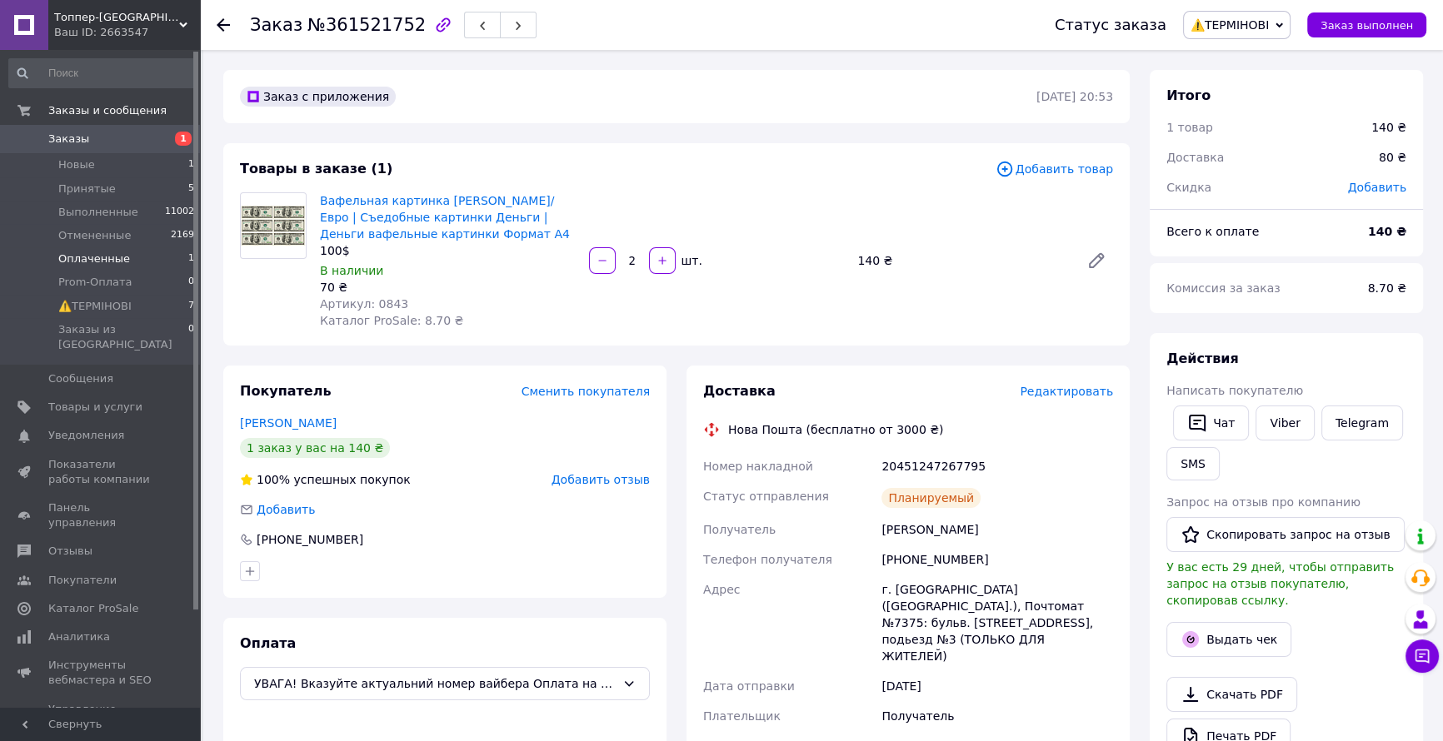
click at [71, 257] on span "Оплаченные" at bounding box center [94, 259] width 72 height 15
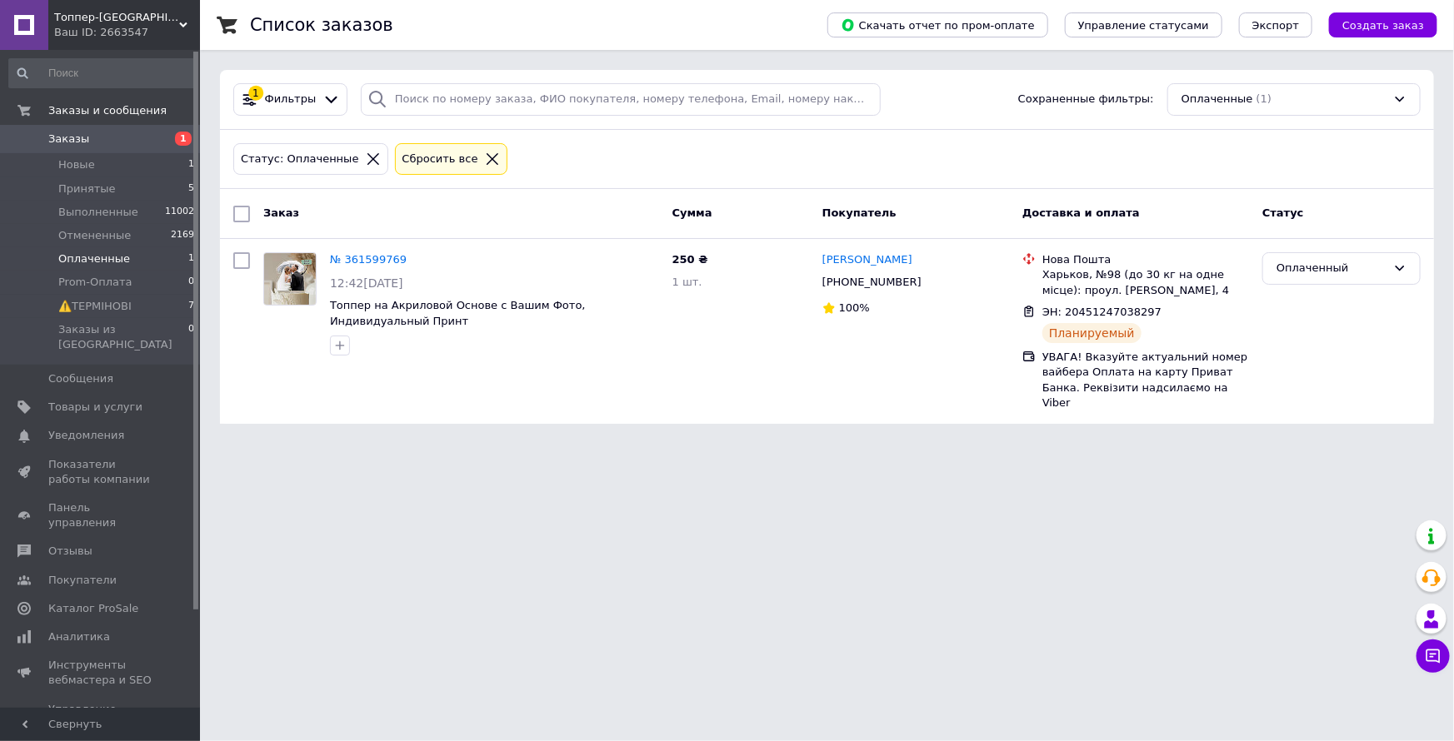
click at [75, 256] on span "Оплаченные" at bounding box center [94, 259] width 72 height 15
